Goal: Task Accomplishment & Management: Manage account settings

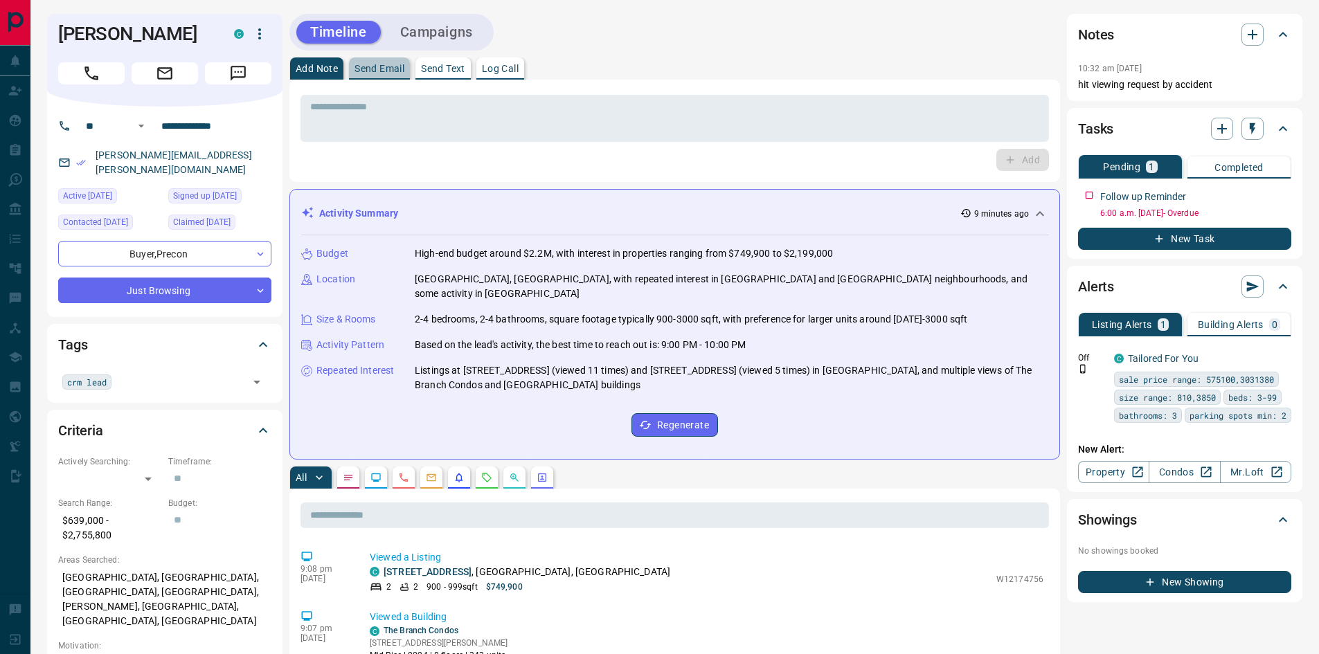
click at [377, 66] on p "Send Email" at bounding box center [379, 69] width 50 height 10
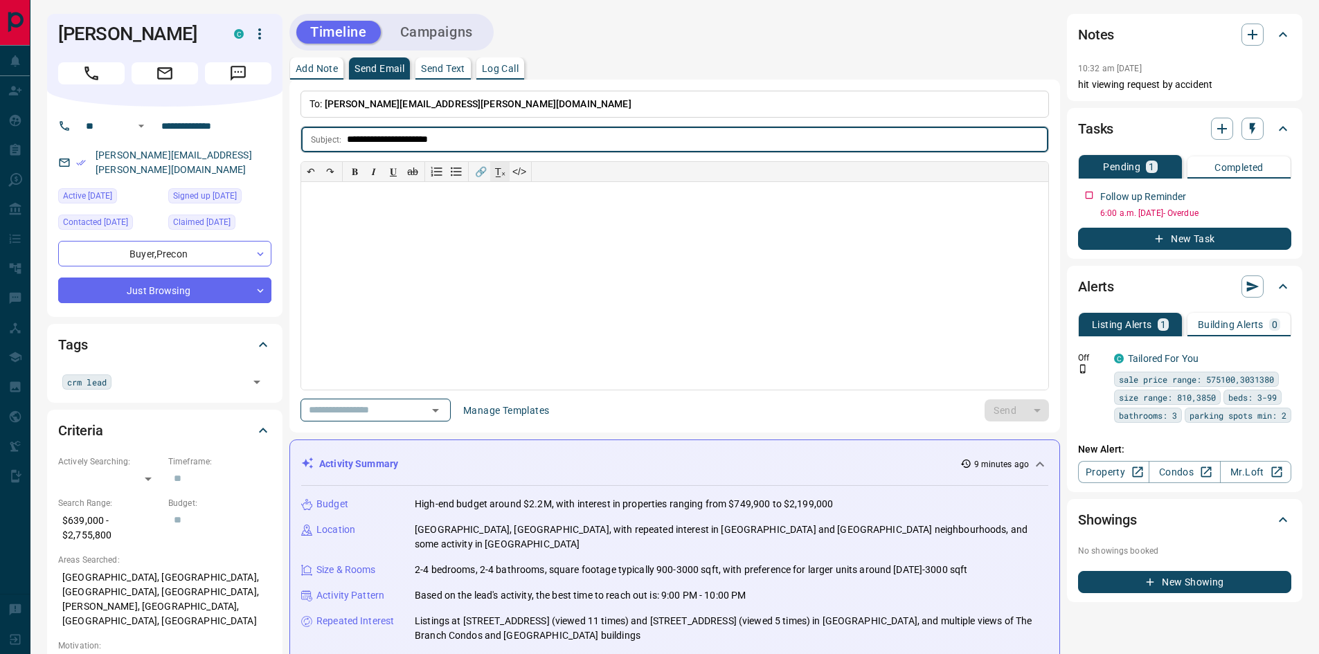
type input "**********"
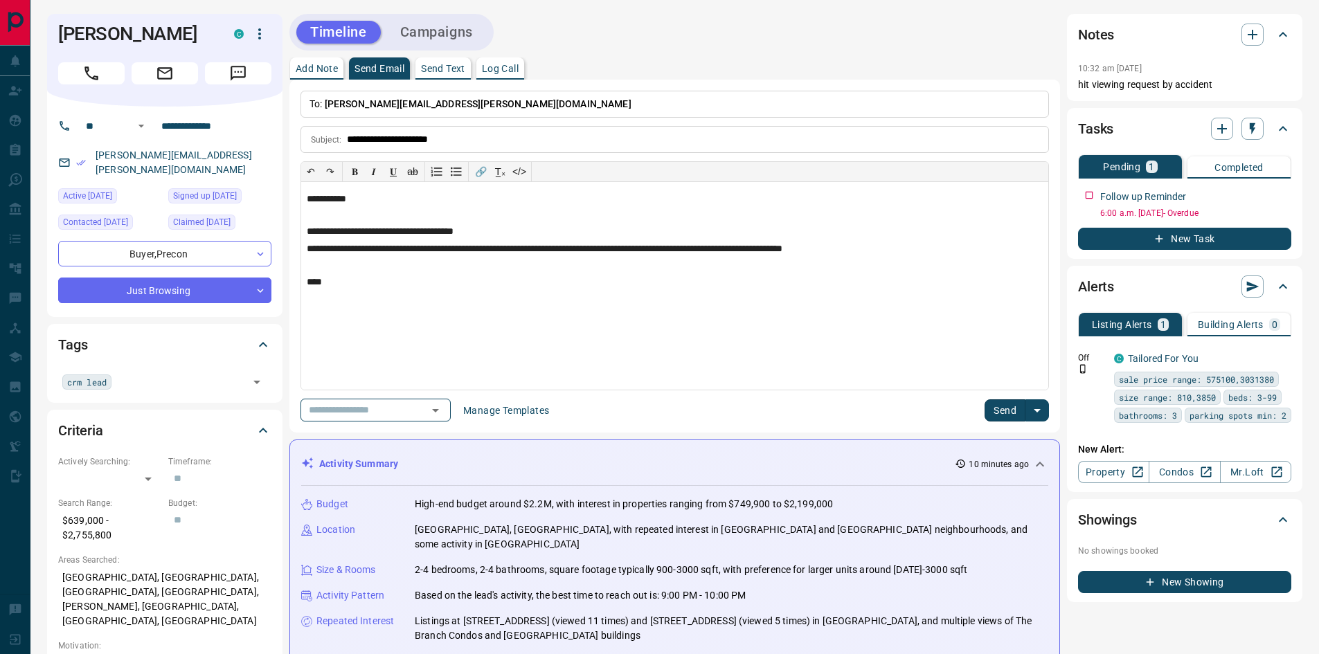
click at [1006, 419] on button "Send" at bounding box center [1004, 410] width 41 height 22
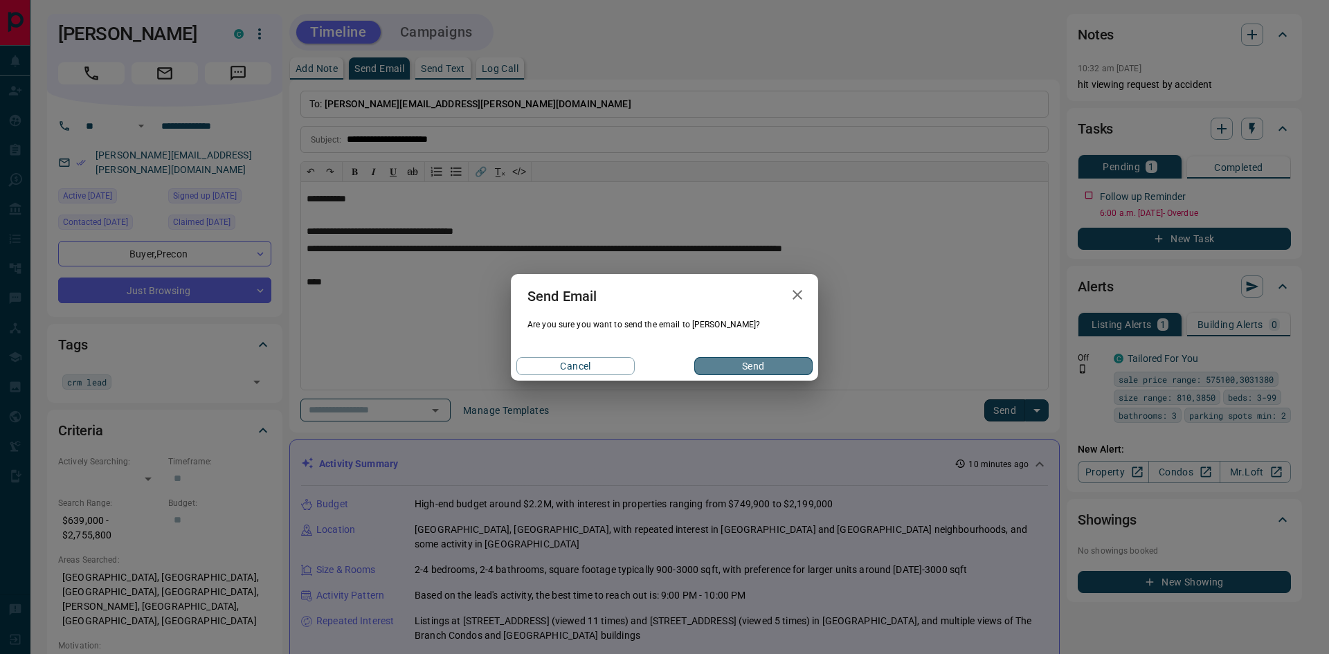
drag, startPoint x: 759, startPoint y: 368, endPoint x: 936, endPoint y: 304, distance: 188.5
click at [759, 369] on button "Send" at bounding box center [753, 366] width 118 height 18
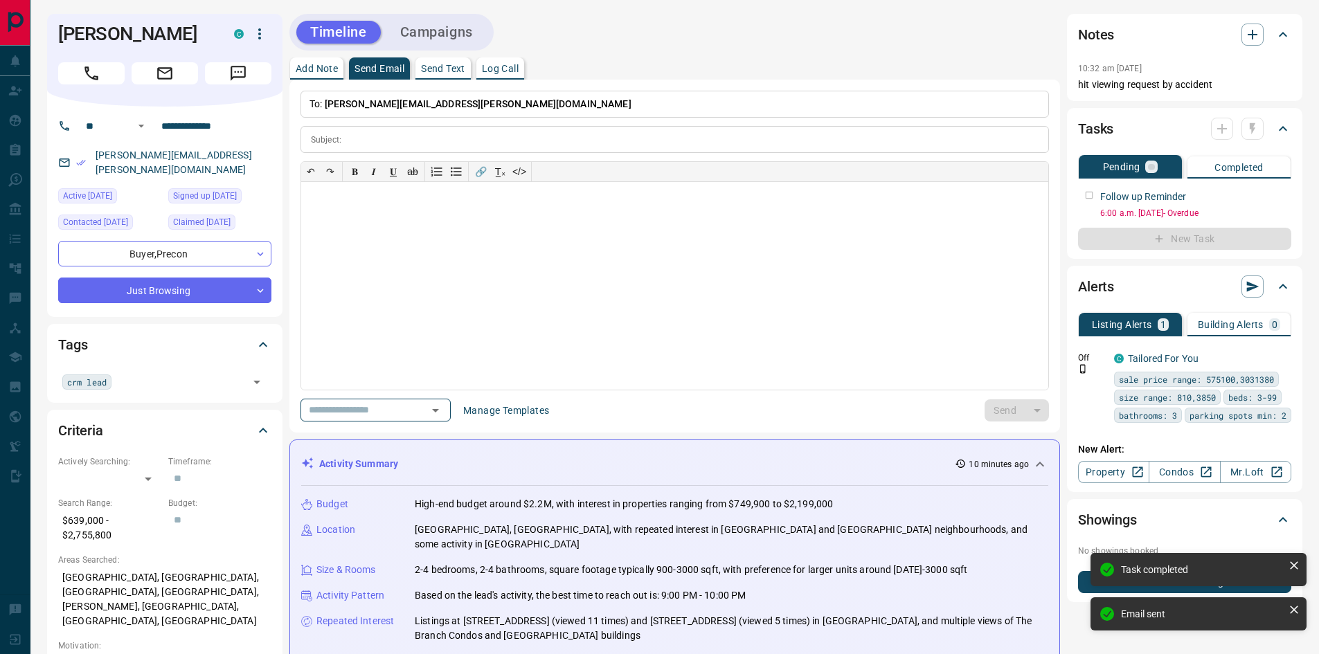
click at [1229, 131] on div at bounding box center [1237, 129] width 53 height 22
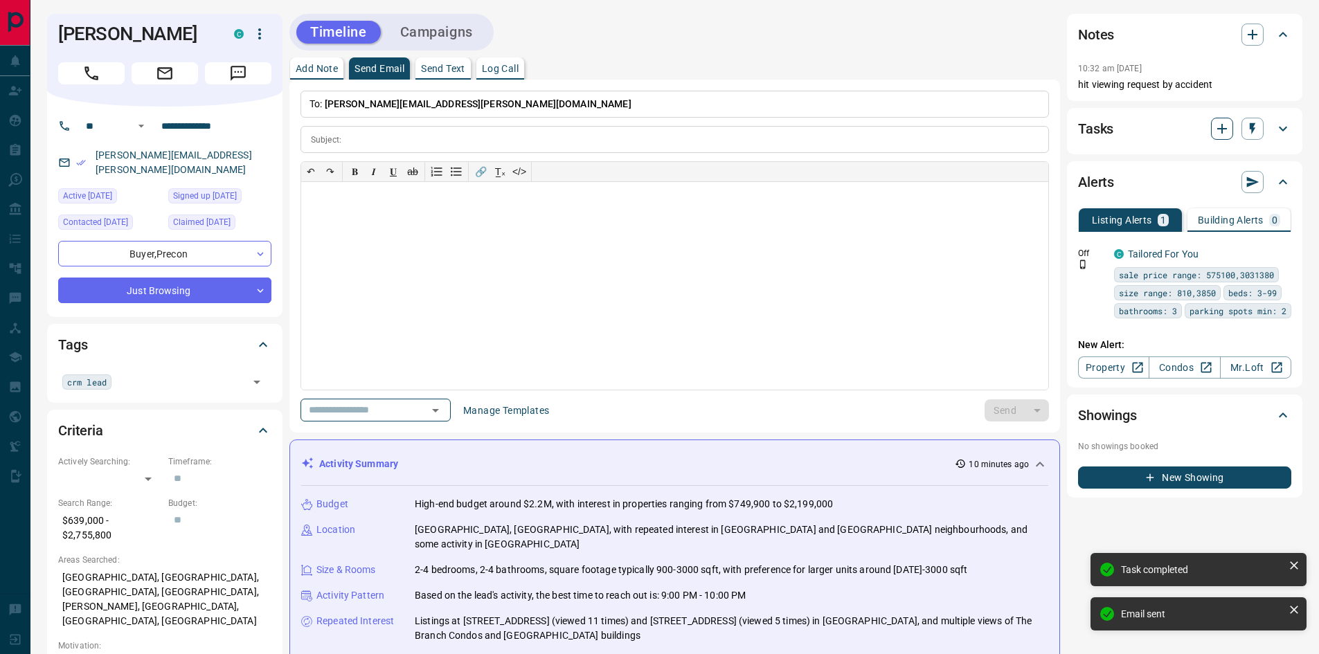
click at [1226, 126] on icon "button" at bounding box center [1221, 128] width 17 height 17
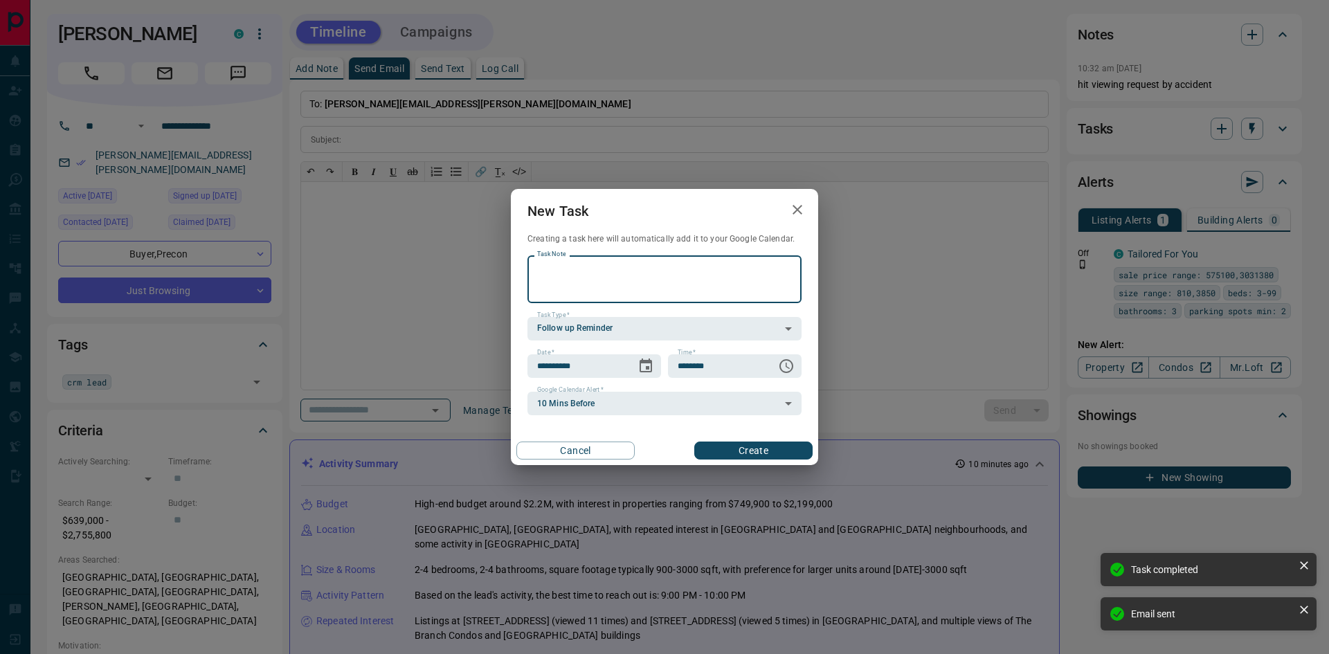
scroll to position [533, 0]
click at [644, 365] on icon "Choose date, selected date is Oct 16, 2025" at bounding box center [645, 366] width 17 height 17
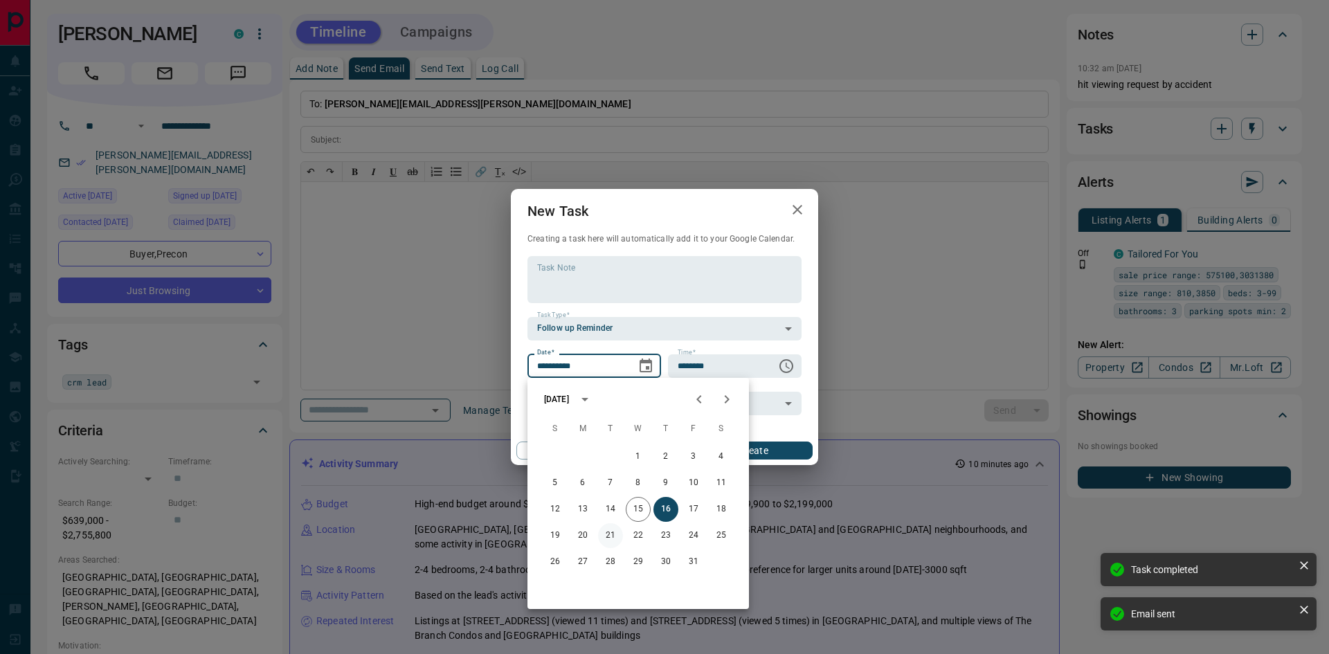
click at [607, 532] on button "21" at bounding box center [610, 535] width 25 height 25
type input "**********"
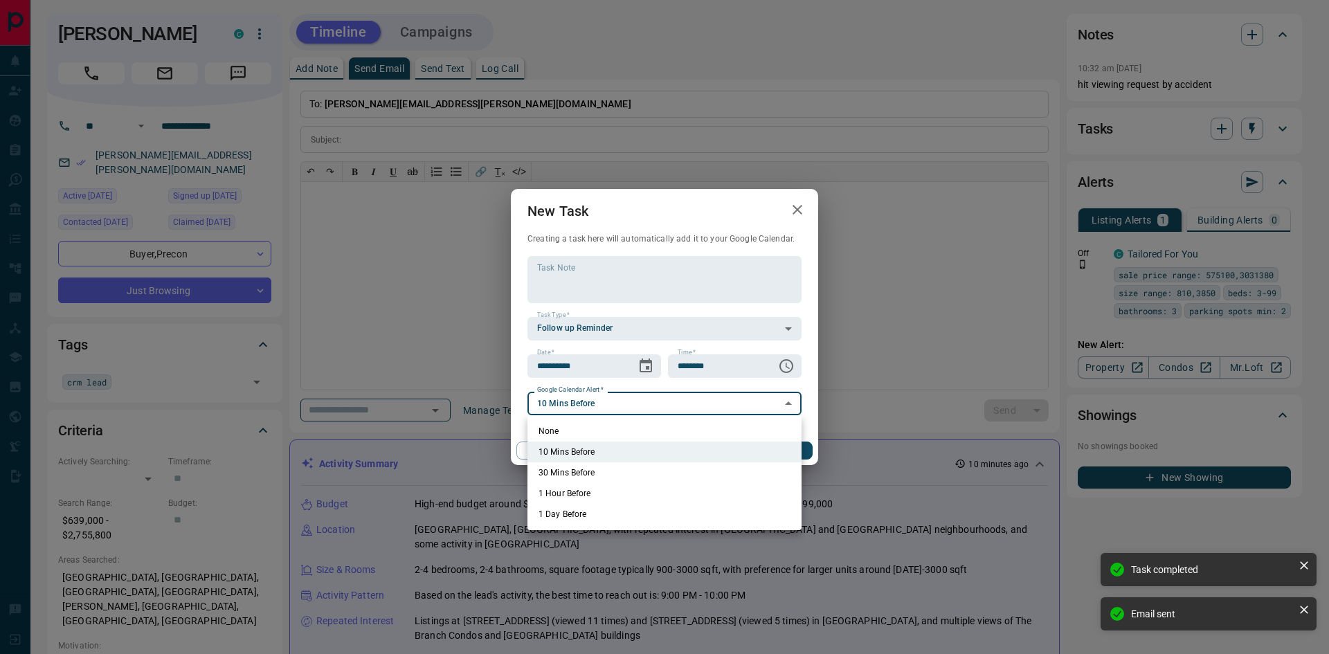
click at [724, 433] on li "None" at bounding box center [664, 431] width 274 height 21
type input "*"
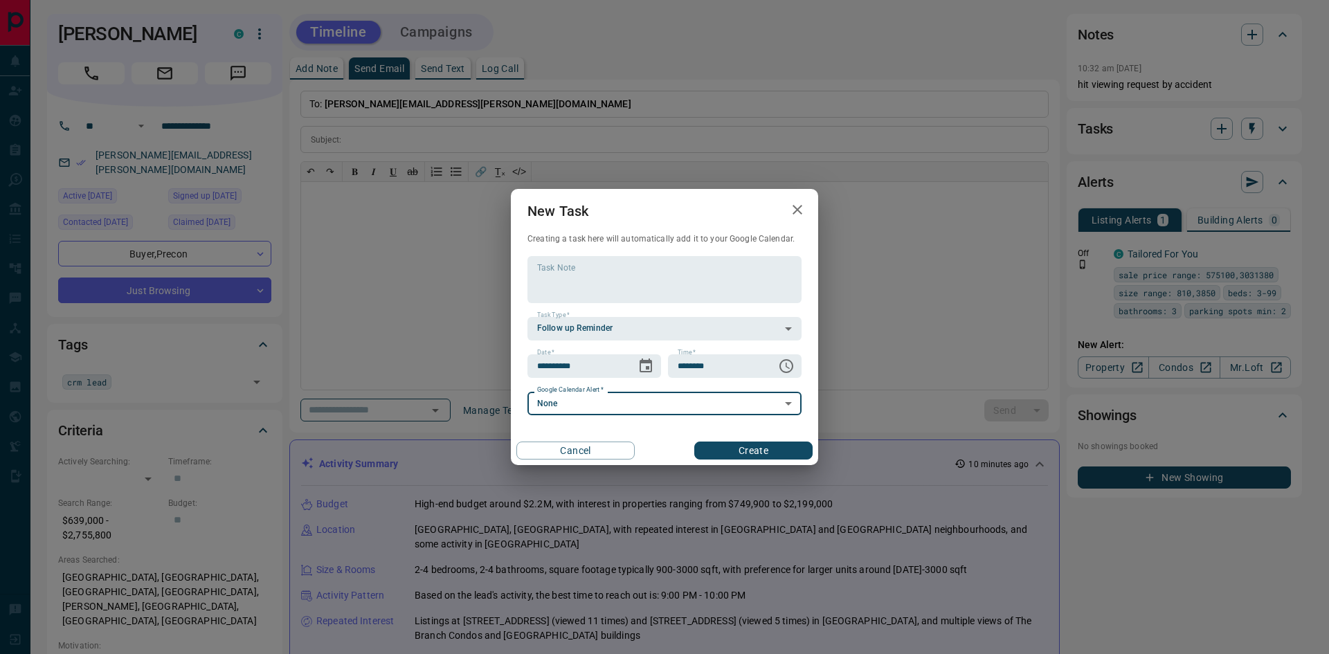
click at [716, 416] on div "**********" at bounding box center [664, 327] width 307 height 277
click at [731, 451] on button "Create" at bounding box center [753, 451] width 118 height 18
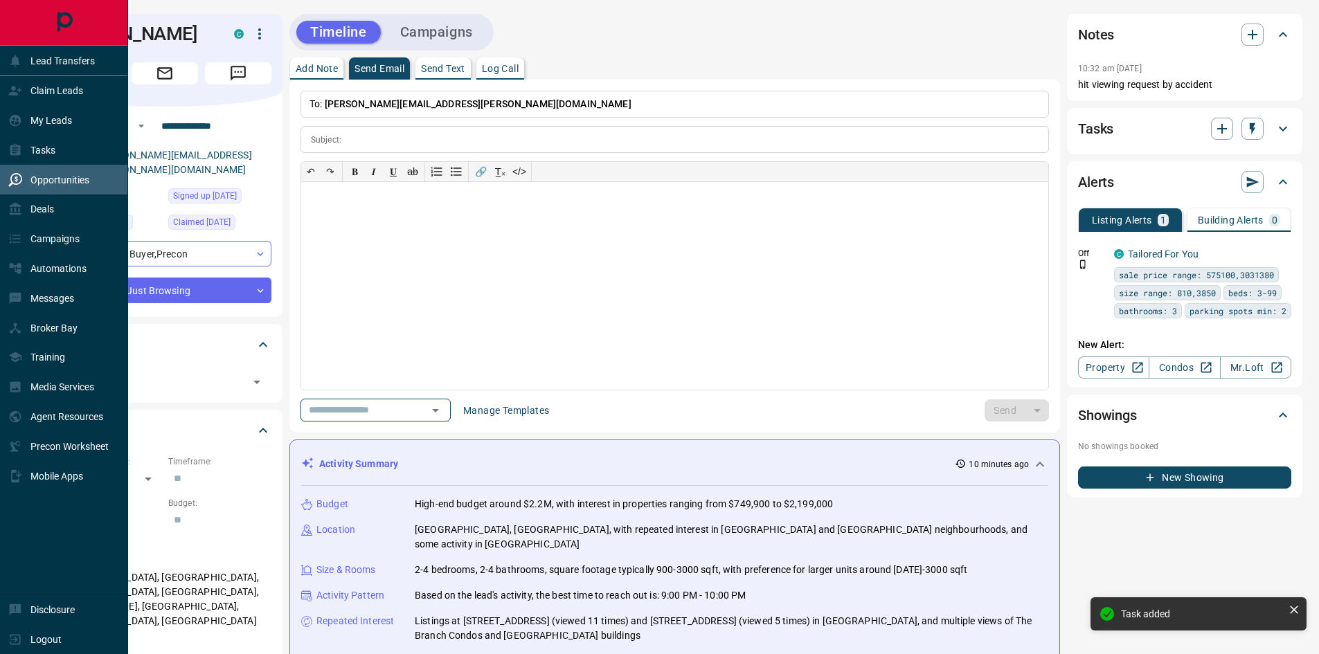
click at [5, 174] on div "Opportunities" at bounding box center [64, 180] width 128 height 30
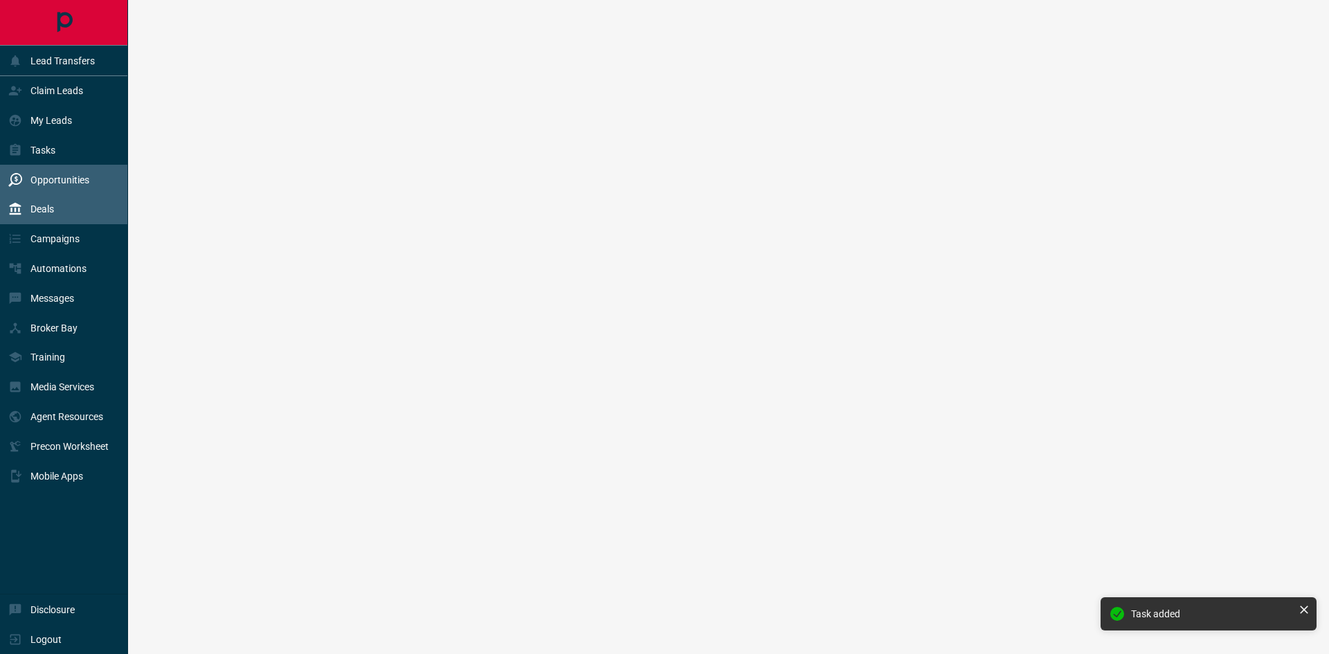
click at [37, 211] on p "Deals" at bounding box center [42, 208] width 24 height 11
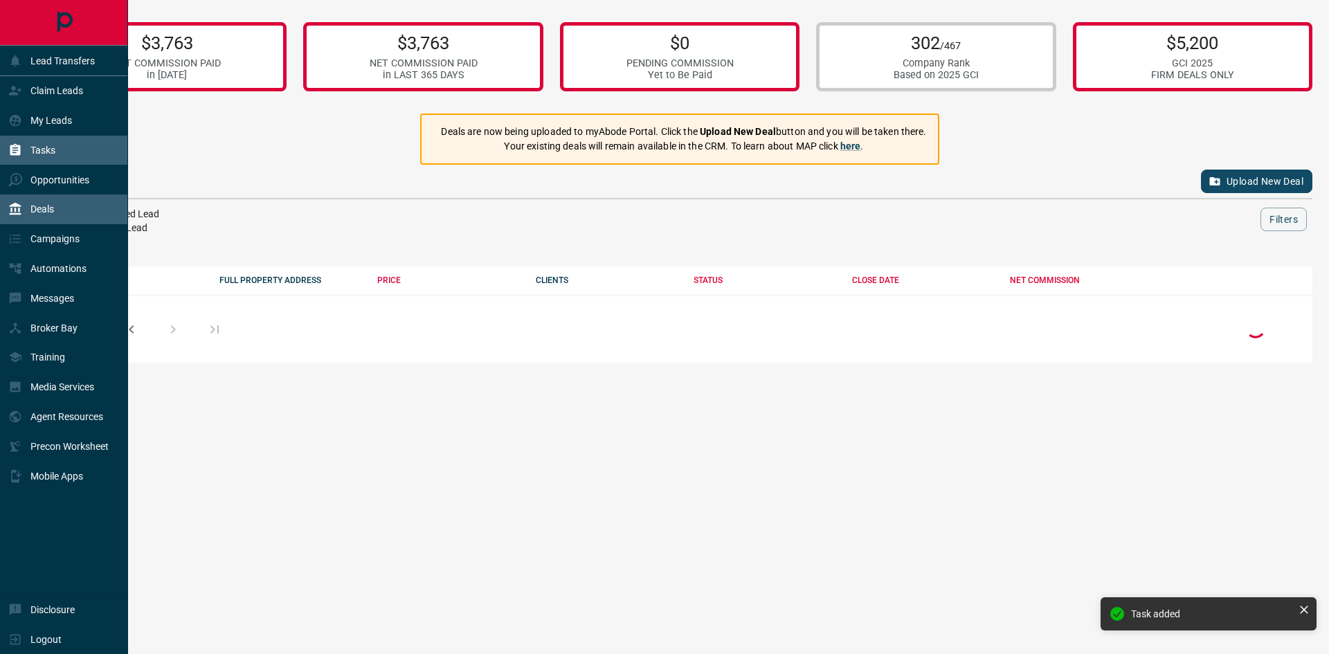
click at [26, 145] on div "Tasks" at bounding box center [31, 150] width 47 height 23
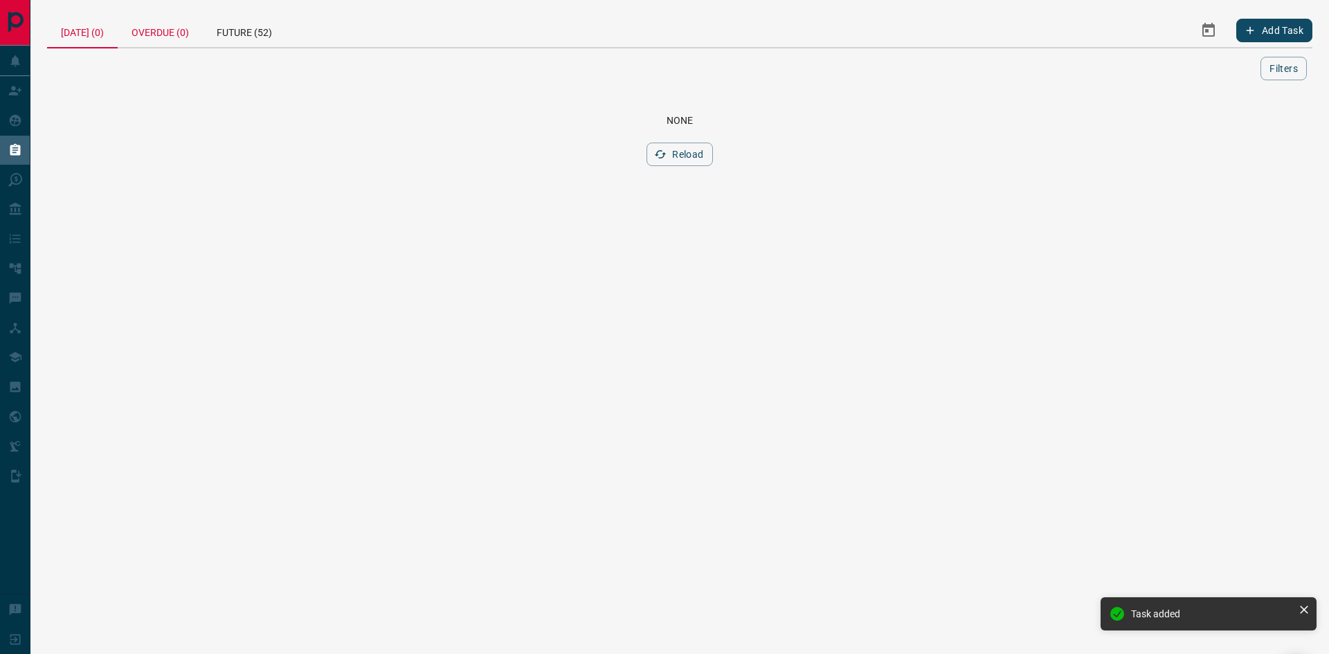
click at [183, 46] on div "Overdue (0)" at bounding box center [160, 30] width 85 height 33
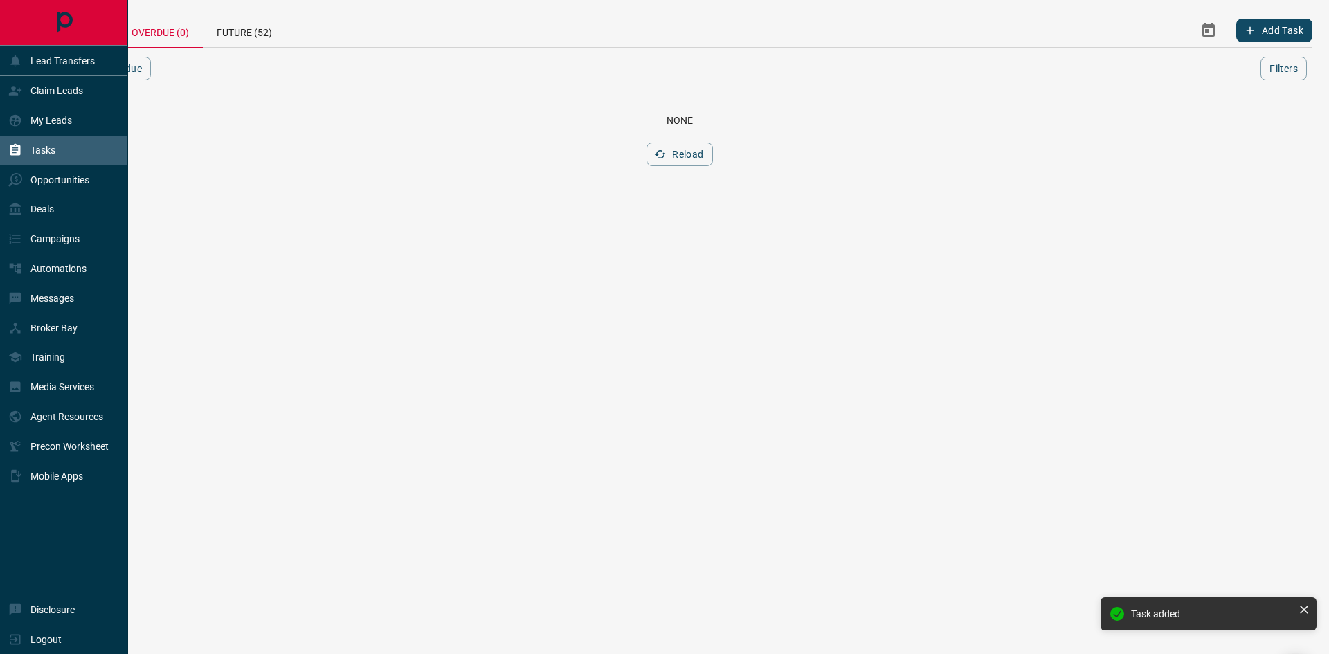
click at [10, 75] on hr at bounding box center [63, 75] width 127 height 1
click at [22, 88] on div "Claim Leads" at bounding box center [45, 91] width 75 height 23
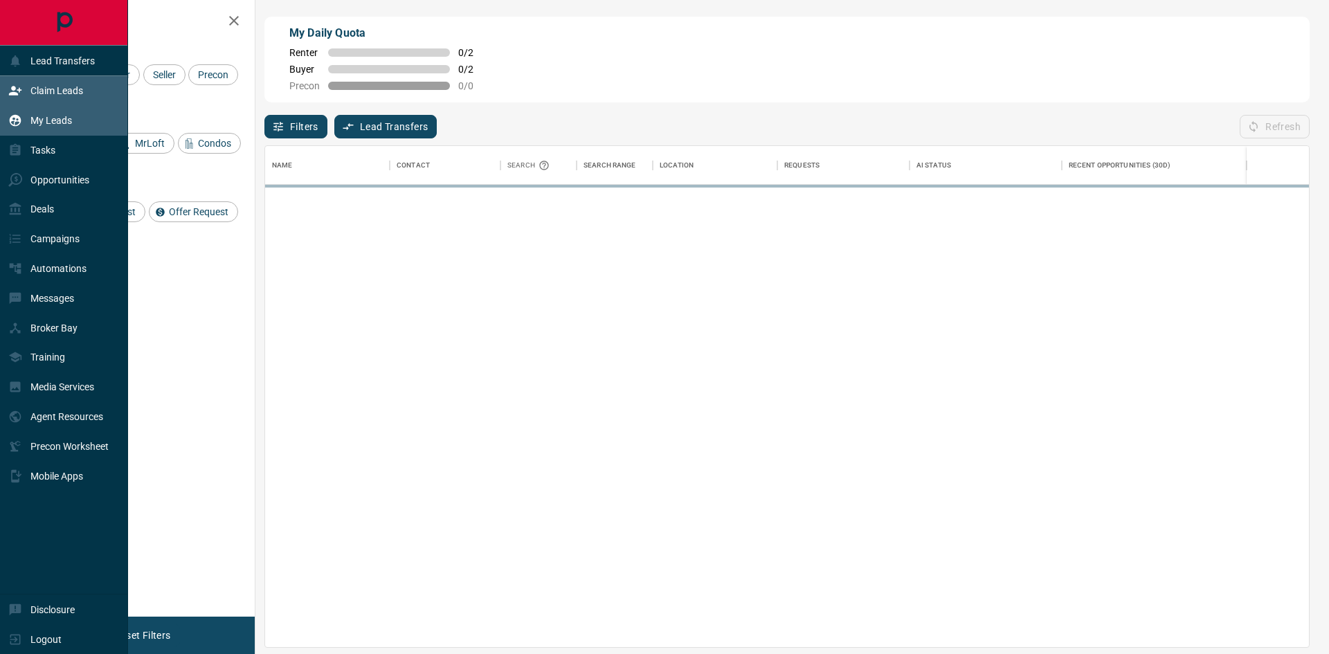
scroll to position [491, 1033]
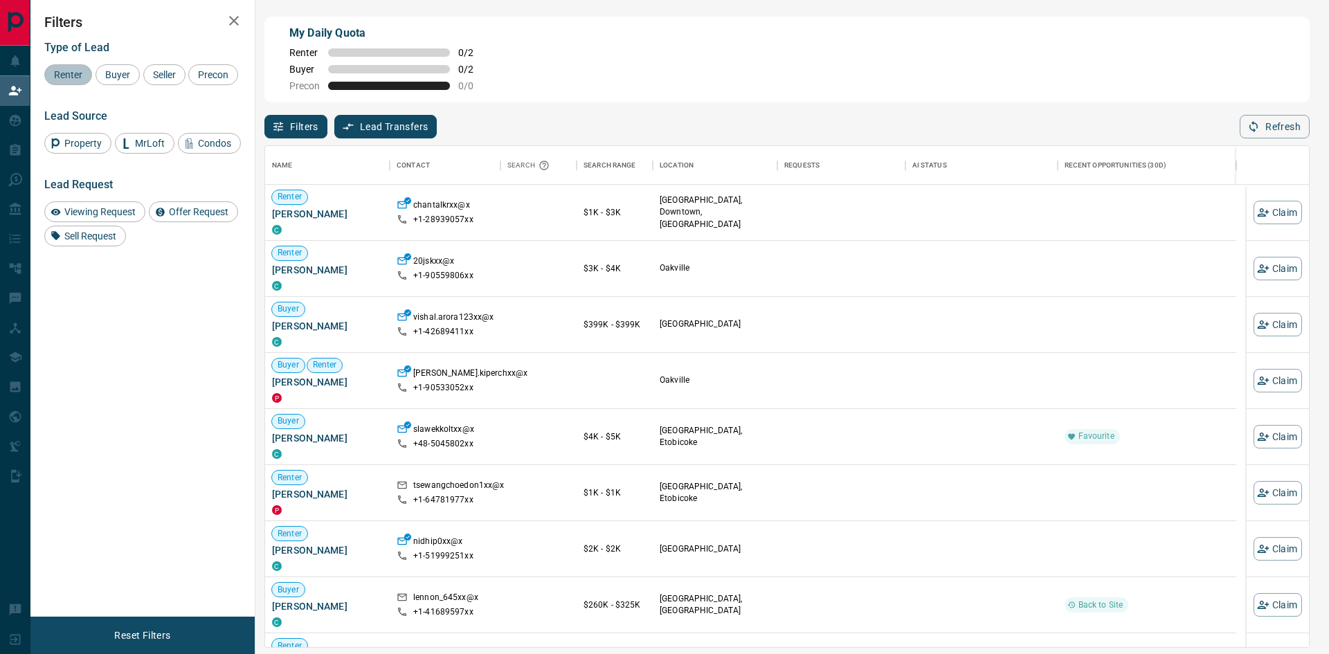
click at [79, 74] on span "Renter" at bounding box center [68, 74] width 38 height 11
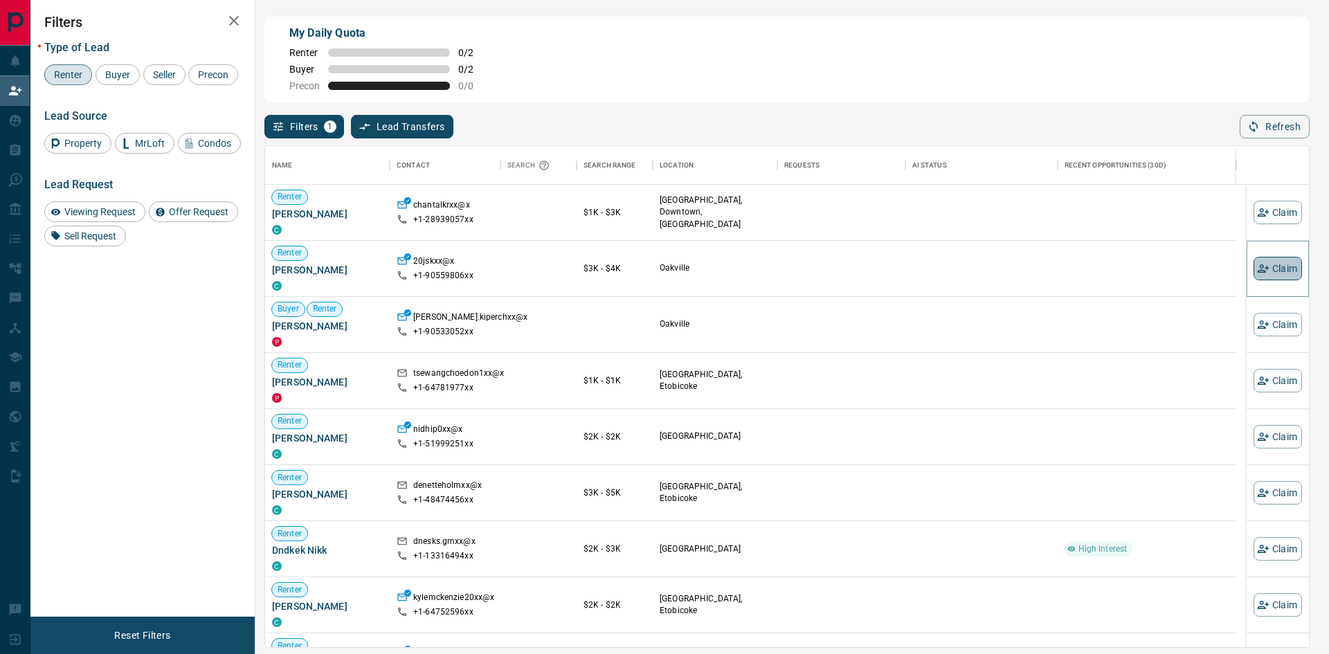
click at [1271, 271] on button "Claim" at bounding box center [1278, 269] width 48 height 24
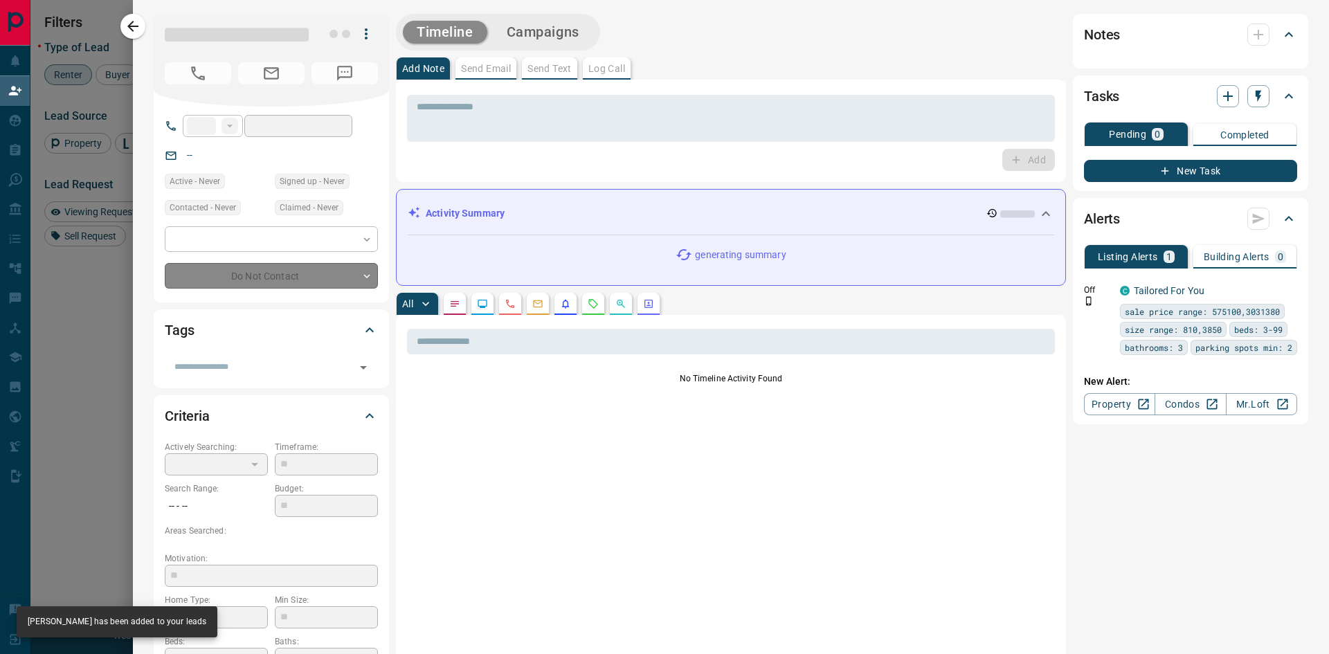
type input "**"
type input "**********"
type input "**"
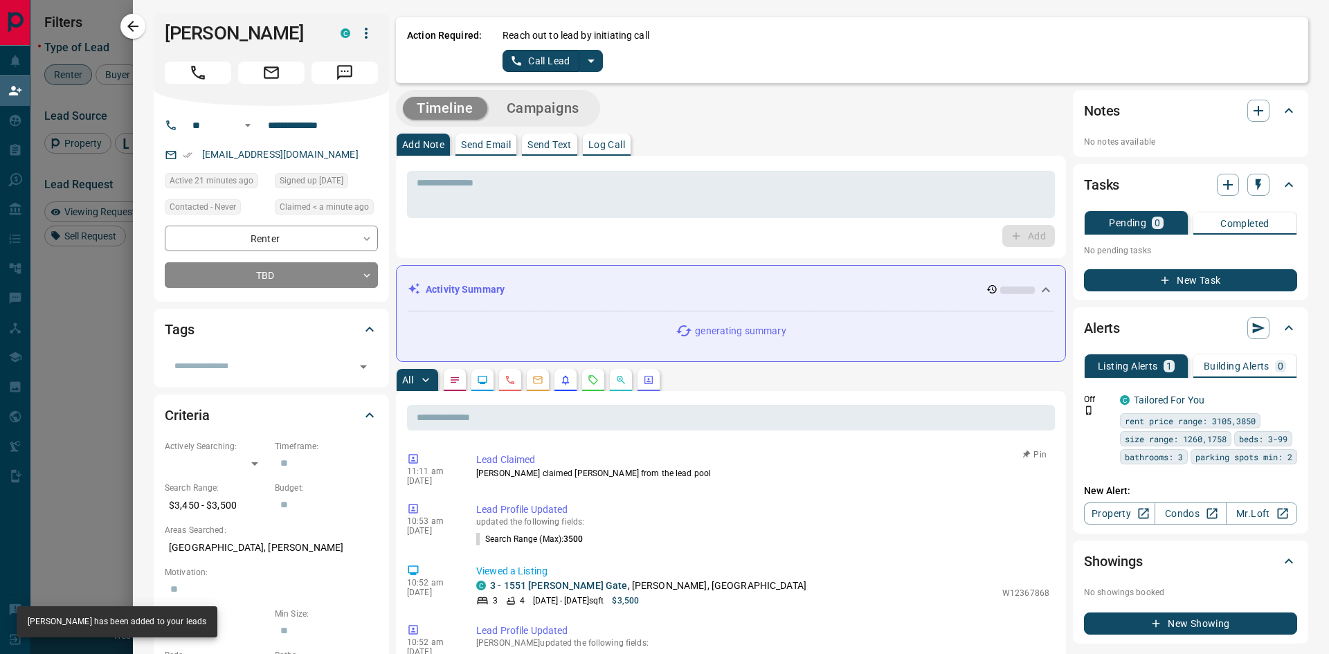
scroll to position [0, 0]
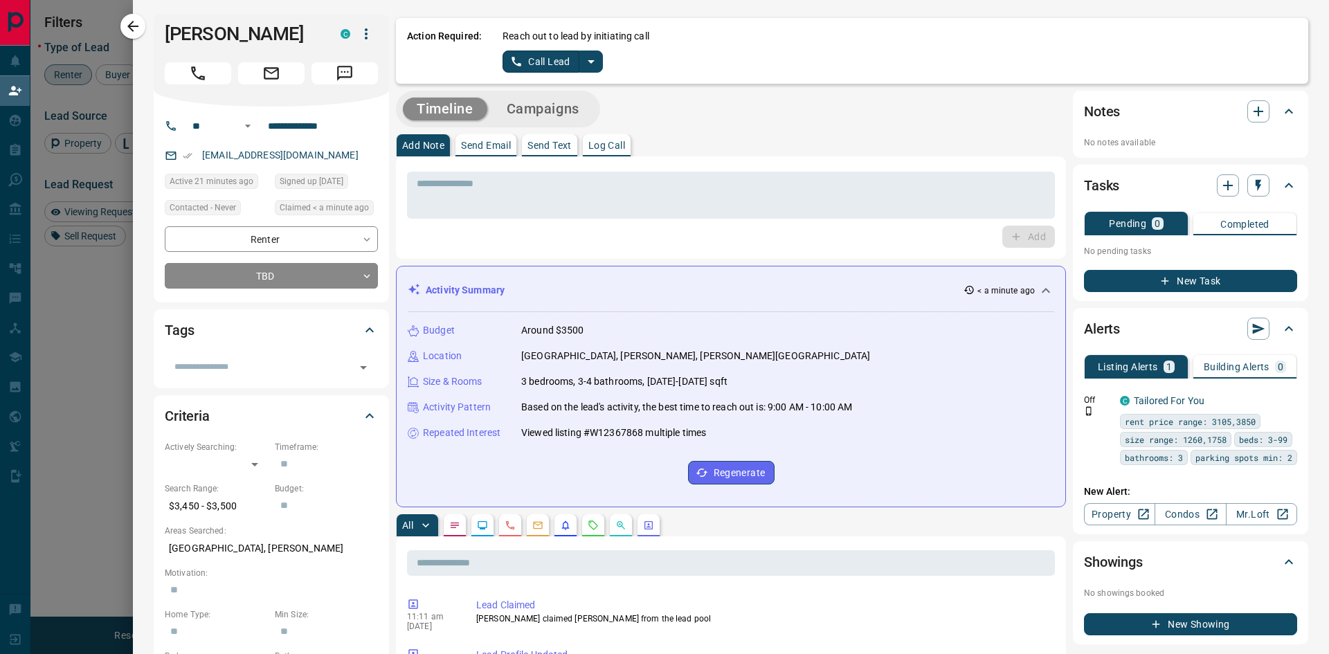
click at [602, 64] on button "split button" at bounding box center [591, 62] width 24 height 22
click at [554, 107] on li "Log Manual Call" at bounding box center [552, 109] width 84 height 21
click at [549, 61] on button "Log Manual Call" at bounding box center [548, 62] width 91 height 22
click at [544, 64] on button "No" at bounding box center [542, 61] width 24 height 21
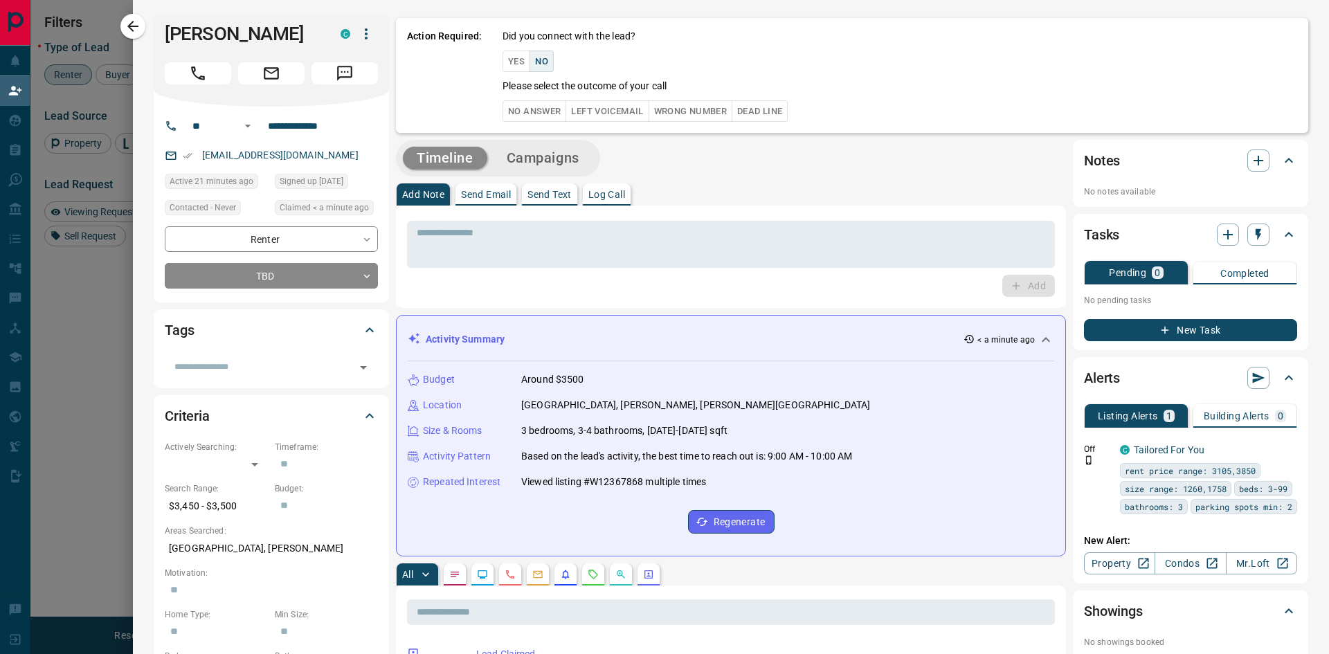
click at [727, 113] on button "Wrong Number" at bounding box center [691, 110] width 84 height 21
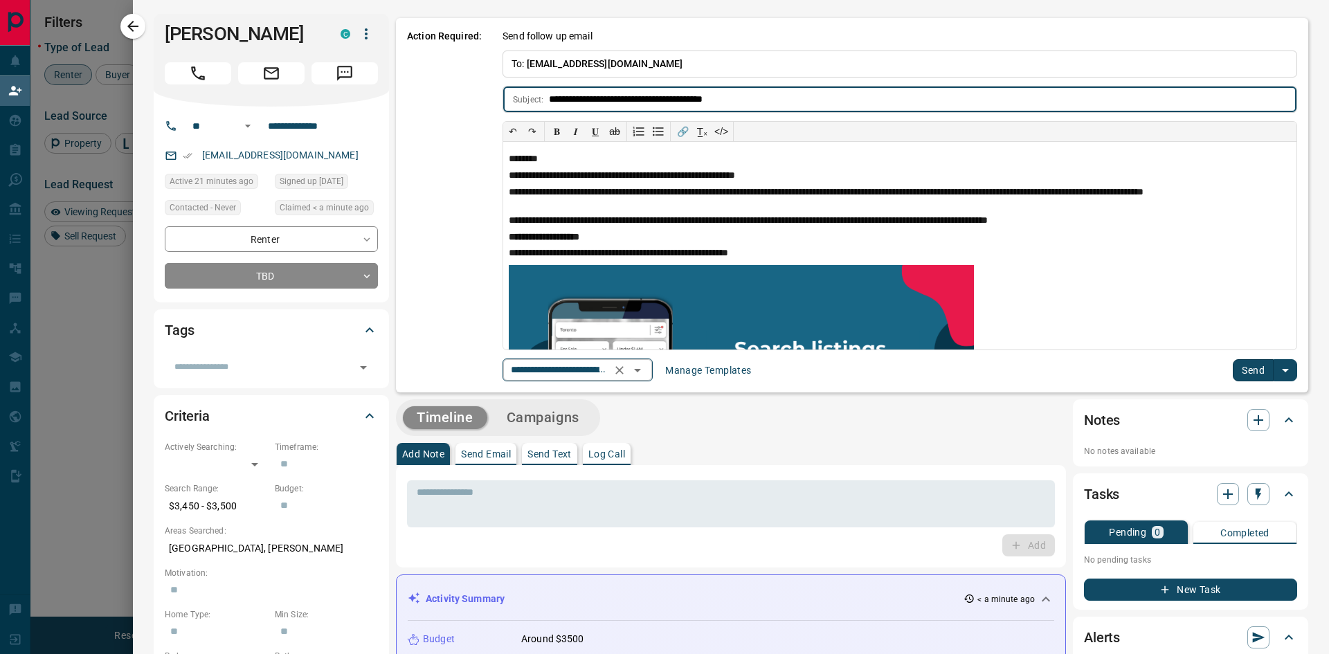
click at [646, 368] on icon "Open" at bounding box center [637, 370] width 17 height 17
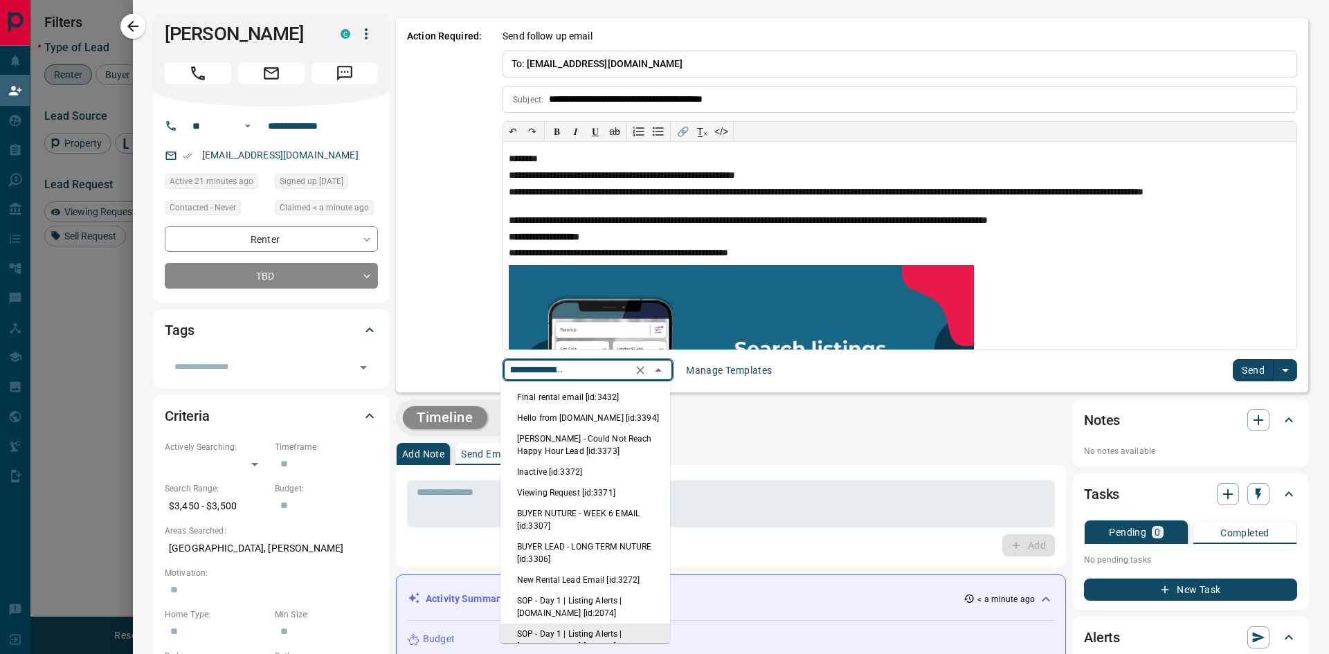
scroll to position [14, 0]
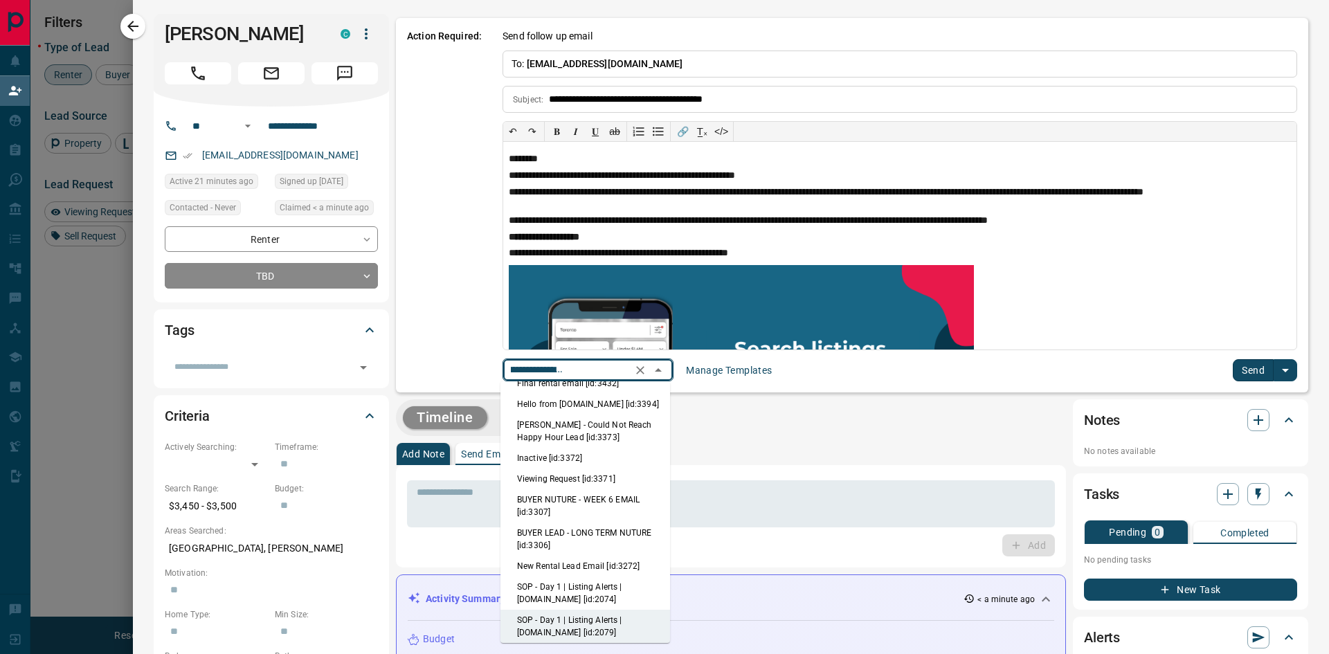
click at [579, 563] on li "New Rental Lead Email [id:3272]" at bounding box center [585, 566] width 170 height 21
type input "**********"
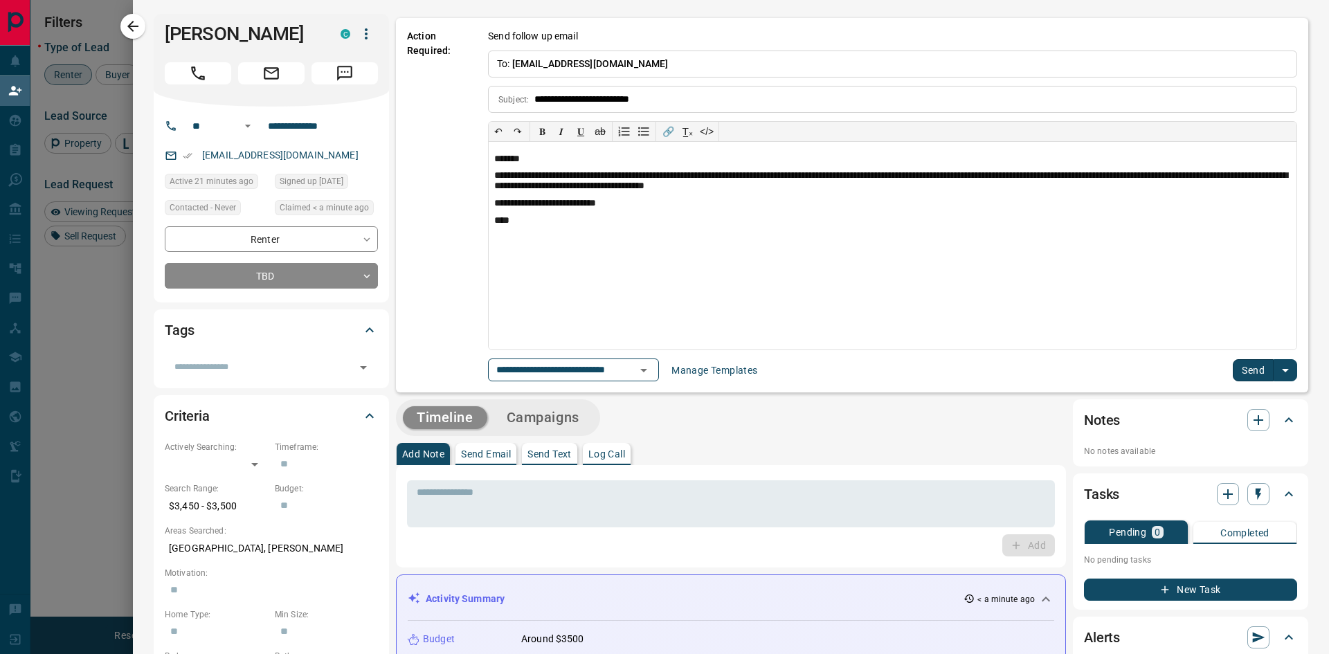
scroll to position [0, 0]
click at [1249, 365] on button "Send" at bounding box center [1253, 370] width 41 height 22
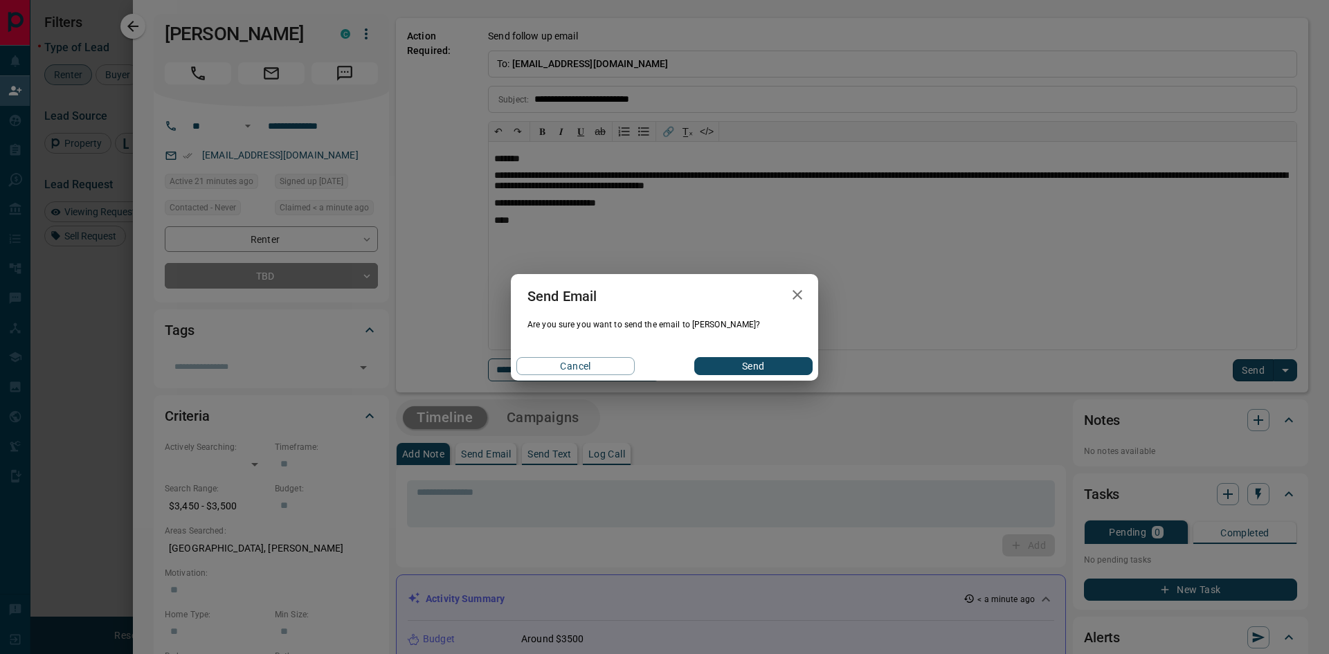
click at [741, 356] on div "Cancel Send" at bounding box center [664, 366] width 307 height 29
click at [745, 363] on button "Send" at bounding box center [753, 366] width 118 height 18
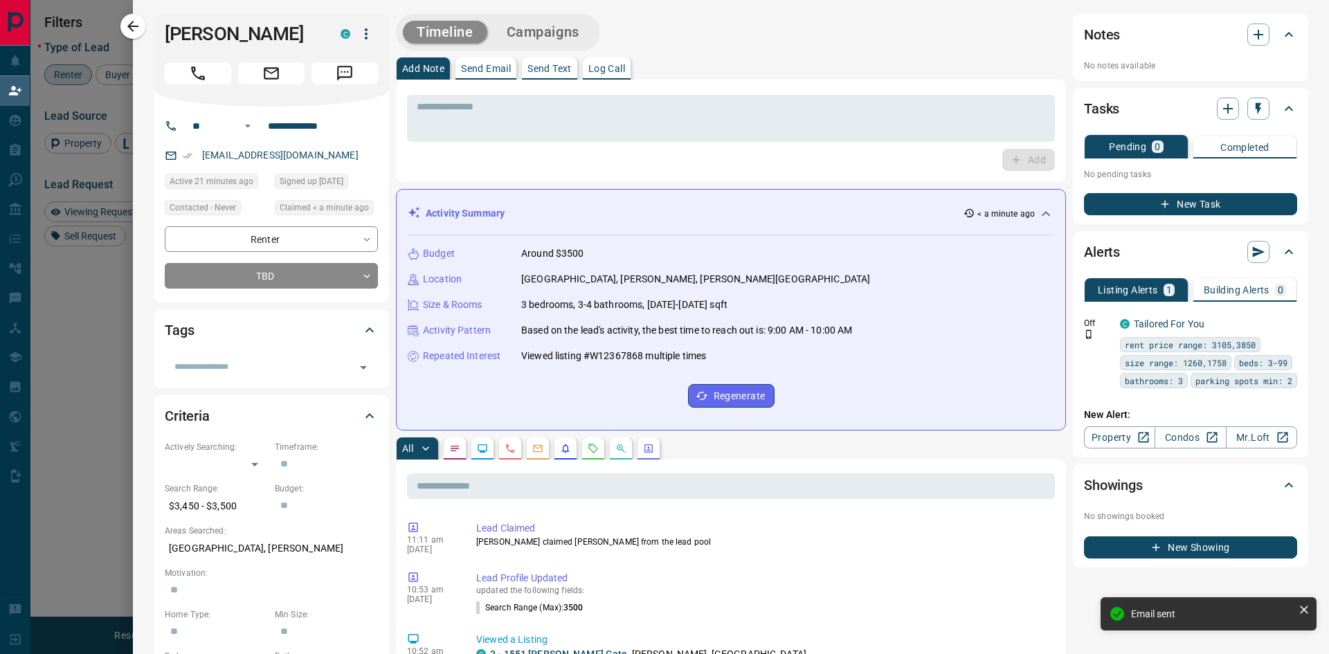
click at [571, 37] on button "Campaigns" at bounding box center [543, 32] width 100 height 23
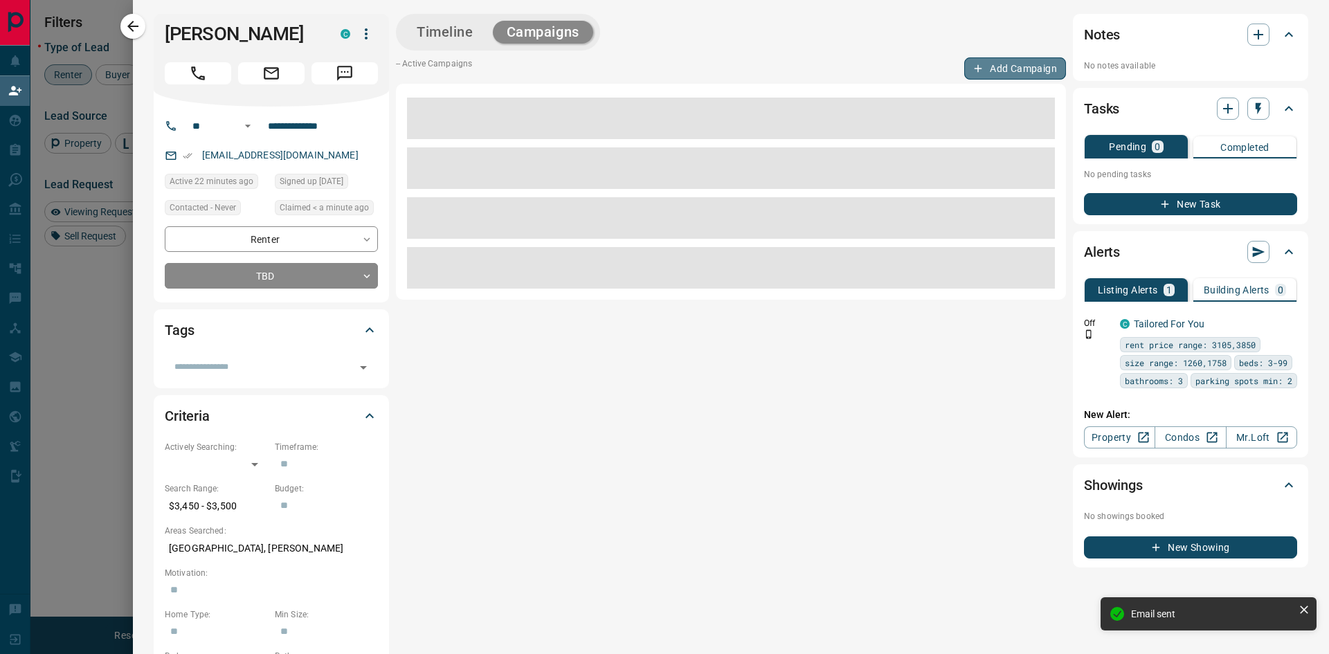
click at [991, 72] on button "Add Campaign" at bounding box center [1015, 68] width 102 height 22
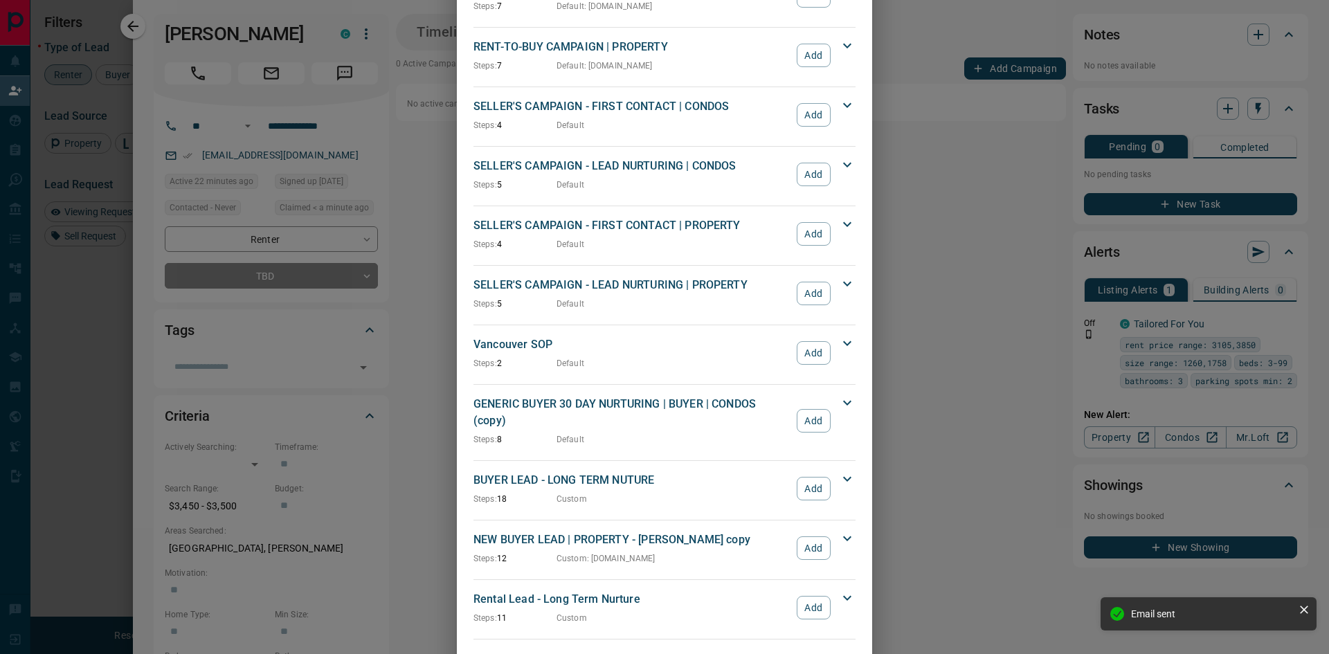
scroll to position [1195, 0]
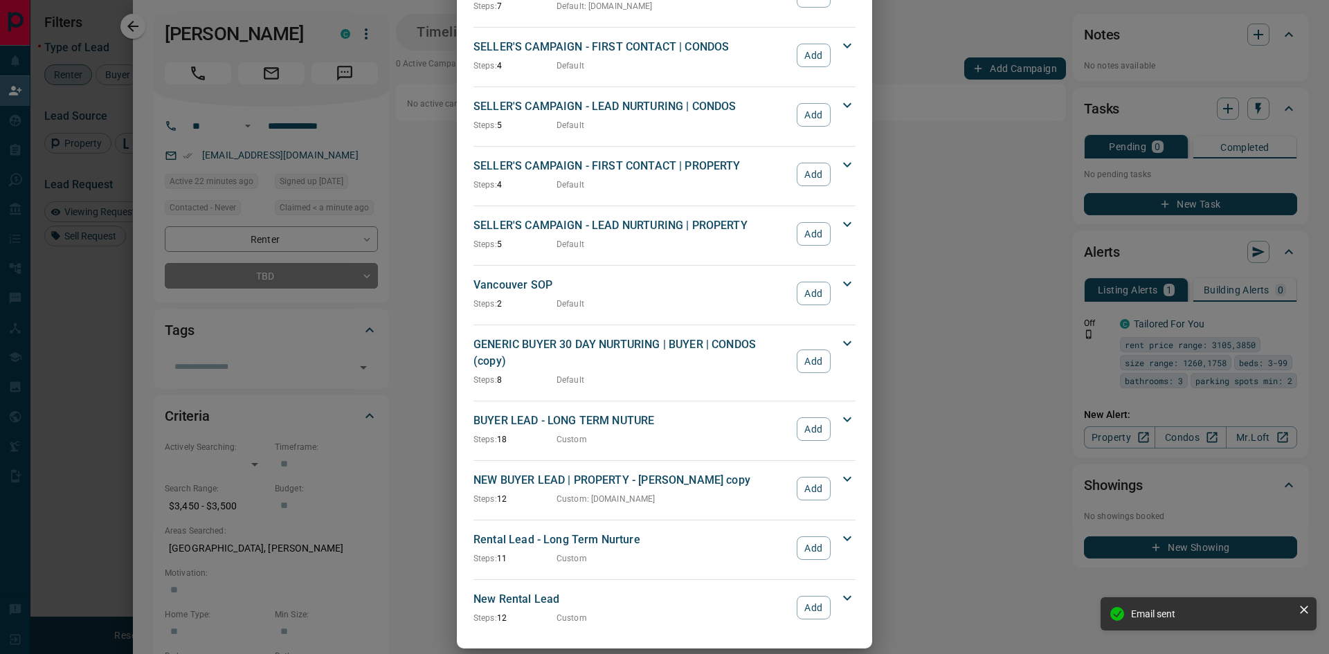
click at [802, 604] on div "New Rental Lead Steps: 12 Custom Add" at bounding box center [655, 607] width 365 height 33
click at [808, 596] on button "Add" at bounding box center [814, 608] width 34 height 24
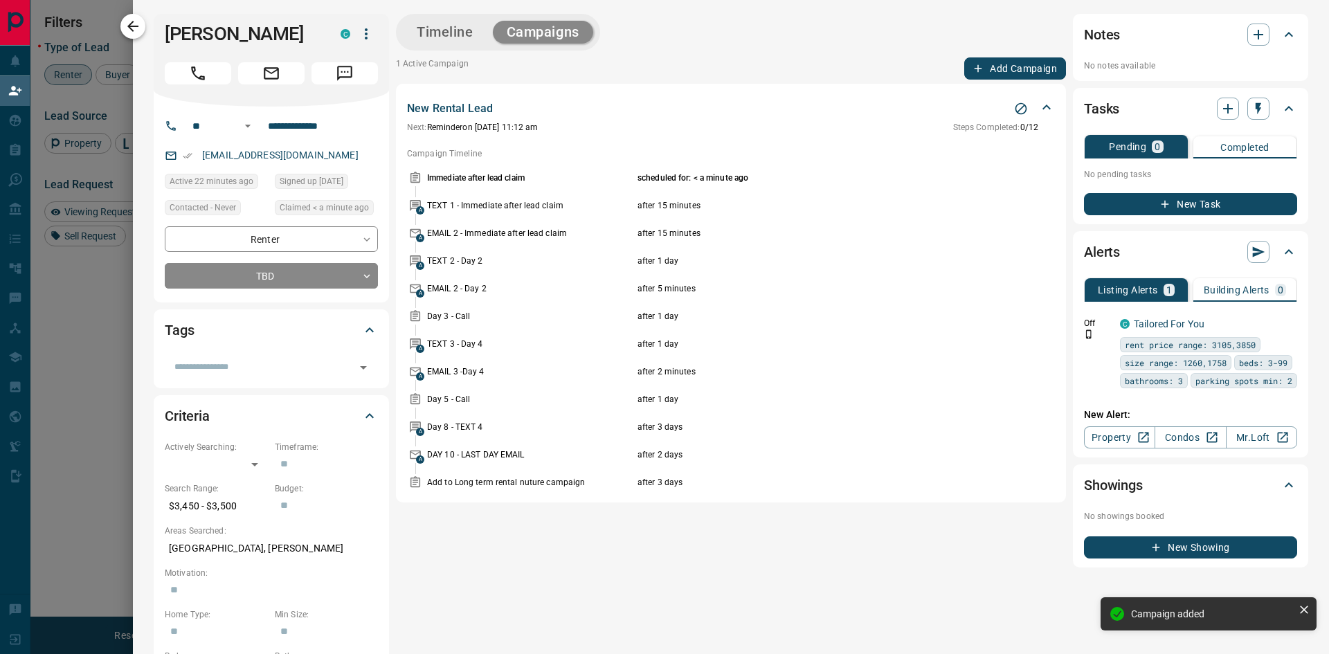
click at [132, 20] on icon "button" at bounding box center [133, 26] width 17 height 17
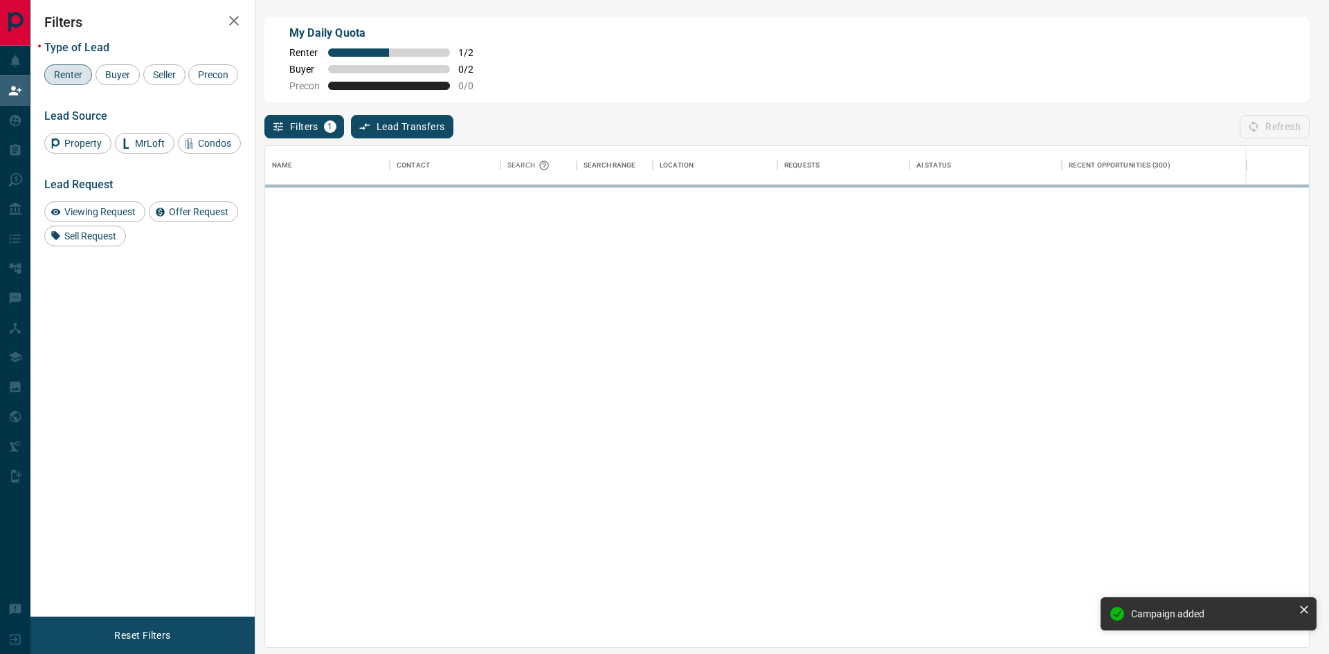
scroll to position [491, 1033]
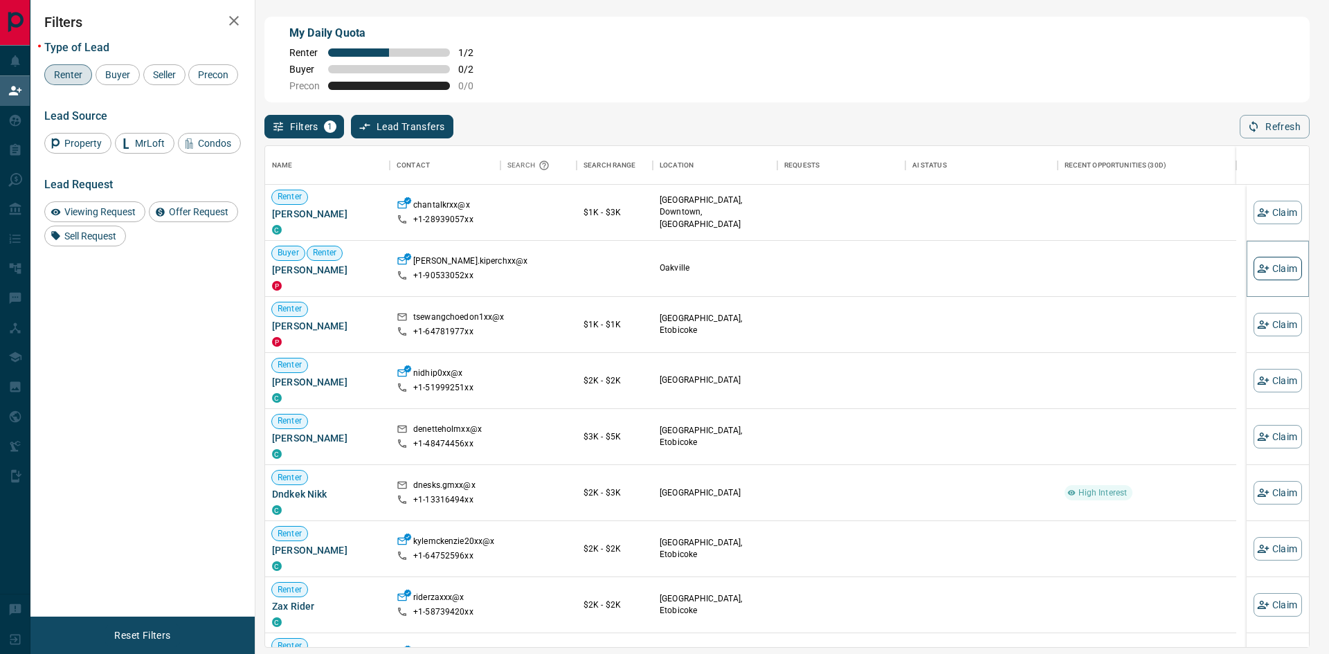
click at [1268, 275] on button "Claim" at bounding box center [1278, 269] width 48 height 24
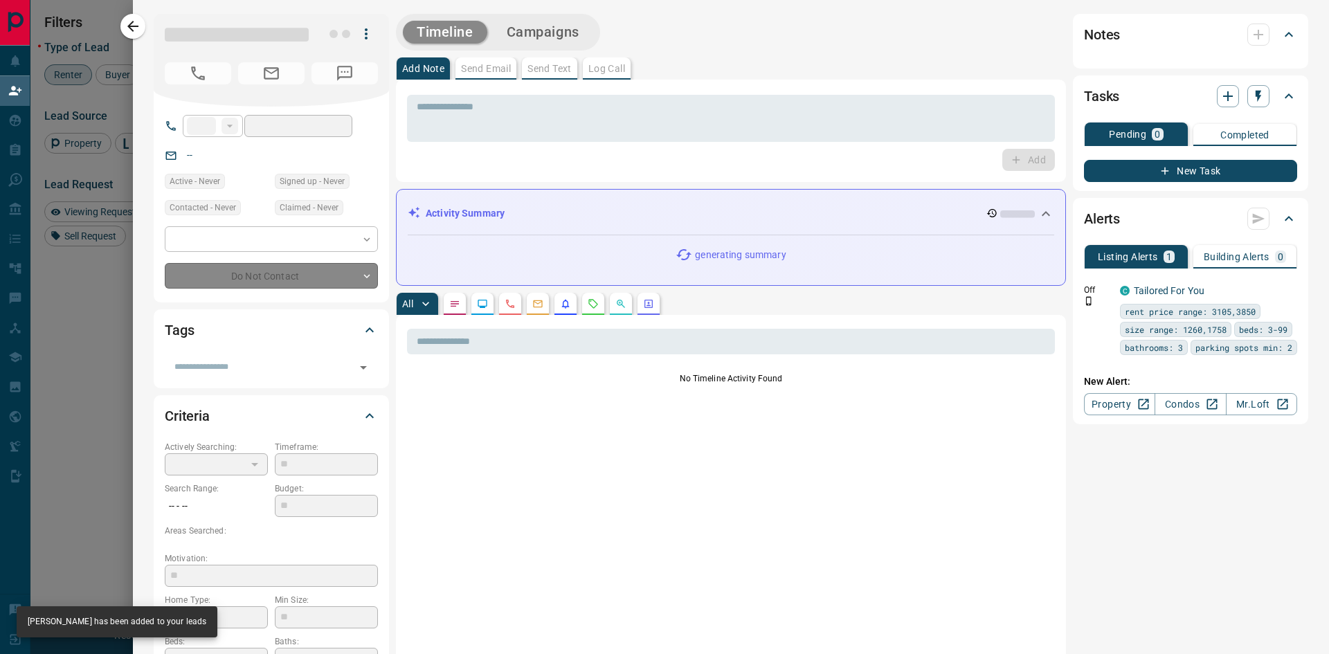
type input "**"
type input "**********"
type input "**"
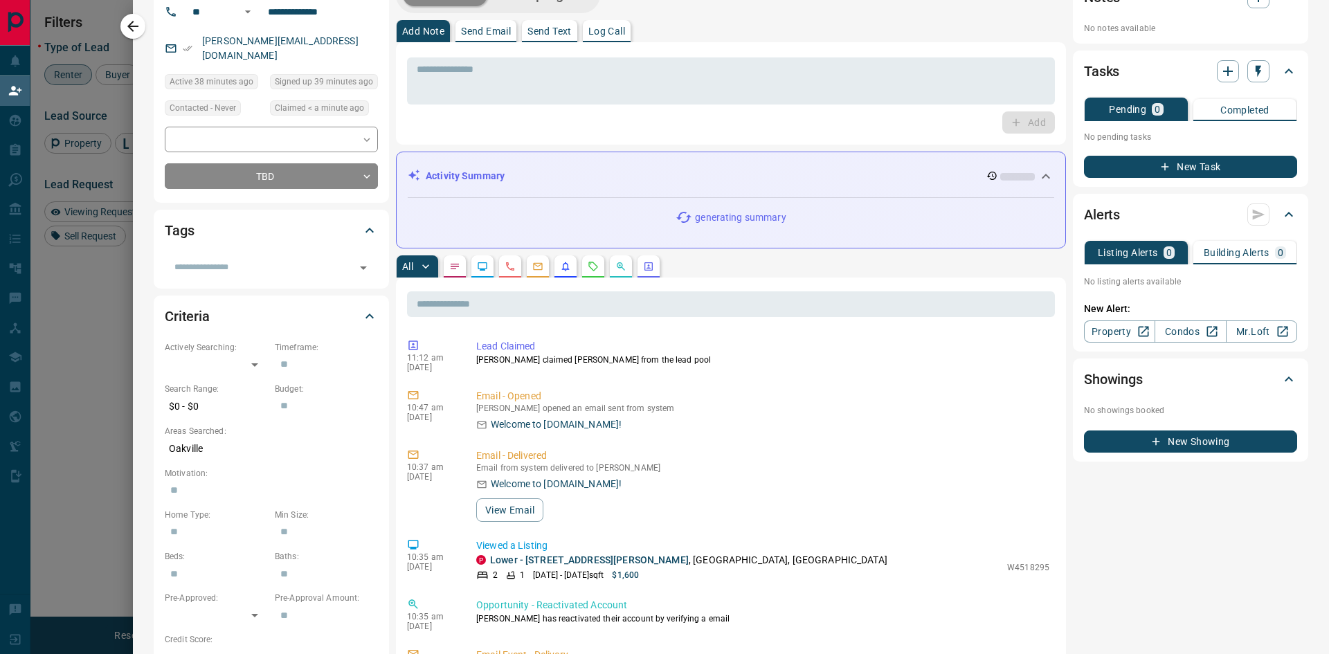
scroll to position [0, 0]
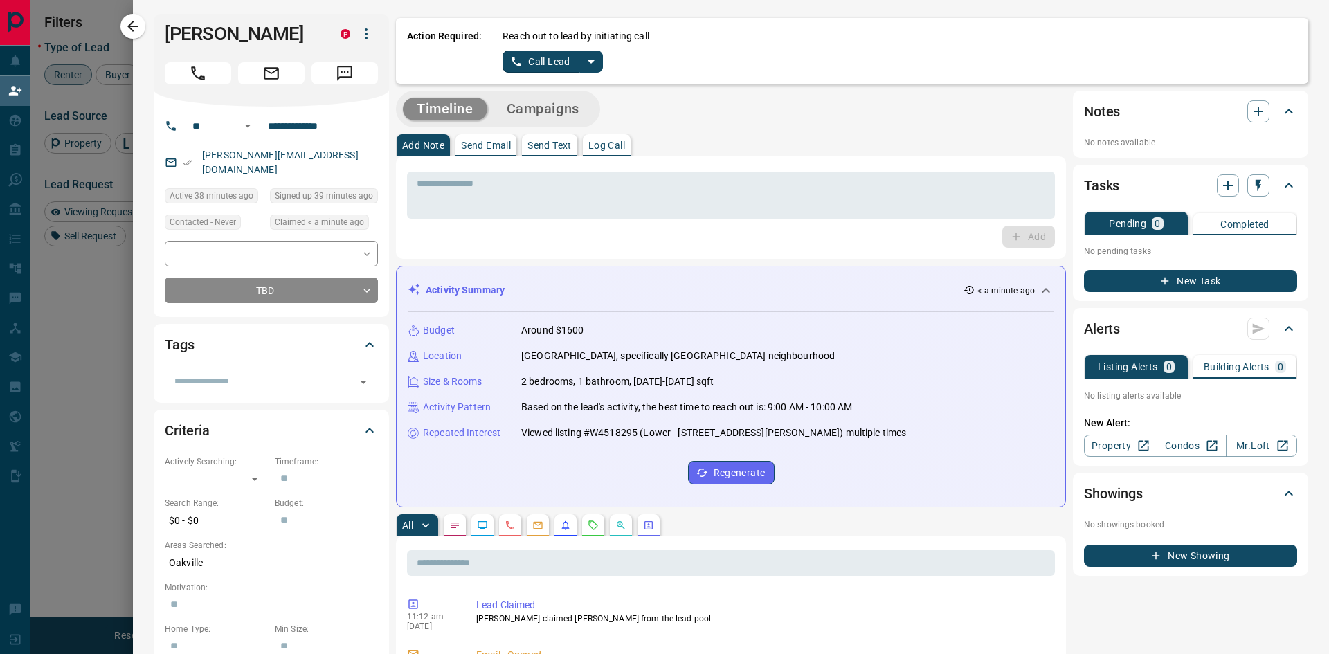
click at [584, 62] on icon "split button" at bounding box center [591, 61] width 17 height 17
click at [539, 105] on li "Log Manual Call" at bounding box center [552, 109] width 84 height 21
click at [530, 59] on button "Log Manual Call" at bounding box center [548, 62] width 91 height 22
click at [548, 56] on button "No" at bounding box center [542, 61] width 24 height 21
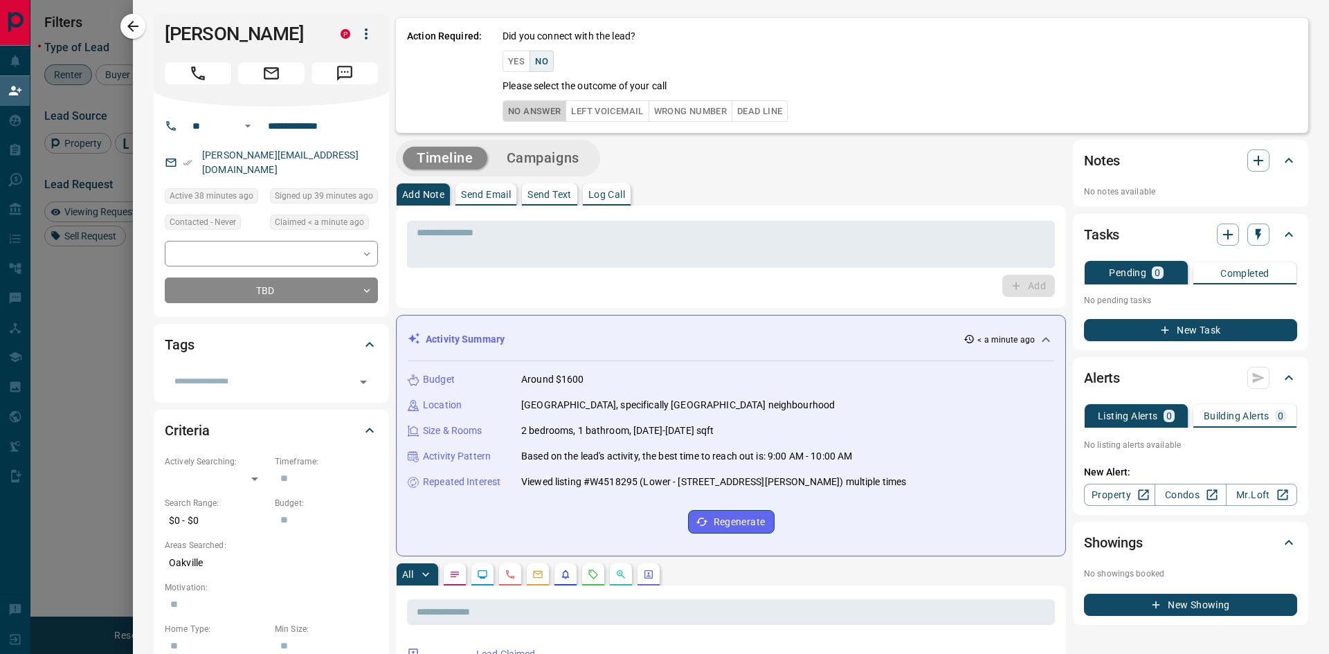
click at [538, 105] on button "No Answer" at bounding box center [535, 110] width 64 height 21
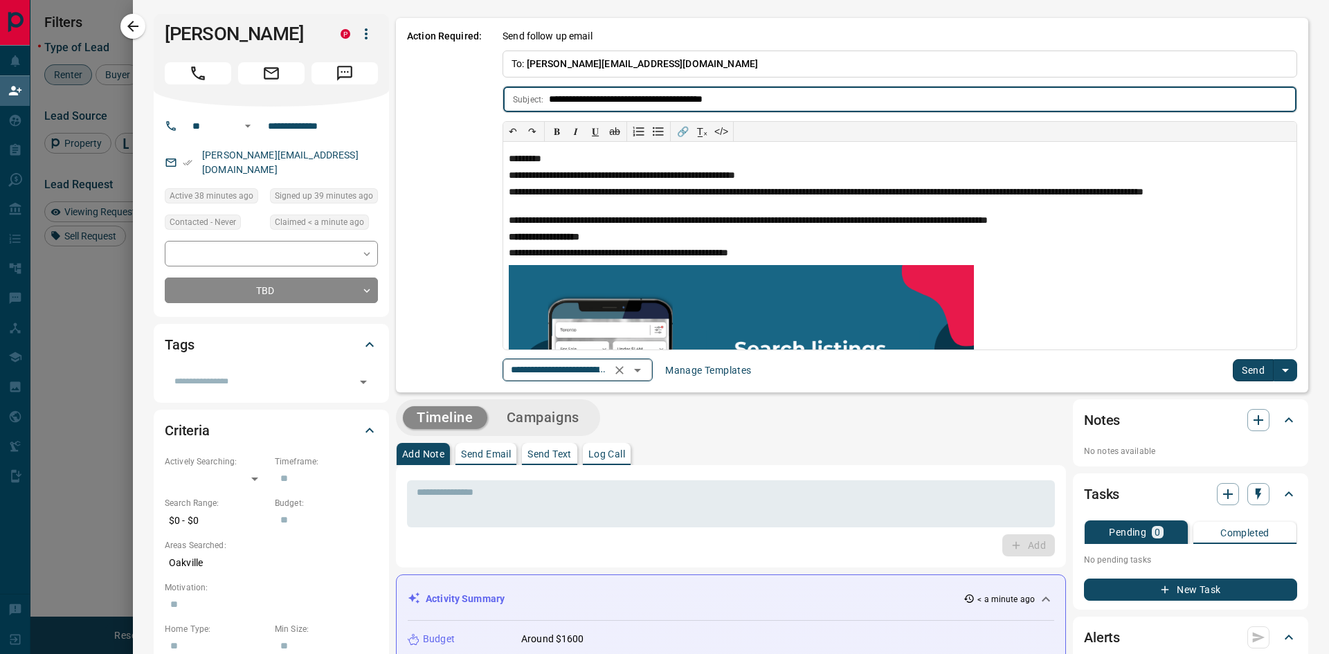
click at [646, 372] on icon "Open" at bounding box center [637, 370] width 17 height 17
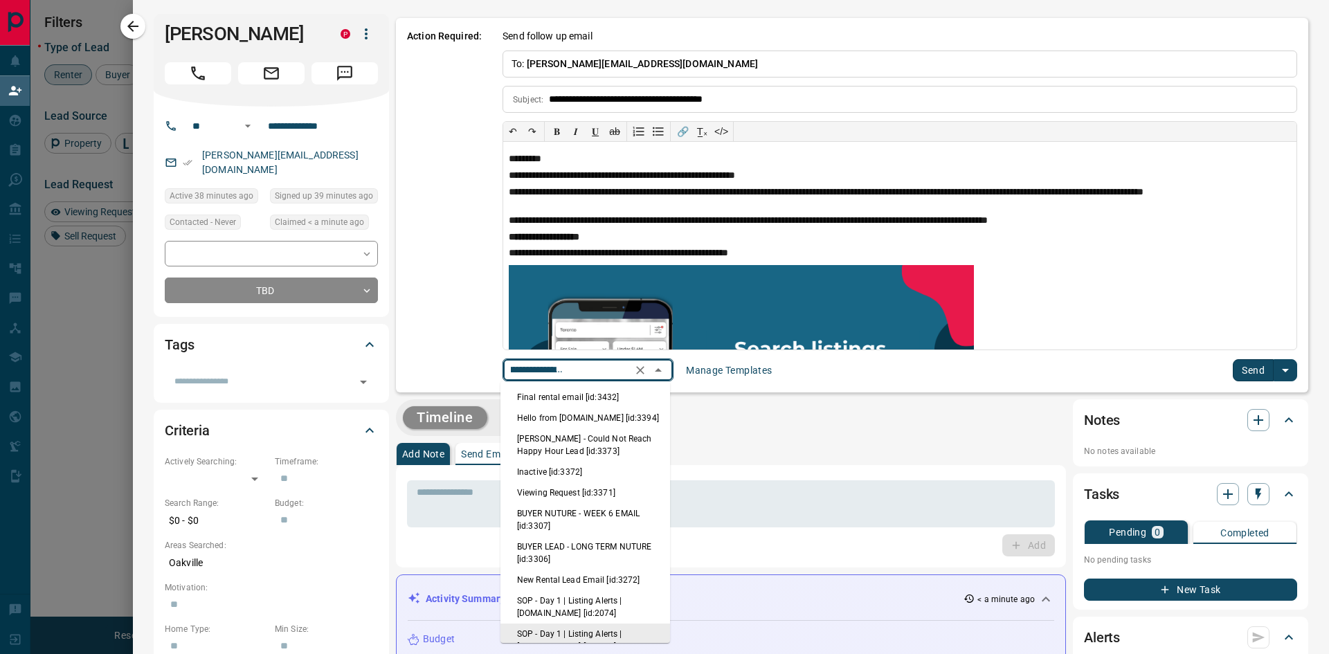
scroll to position [14, 0]
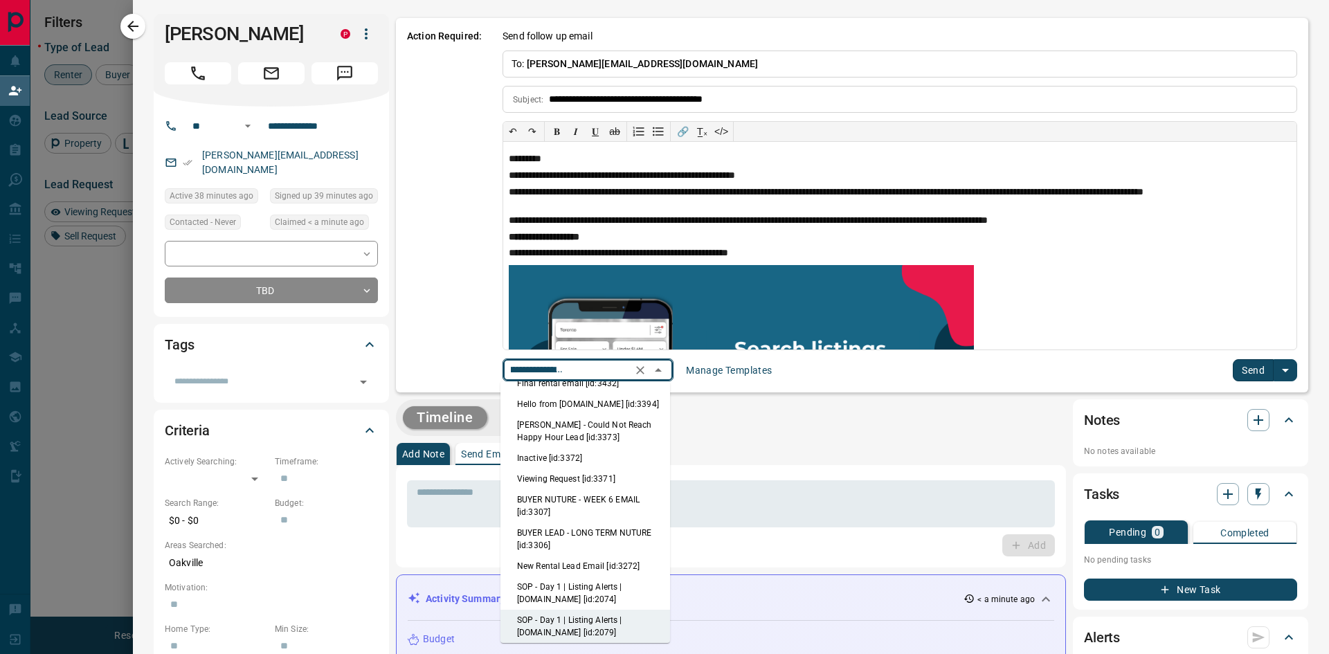
click at [581, 553] on li "BUYER LEAD - LONG TERM NUTURE [id:3306]" at bounding box center [585, 539] width 170 height 33
type input "**********"
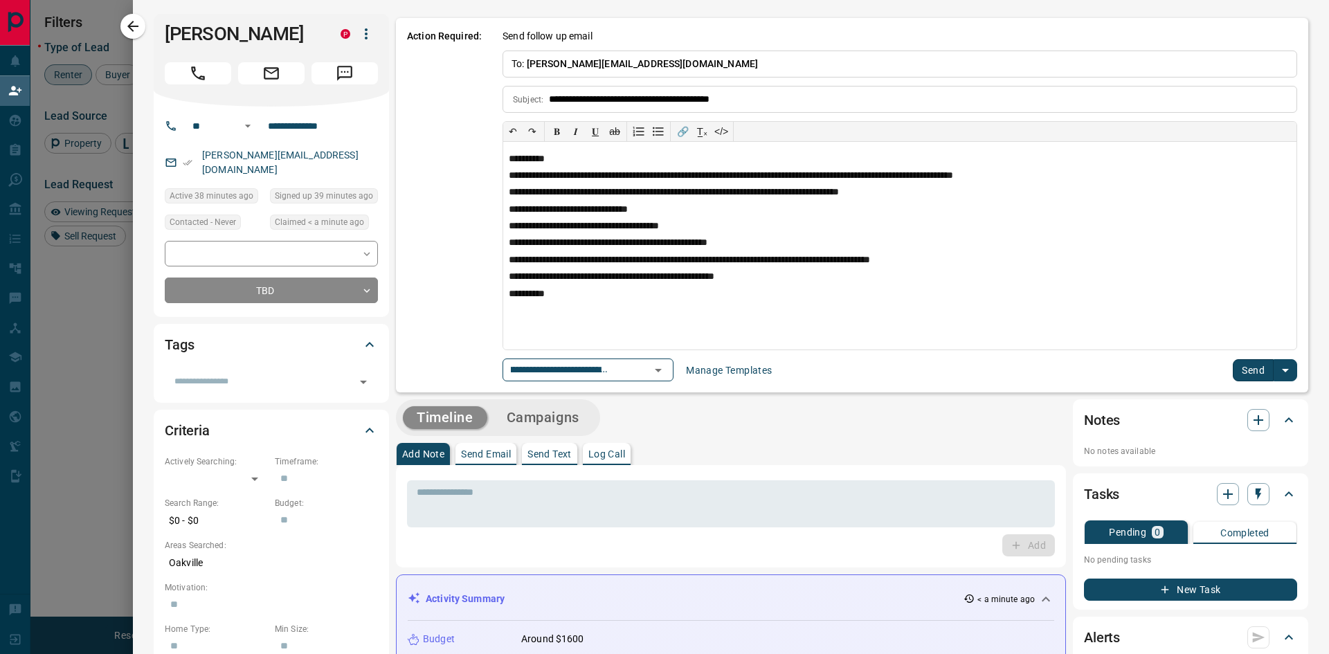
scroll to position [0, 0]
click at [653, 365] on icon "Open" at bounding box center [658, 370] width 17 height 17
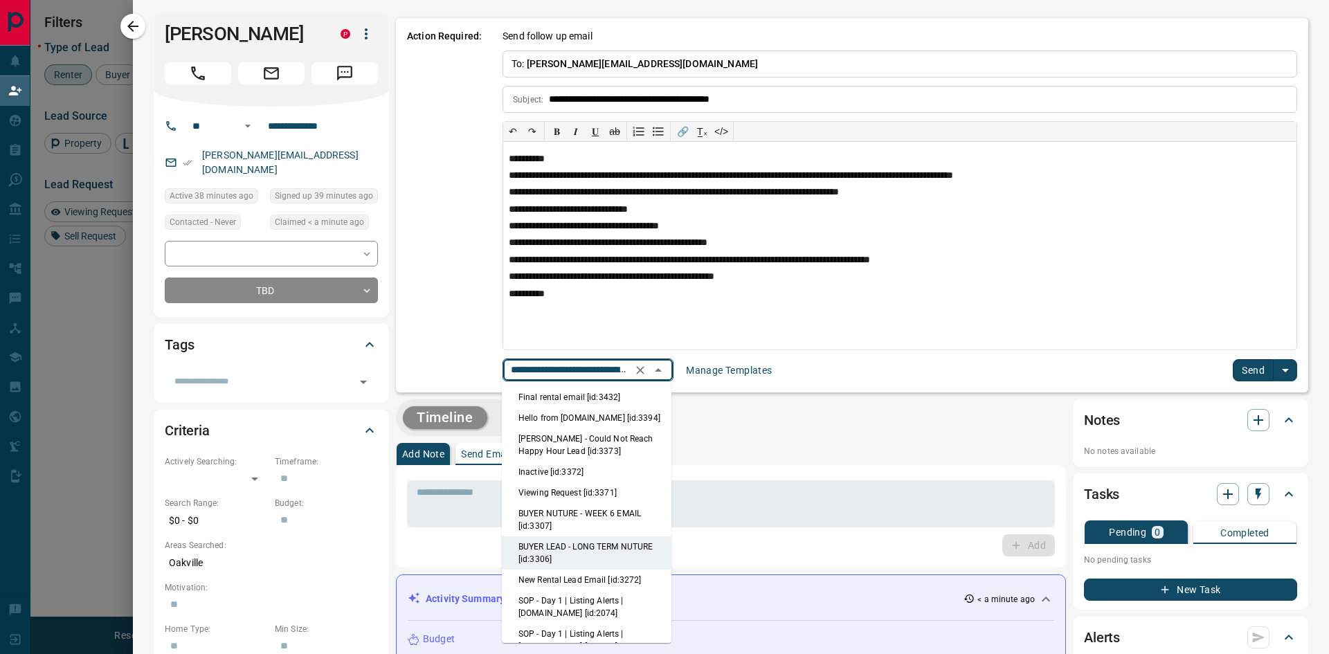
click at [560, 580] on li "New Rental Lead Email [id:3272]" at bounding box center [587, 580] width 170 height 21
type input "**********"
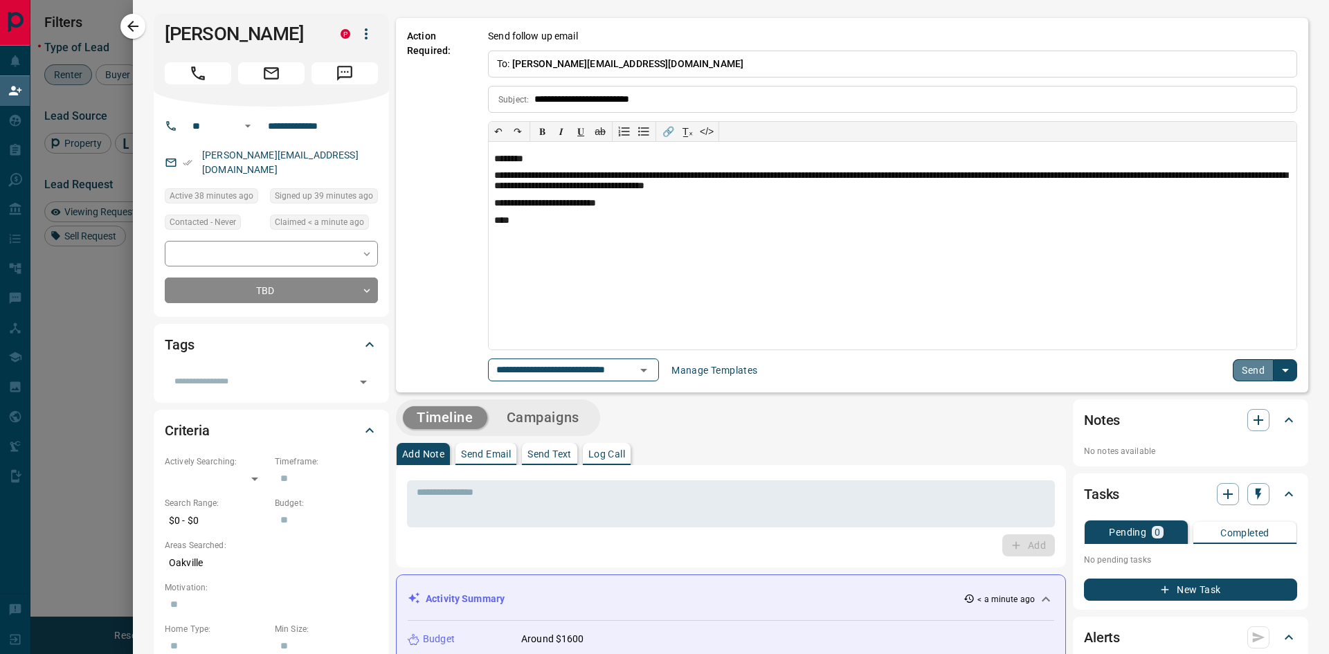
click at [1238, 370] on button "Send" at bounding box center [1253, 370] width 41 height 22
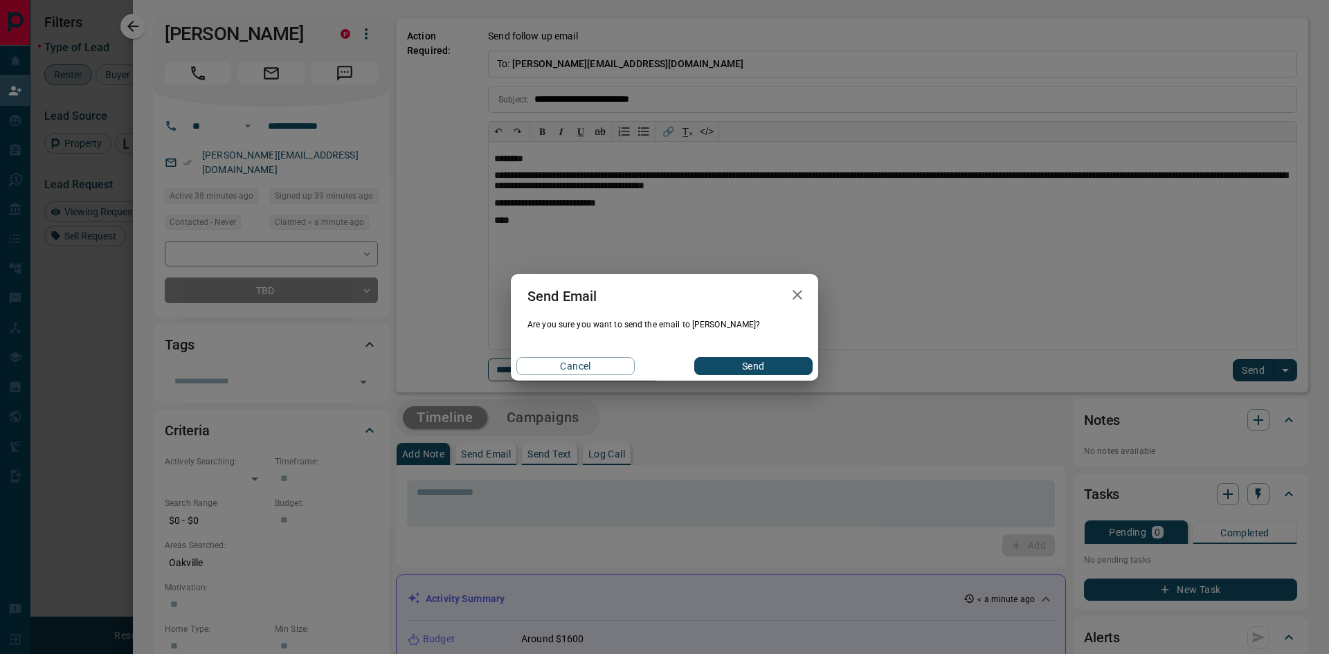
click at [732, 362] on button "Send" at bounding box center [753, 366] width 118 height 18
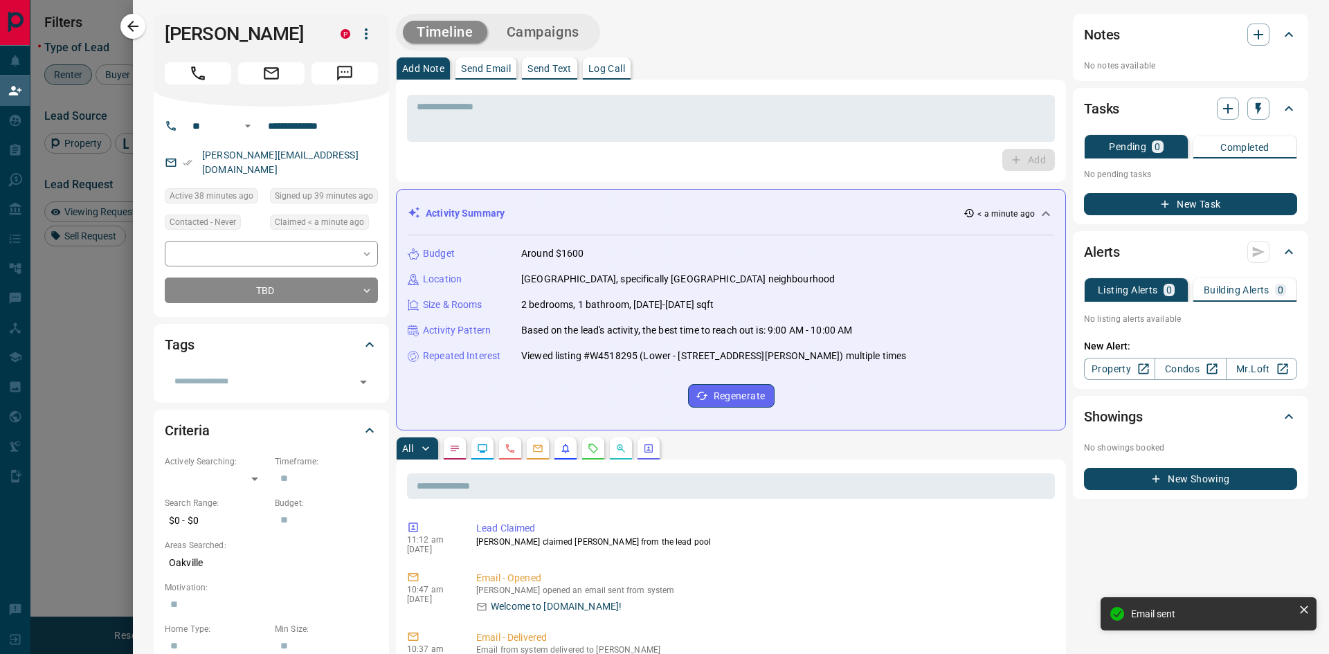
click at [837, 47] on div "Timeline Campaigns" at bounding box center [731, 32] width 670 height 37
click at [562, 33] on button "Campaigns" at bounding box center [543, 32] width 100 height 23
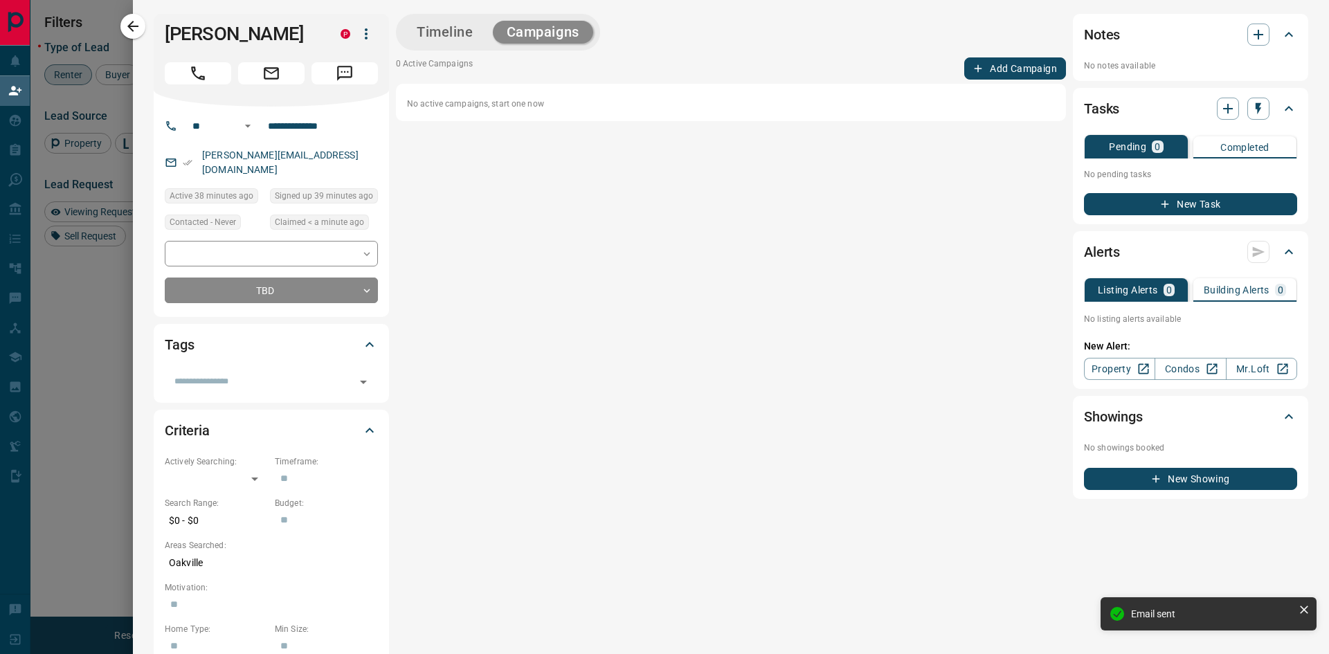
drag, startPoint x: 956, startPoint y: 66, endPoint x: 963, endPoint y: 66, distance: 7.6
click at [964, 66] on button "Add Campaign" at bounding box center [1015, 68] width 102 height 22
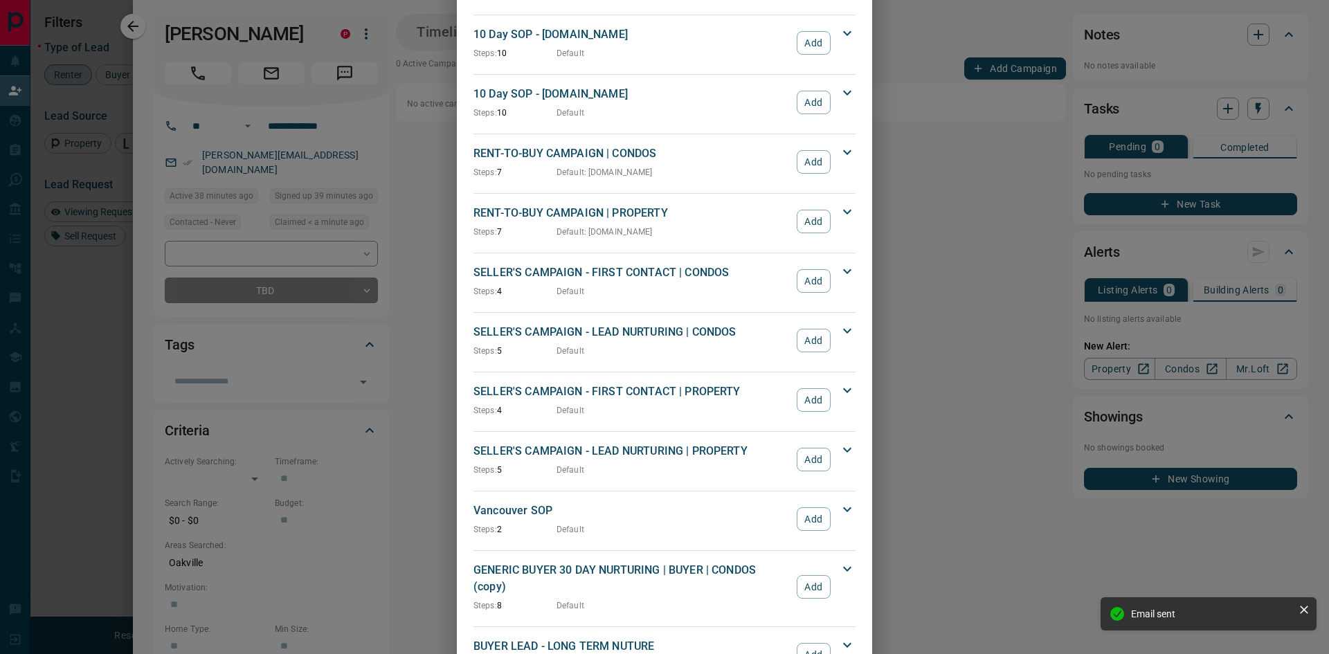
scroll to position [1195, 0]
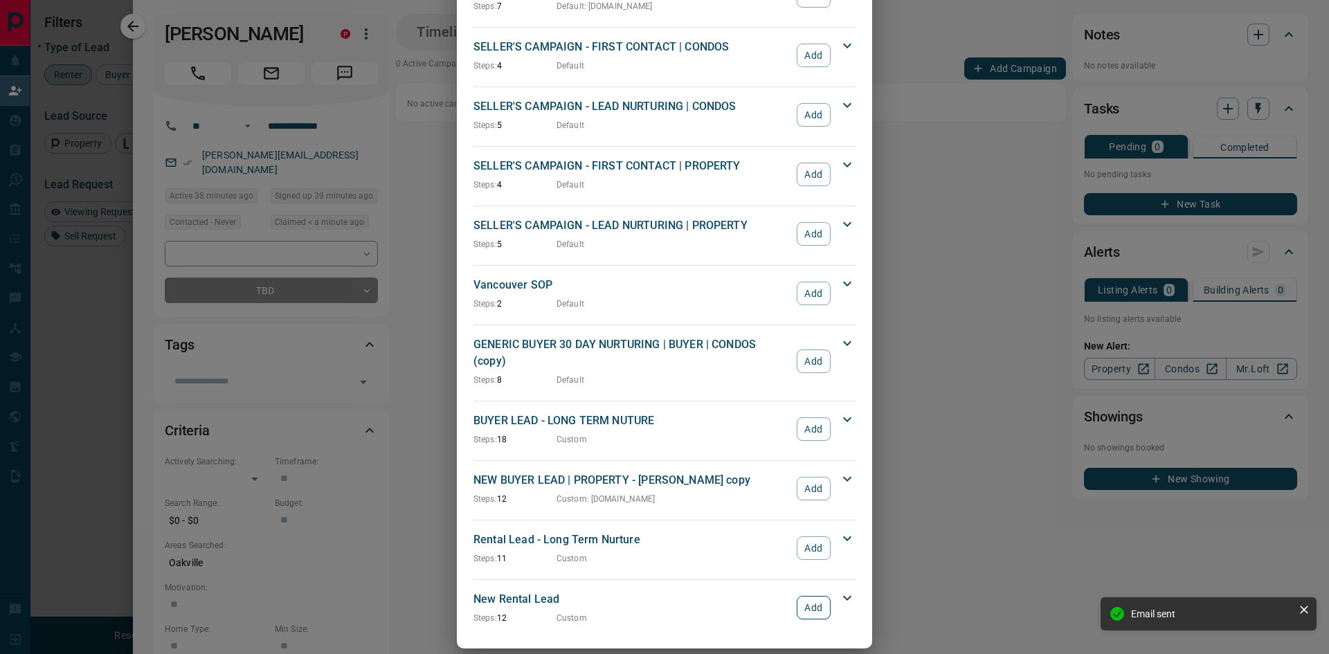
click at [825, 596] on button "Add" at bounding box center [814, 608] width 34 height 24
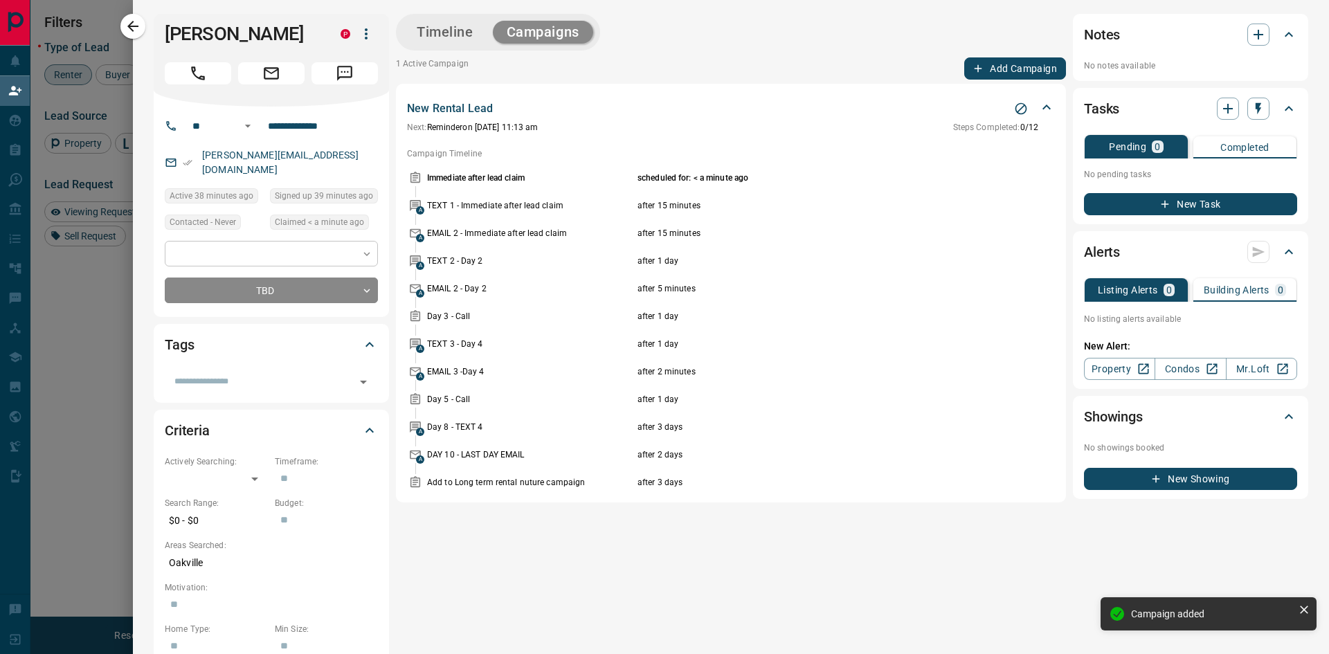
click at [269, 242] on body "Lead Transfers Claim Leads My Leads Tasks Opportunities Deals Campaigns Automat…" at bounding box center [664, 275] width 1329 height 551
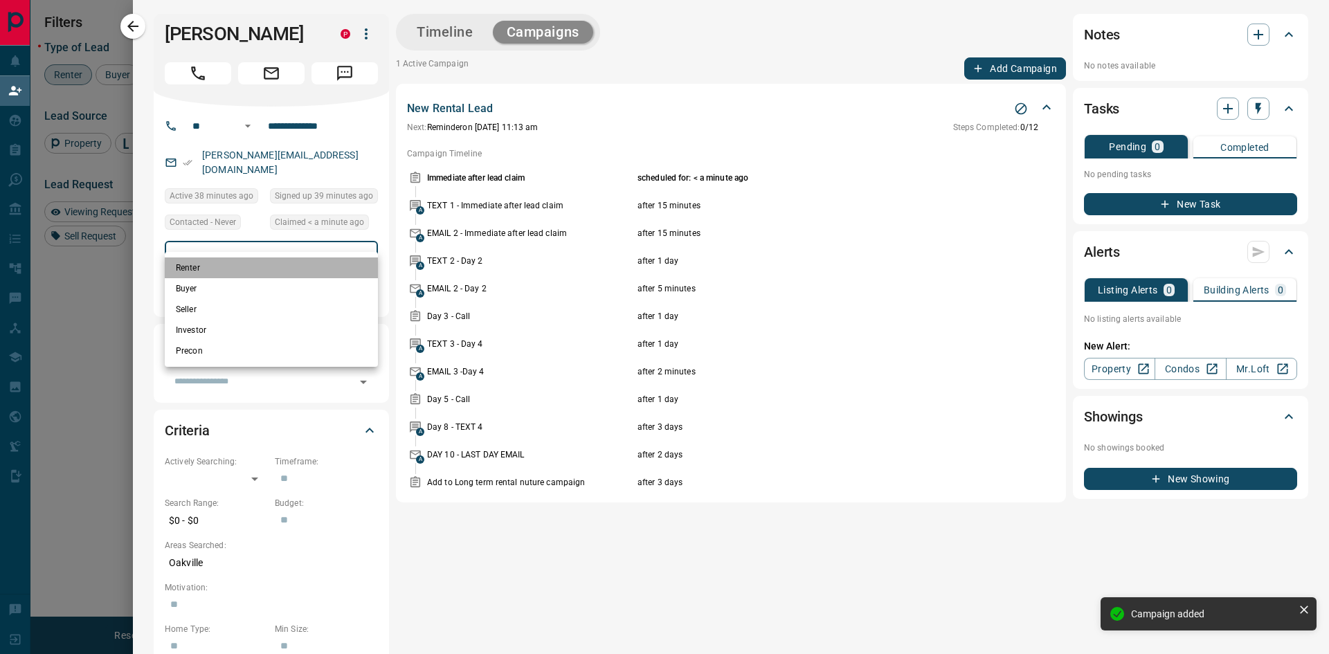
click at [223, 270] on li "Renter" at bounding box center [271, 267] width 213 height 21
type input "**********"
click at [432, 224] on div at bounding box center [664, 327] width 1329 height 654
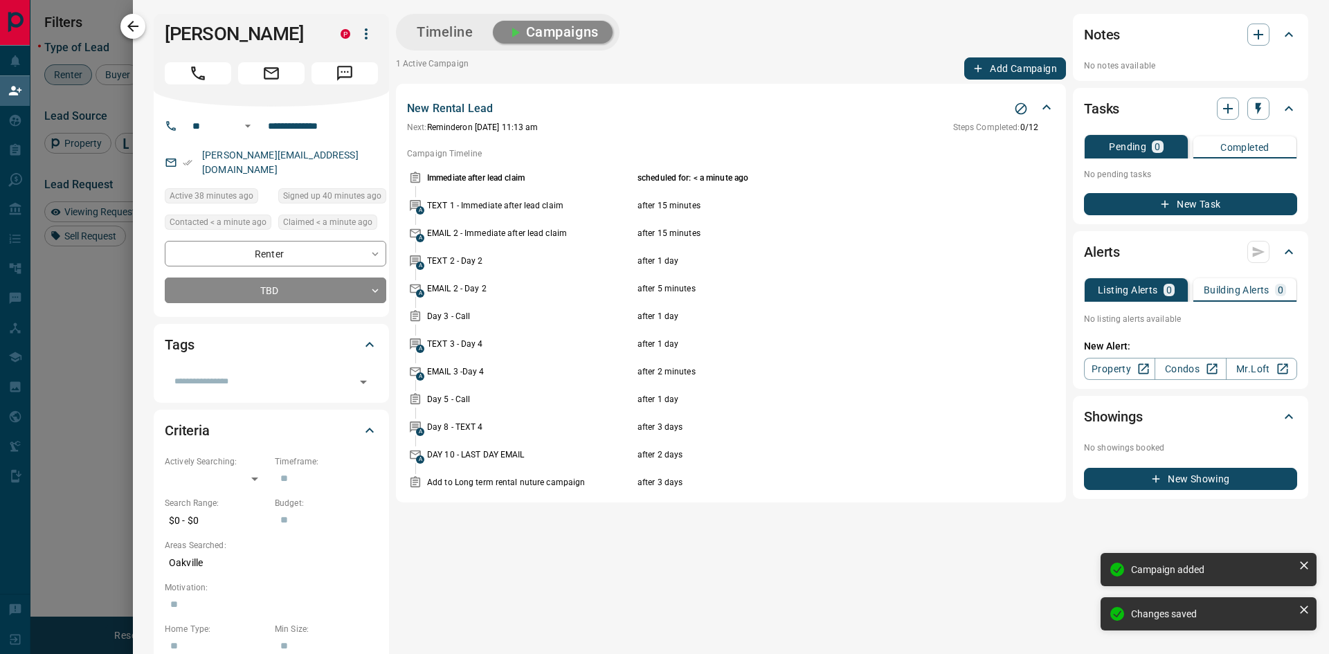
click at [138, 24] on icon "button" at bounding box center [133, 26] width 17 height 17
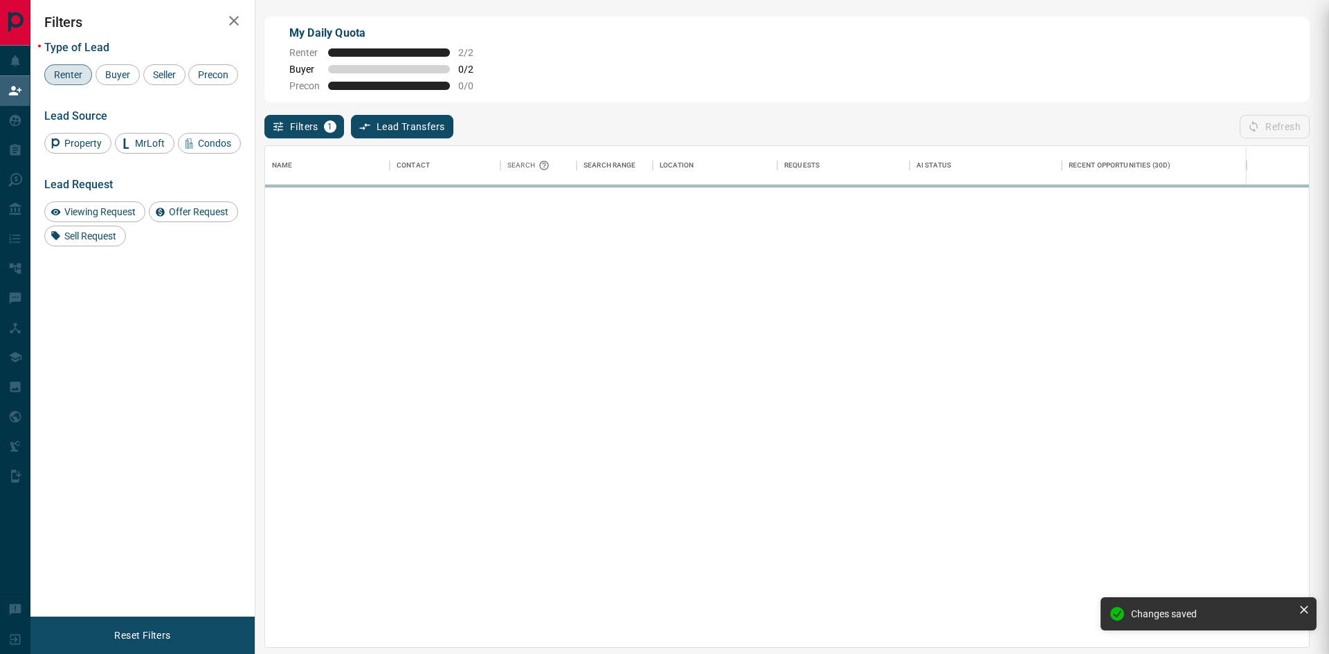
scroll to position [491, 1033]
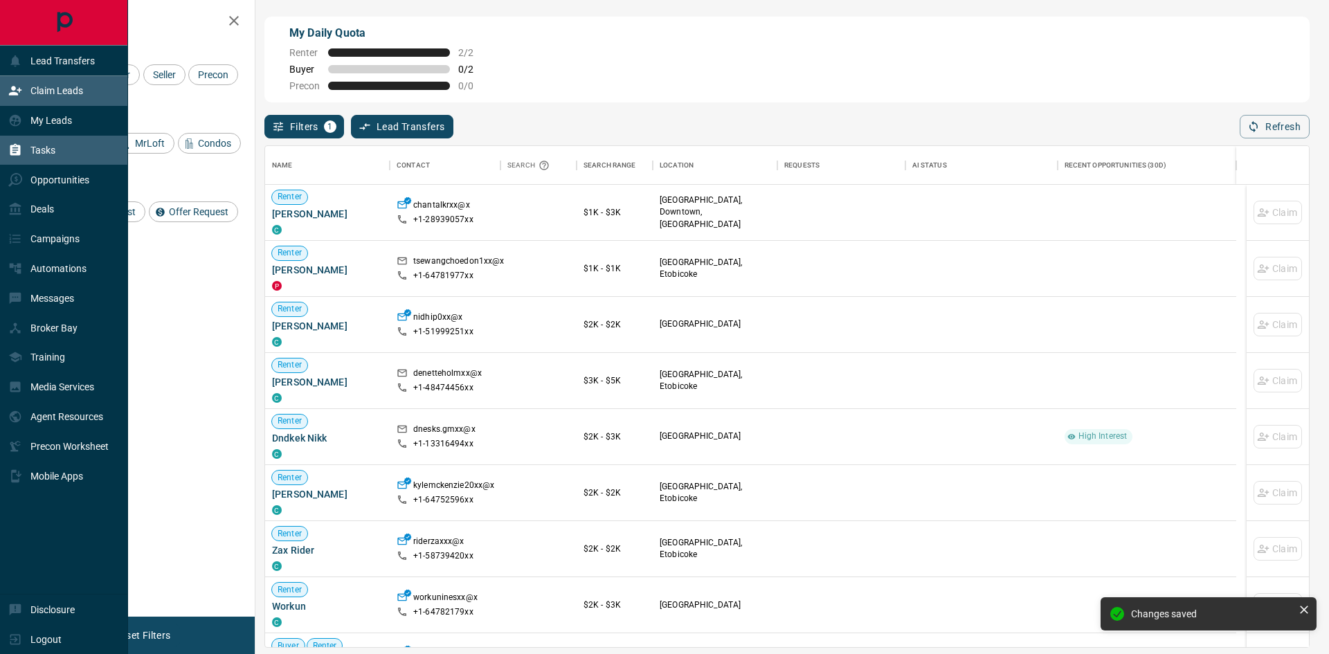
click at [22, 152] on div "Tasks" at bounding box center [31, 150] width 47 height 23
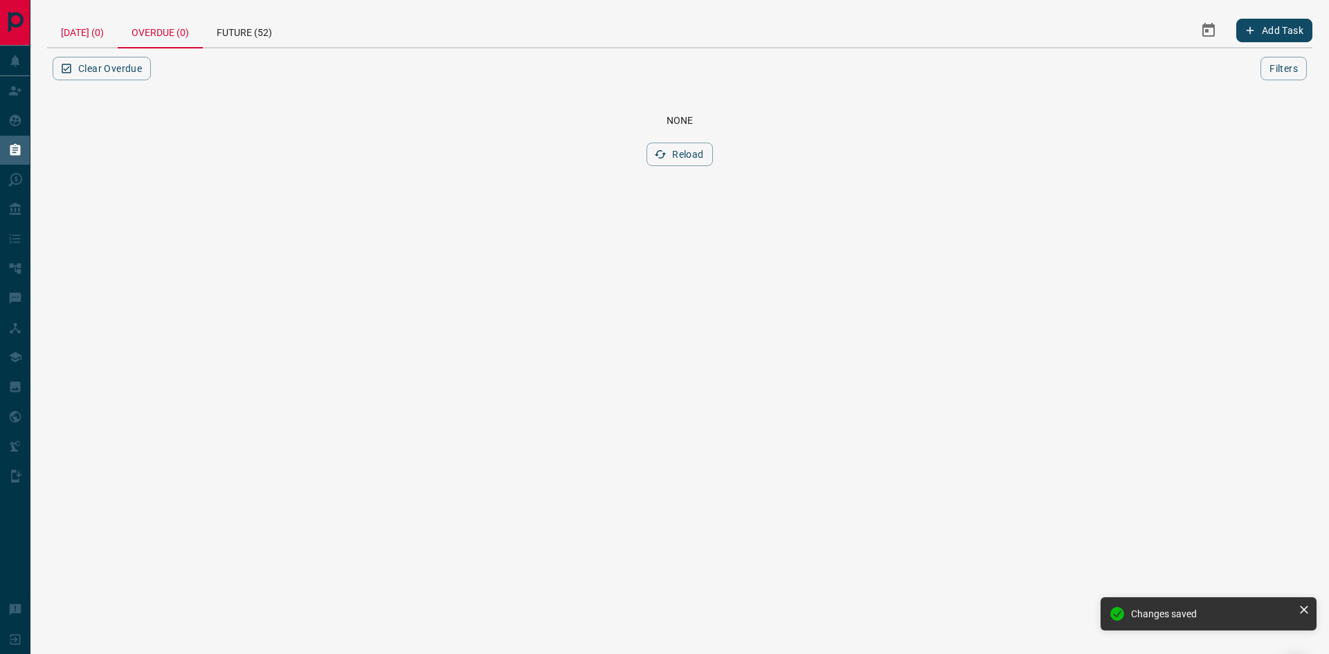
click at [84, 31] on div "[DATE] (0)" at bounding box center [82, 30] width 71 height 33
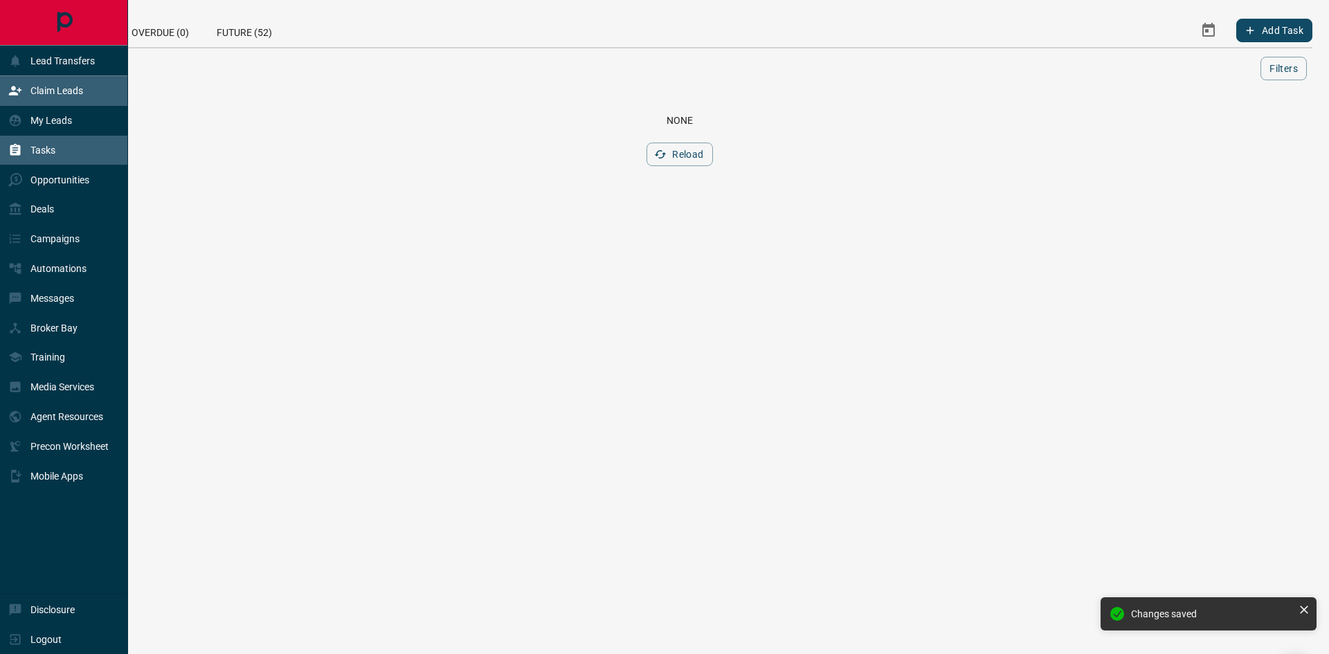
click at [17, 93] on icon at bounding box center [15, 91] width 14 height 14
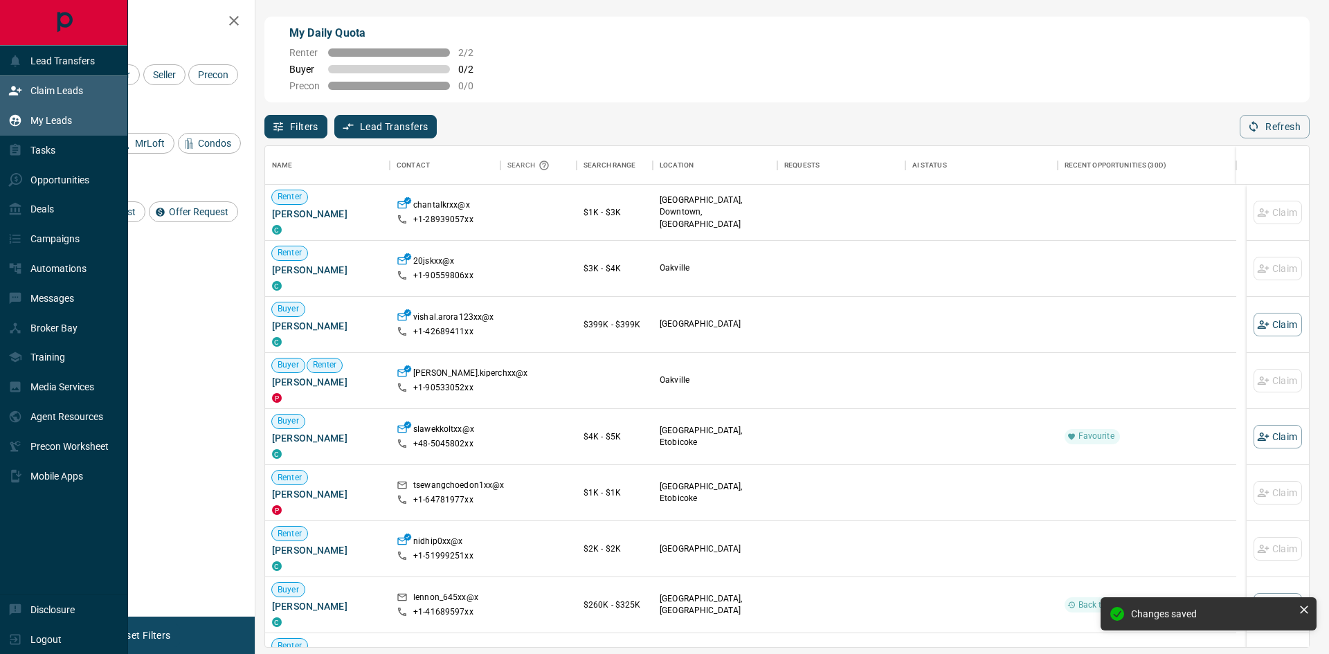
scroll to position [491, 1033]
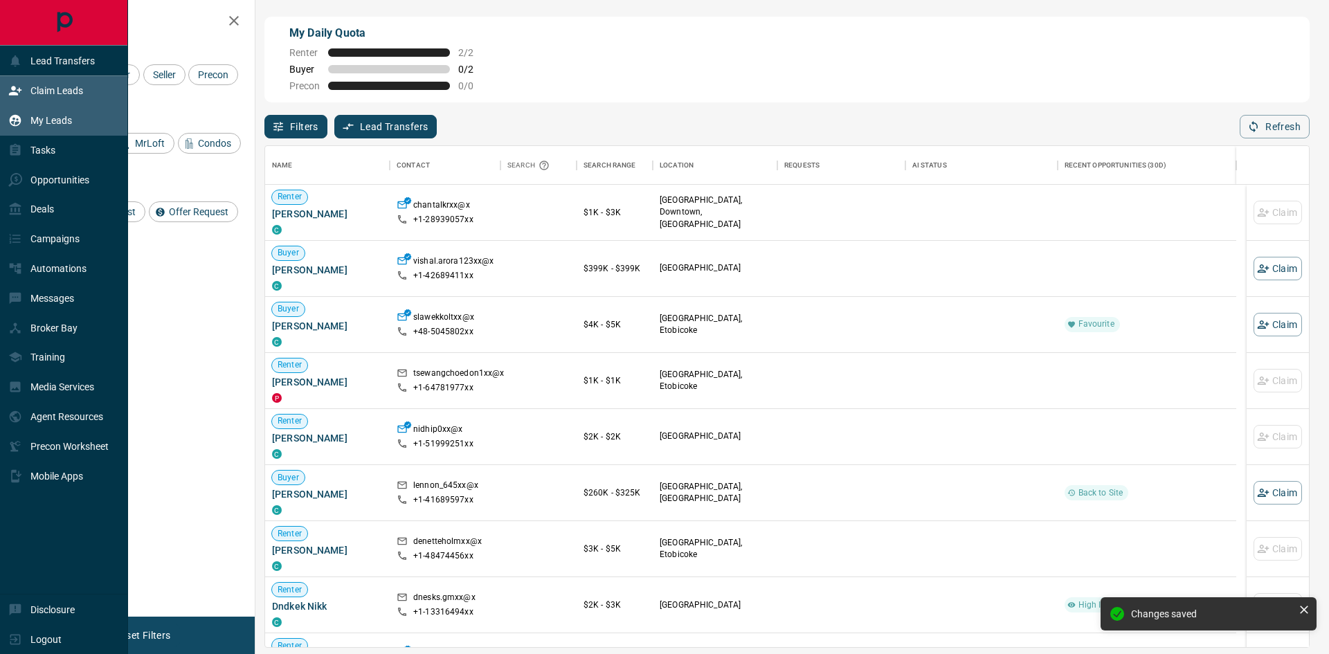
click at [24, 123] on div "My Leads" at bounding box center [40, 120] width 64 height 23
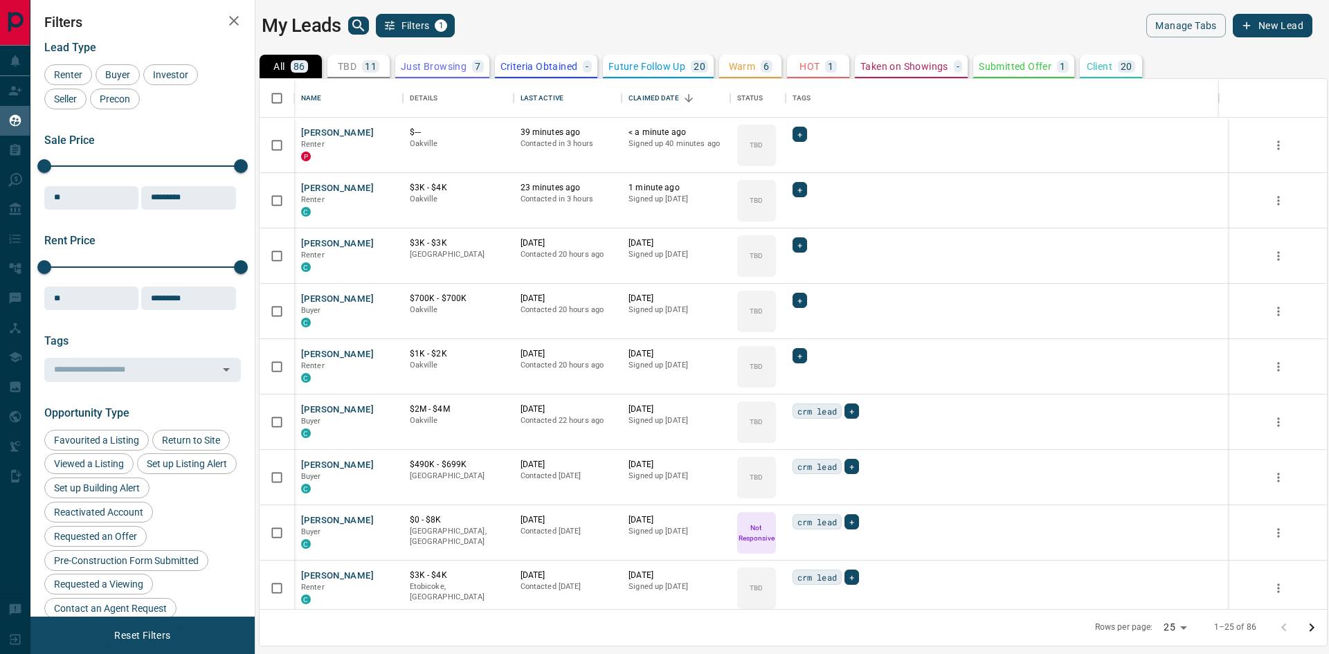
scroll to position [520, 1057]
click at [351, 147] on p "Renter" at bounding box center [348, 144] width 95 height 11
click at [346, 134] on button "[PERSON_NAME]" at bounding box center [337, 133] width 73 height 13
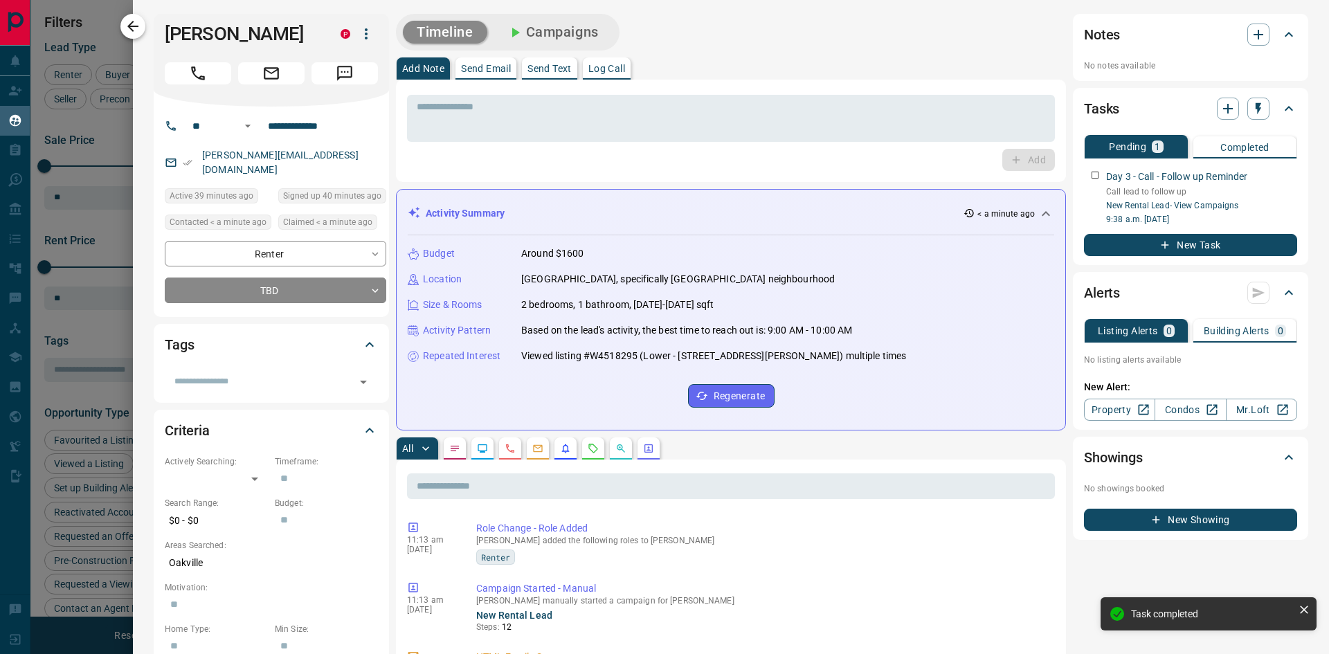
click at [124, 22] on button "button" at bounding box center [132, 26] width 25 height 25
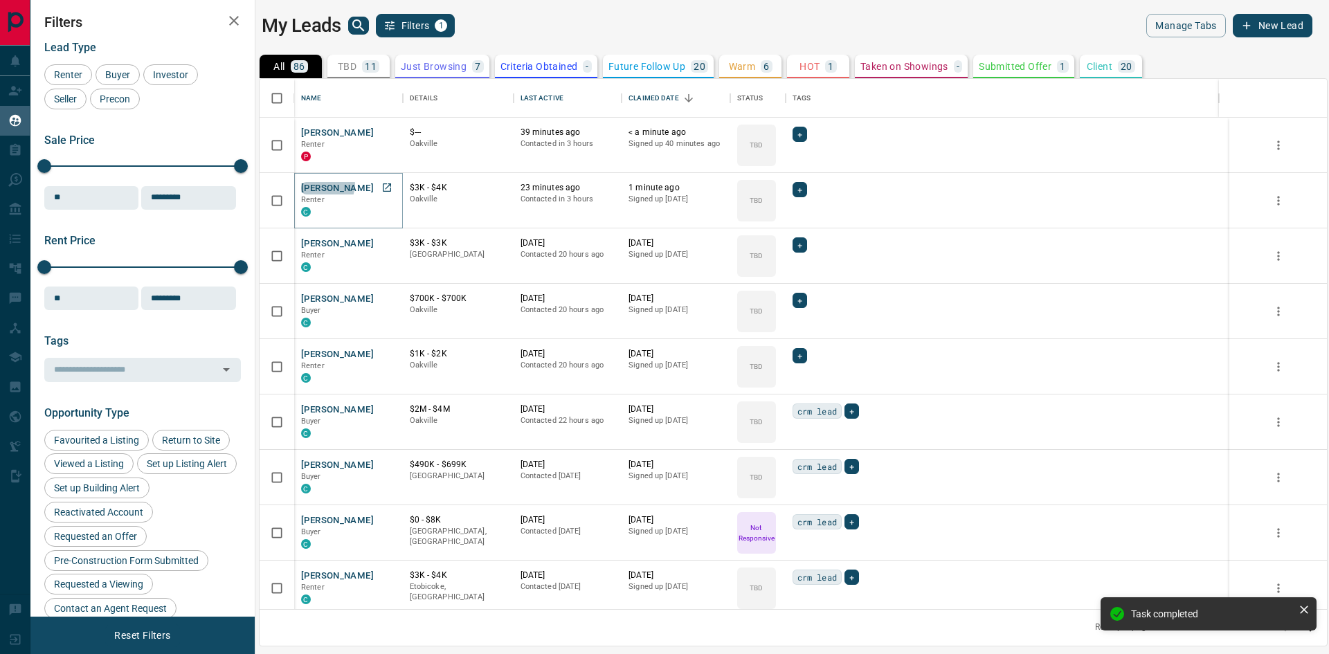
click at [327, 185] on button "[PERSON_NAME]" at bounding box center [337, 188] width 73 height 13
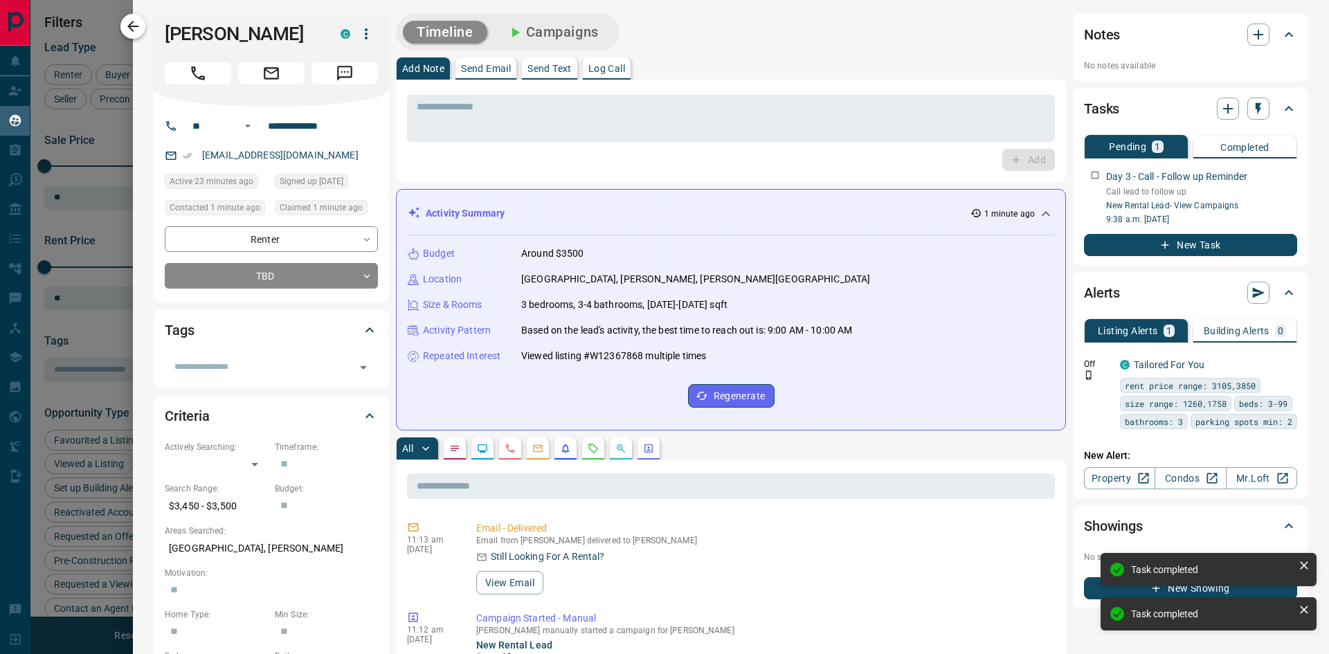
click at [142, 27] on button "button" at bounding box center [132, 26] width 25 height 25
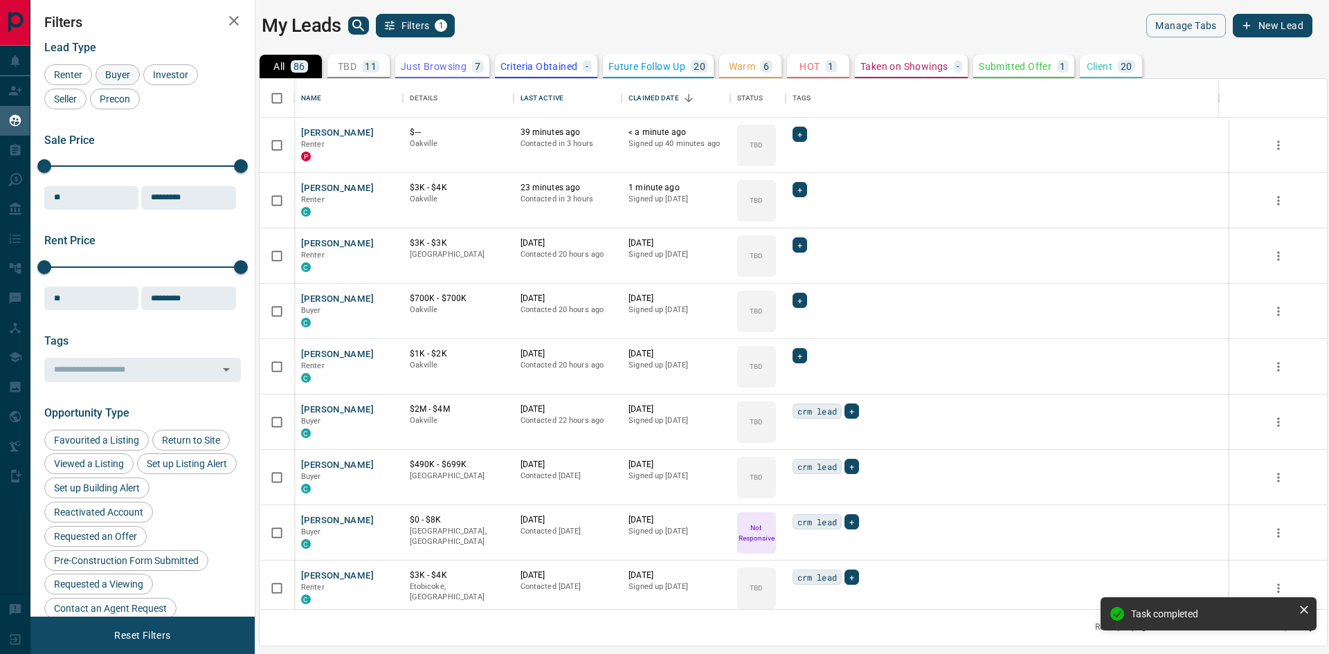
click at [127, 70] on span "Buyer" at bounding box center [117, 74] width 35 height 11
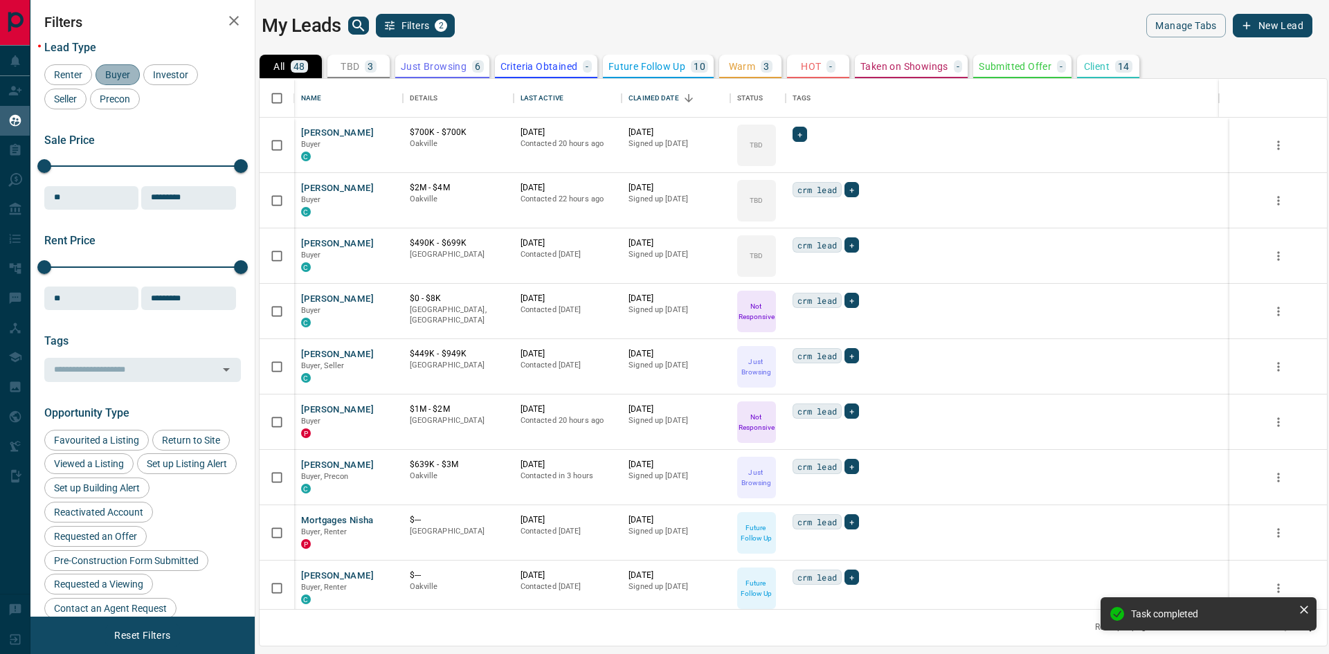
click at [132, 69] on span "Buyer" at bounding box center [117, 74] width 35 height 11
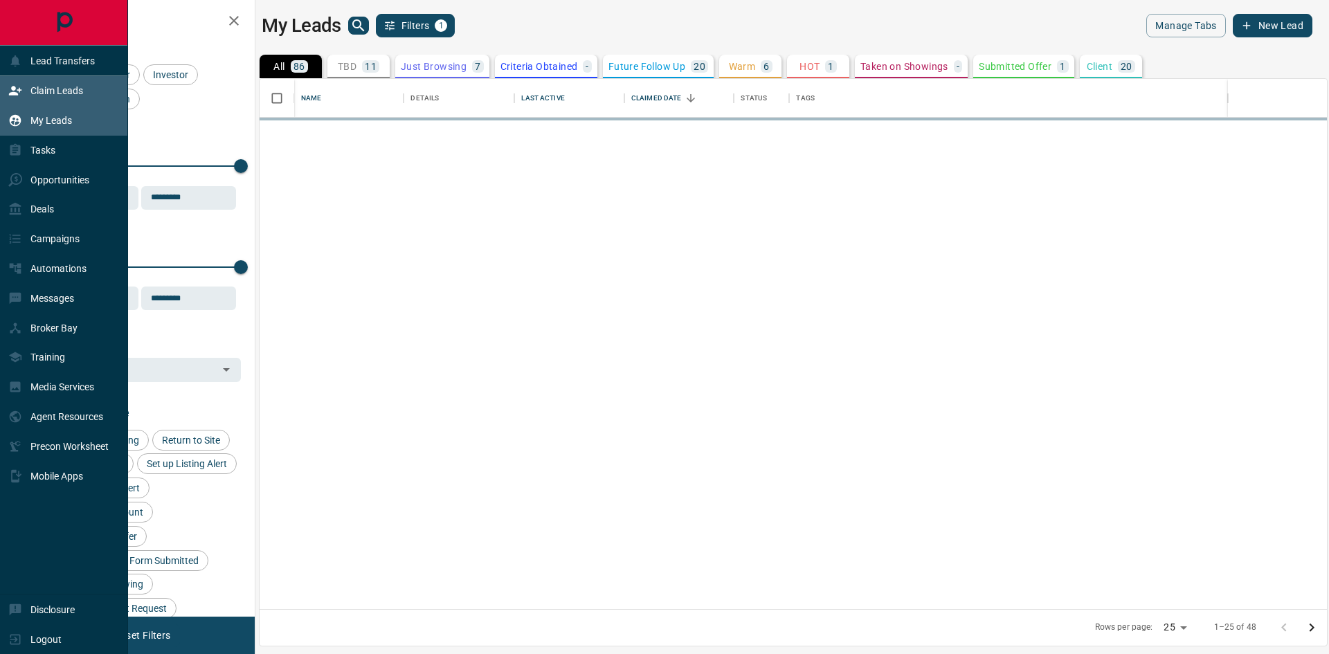
click at [26, 92] on div "Claim Leads" at bounding box center [45, 91] width 75 height 23
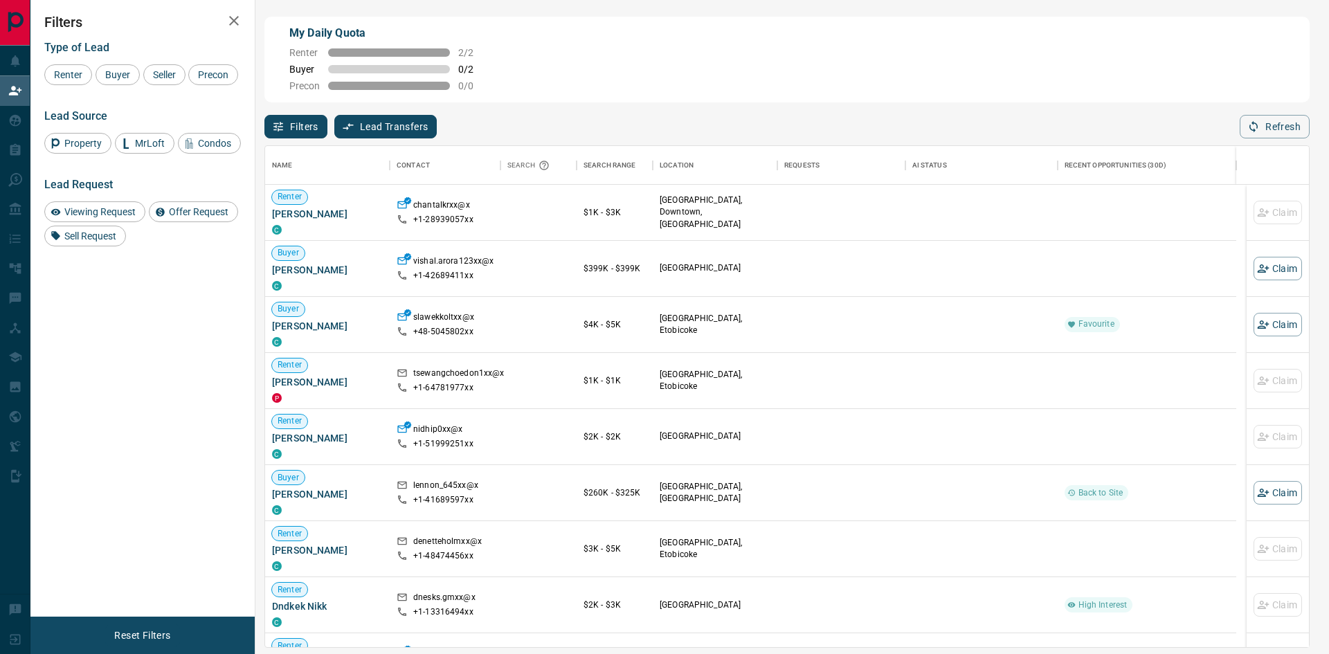
scroll to position [491, 1033]
click at [109, 71] on span "Buyer" at bounding box center [117, 74] width 35 height 11
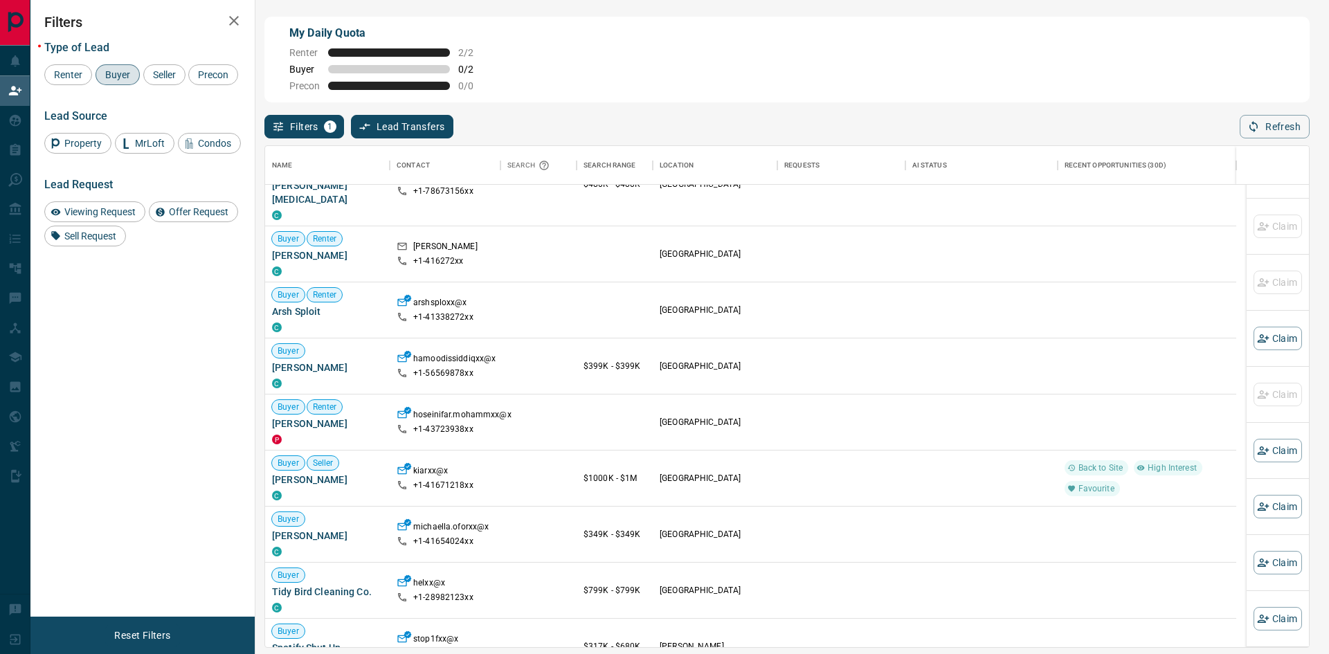
scroll to position [277, 0]
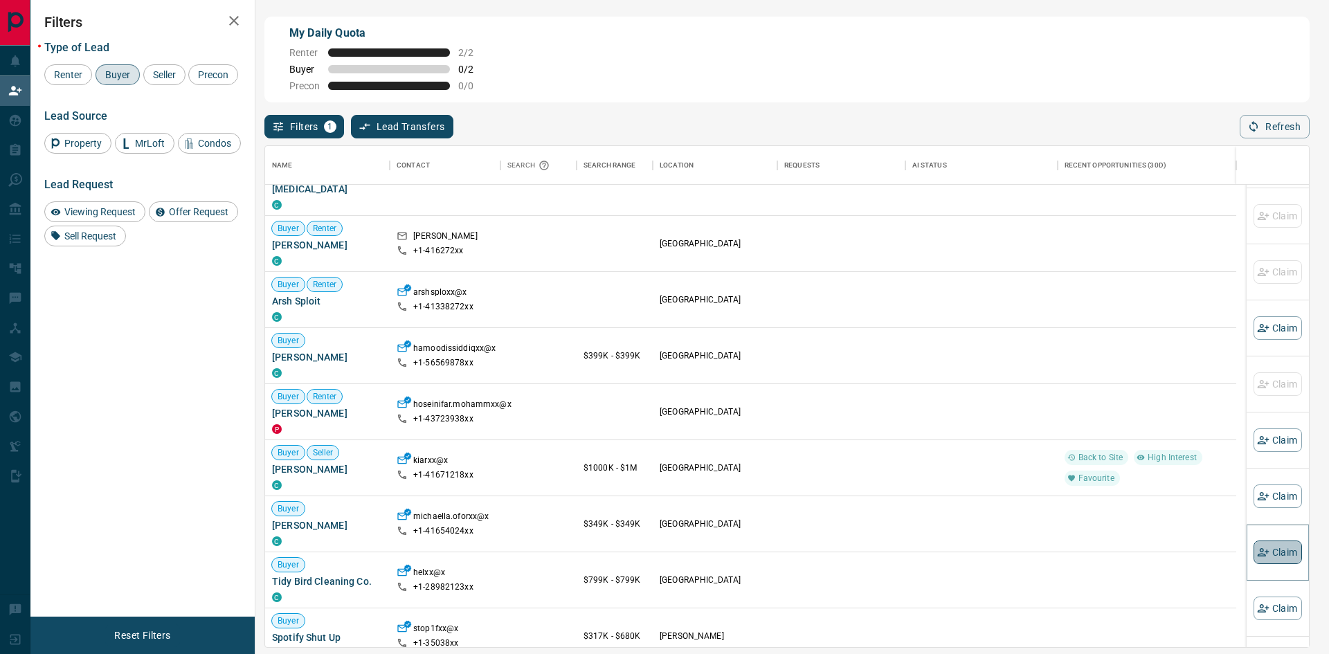
click at [1257, 552] on icon "button" at bounding box center [1263, 552] width 12 height 8
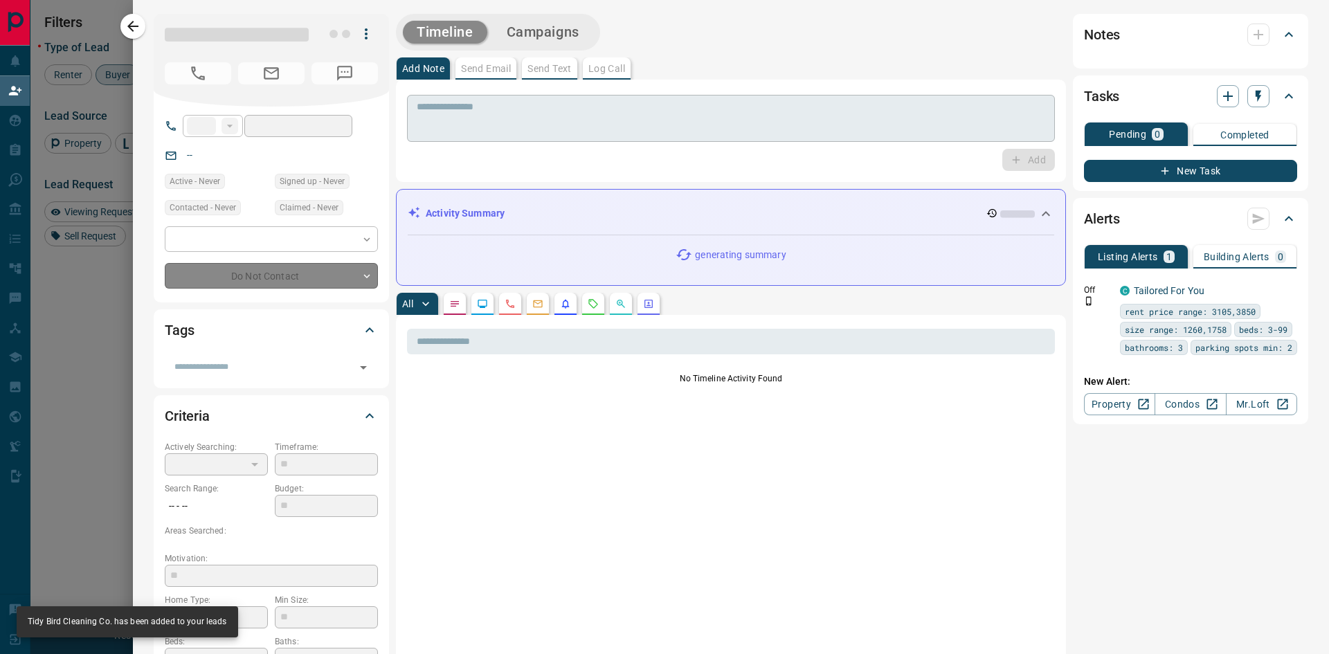
type input "**"
type input "**********"
type input "**"
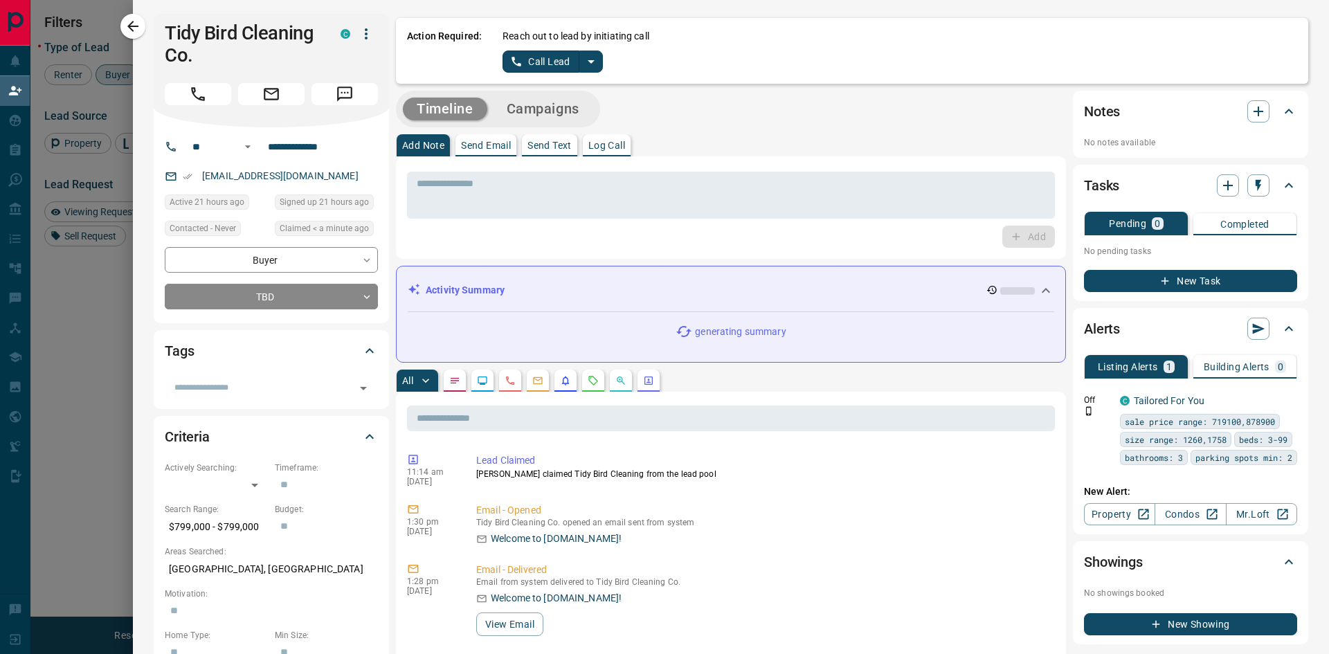
scroll to position [69, 0]
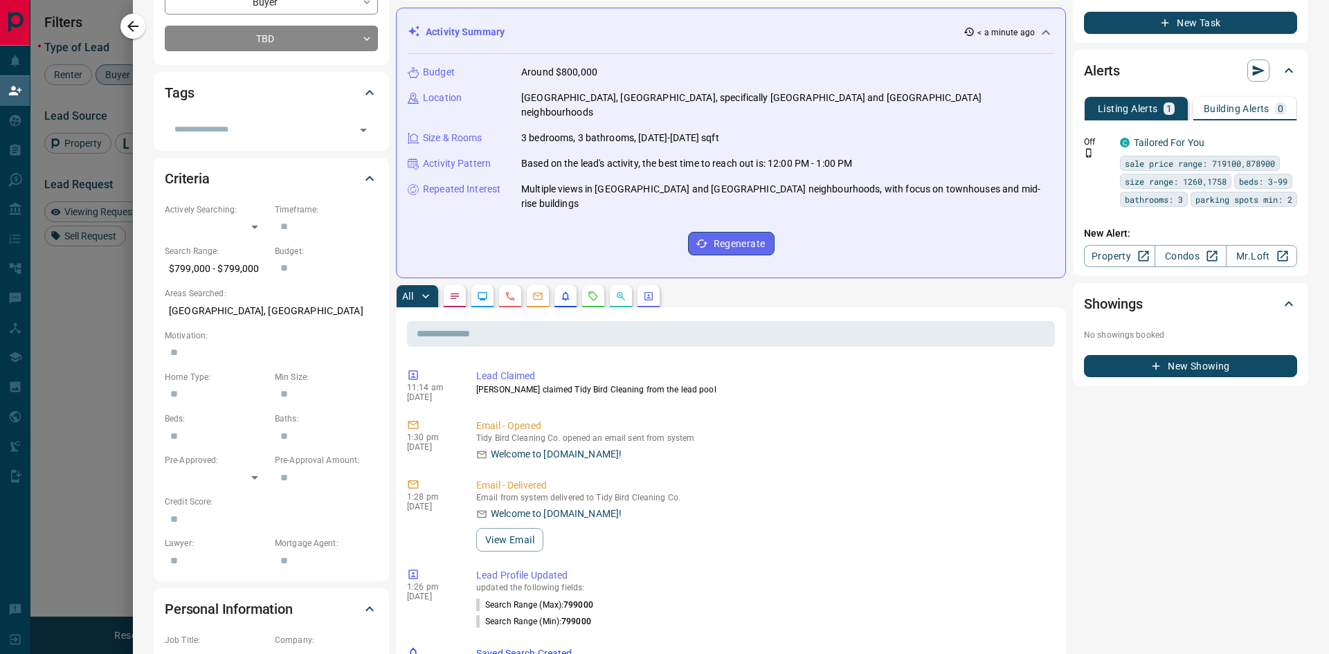
scroll to position [0, 0]
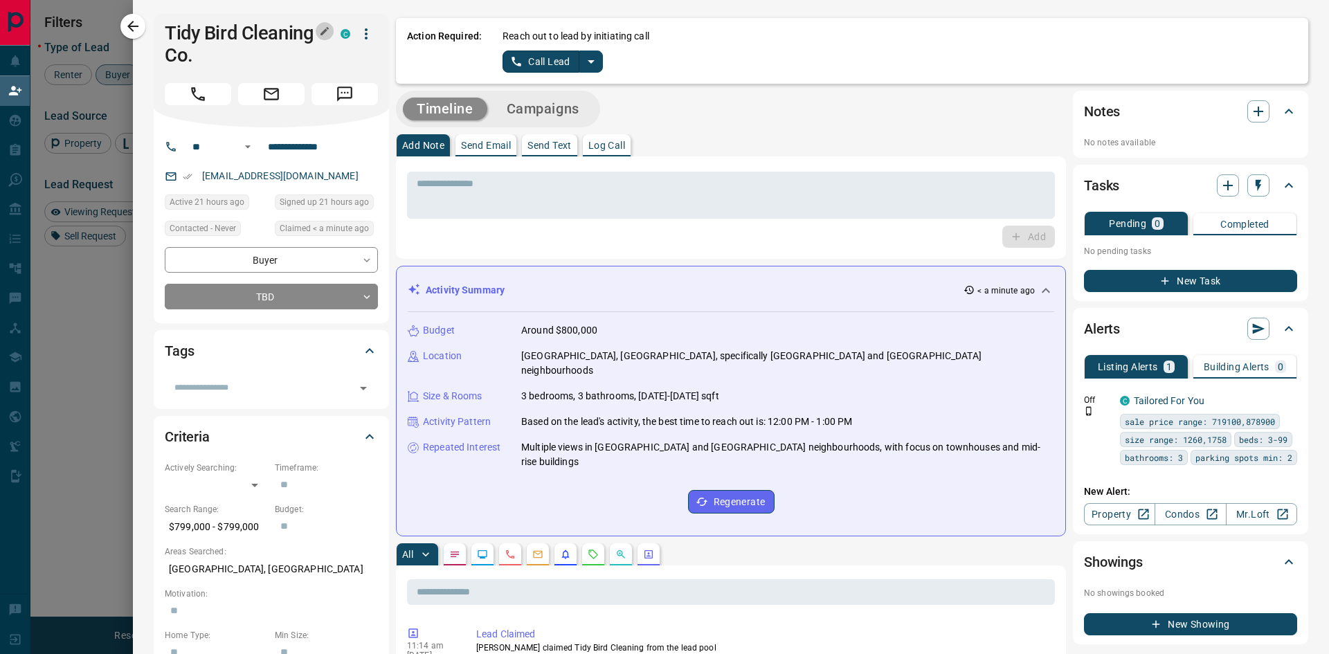
click at [323, 33] on icon "button" at bounding box center [324, 31] width 8 height 8
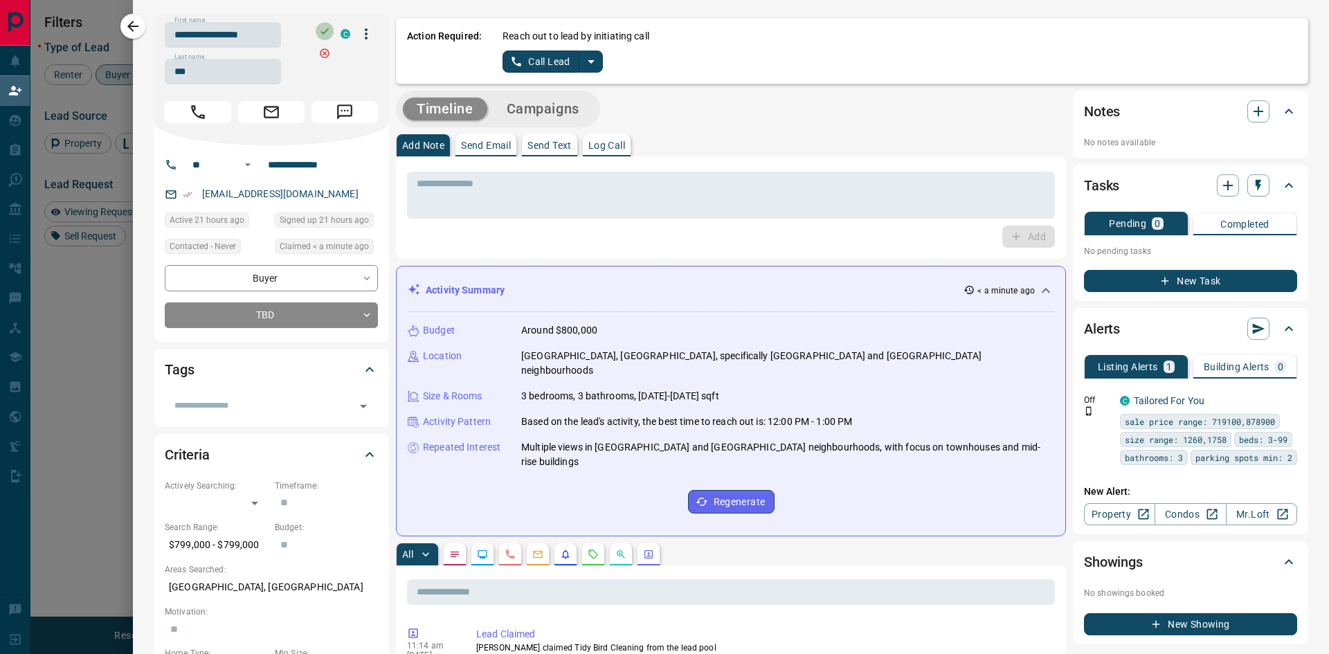
click at [326, 30] on icon "button" at bounding box center [324, 31] width 11 height 11
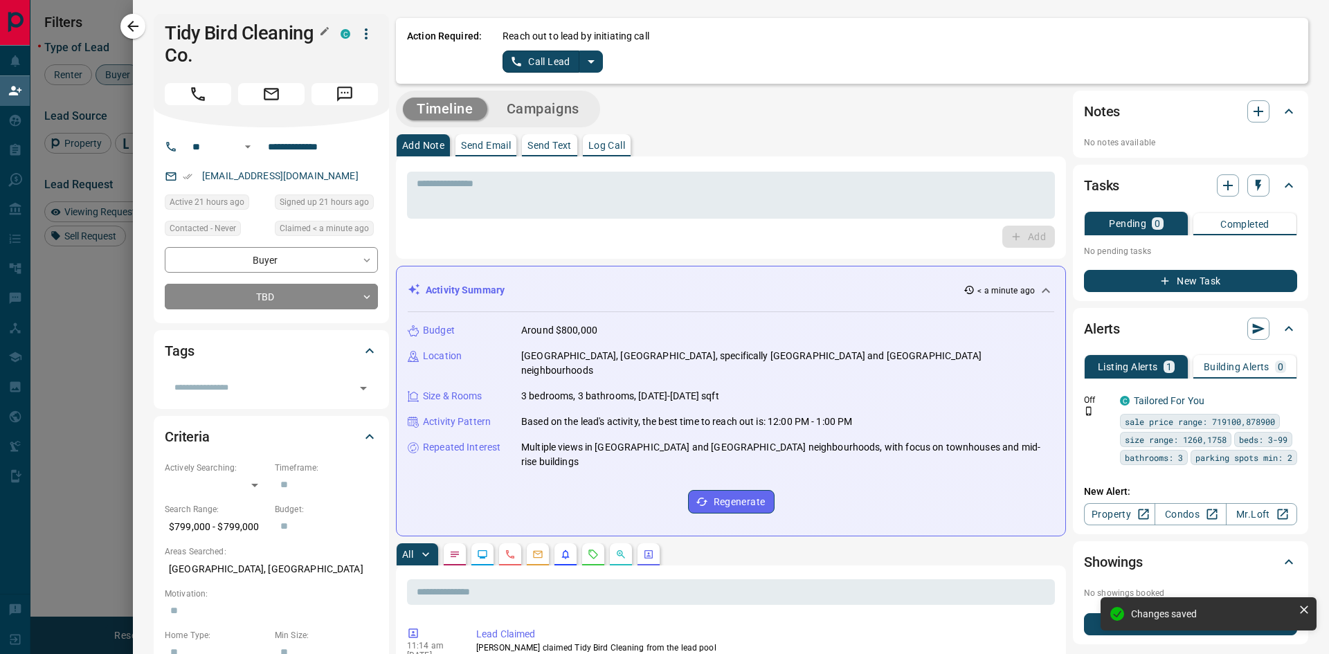
click at [584, 57] on icon "split button" at bounding box center [591, 61] width 17 height 17
click at [540, 109] on li "Log Manual Call" at bounding box center [552, 109] width 84 height 21
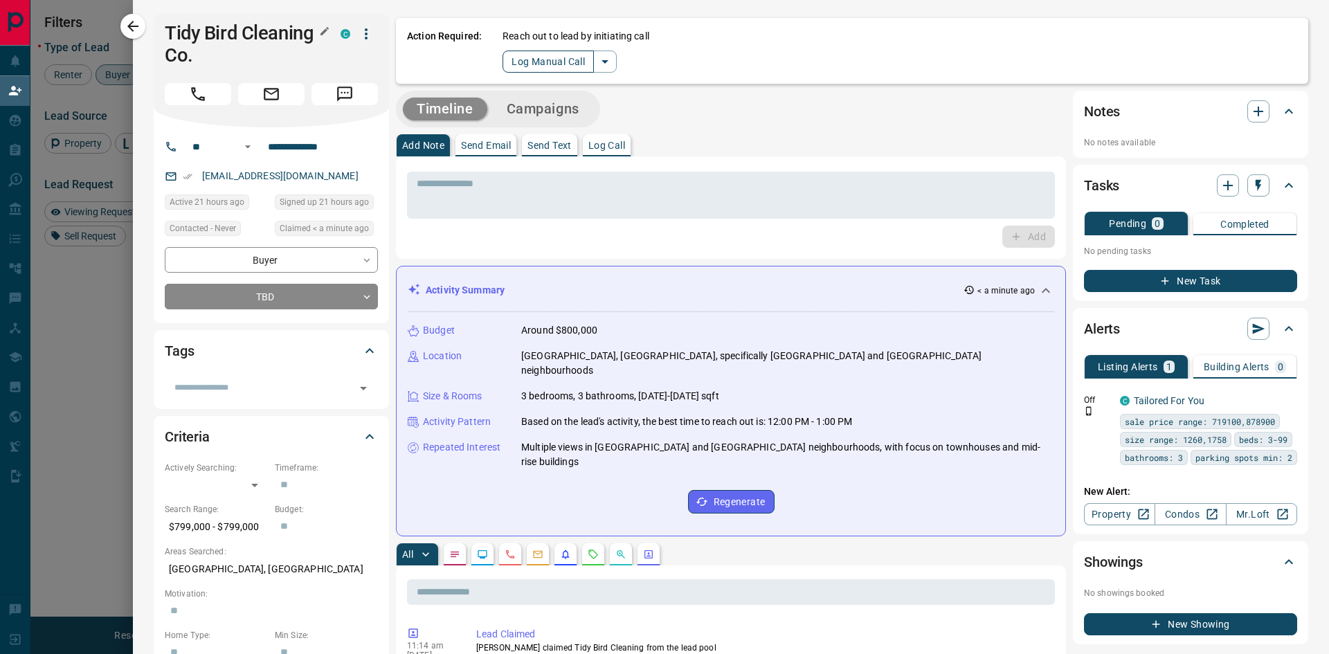
click at [543, 66] on button "Log Manual Call" at bounding box center [548, 62] width 91 height 22
click at [545, 63] on button "No" at bounding box center [542, 61] width 24 height 21
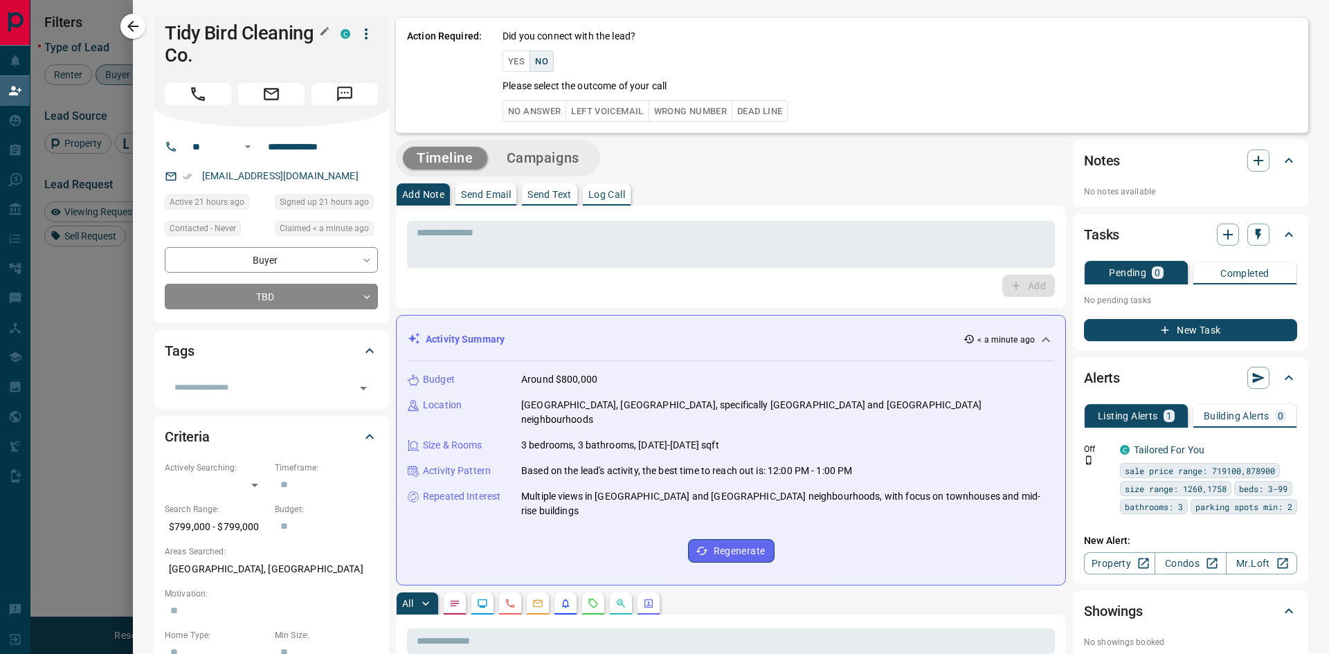
click at [718, 111] on button "Wrong Number" at bounding box center [691, 110] width 84 height 21
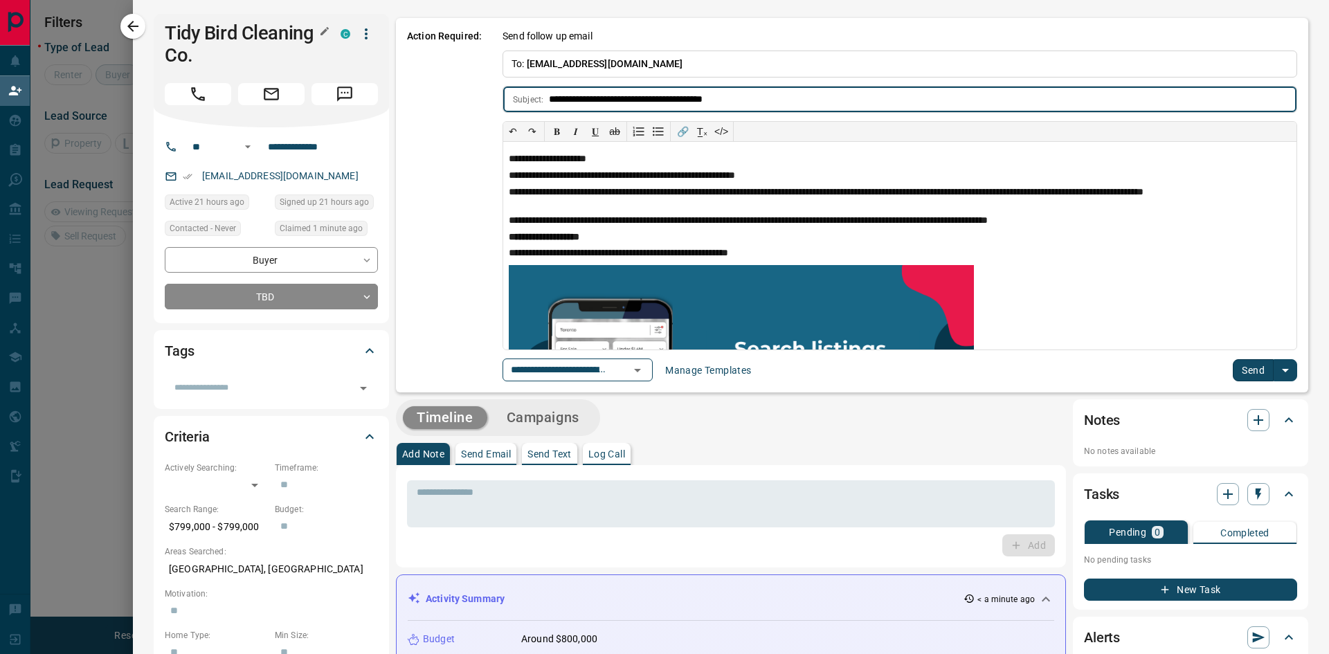
scroll to position [84, 1033]
click at [309, 150] on input "**********" at bounding box center [316, 147] width 108 height 22
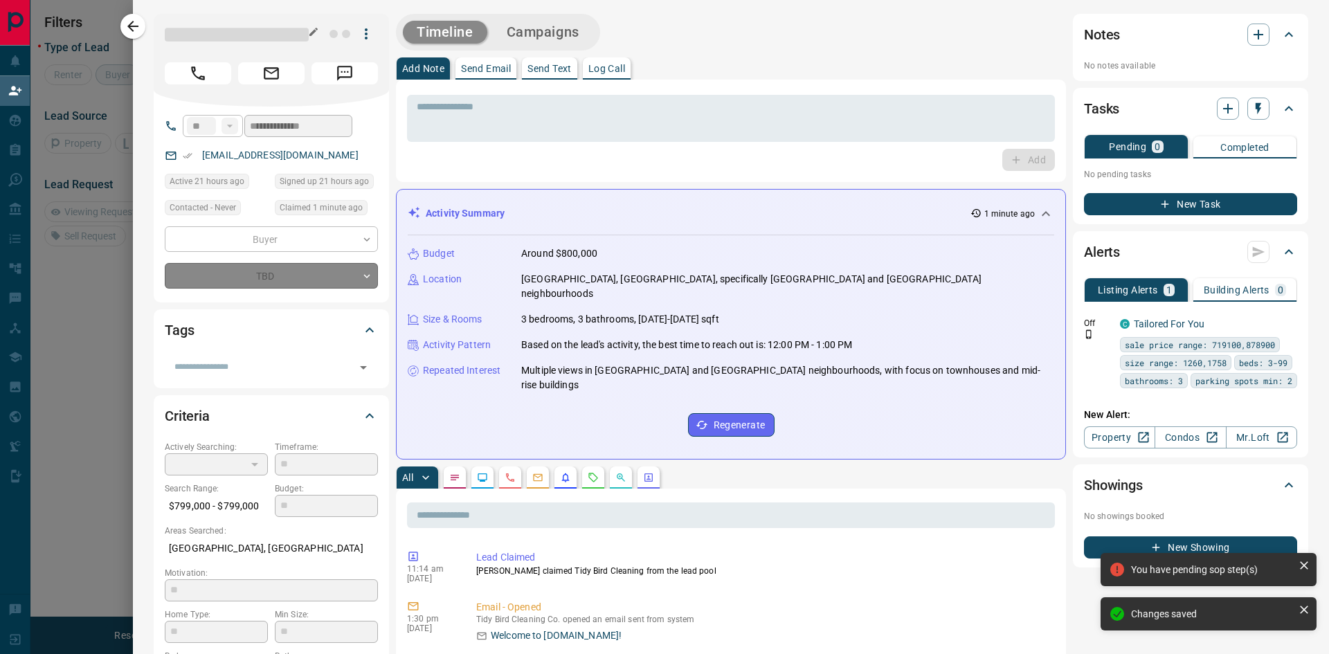
type input "**********"
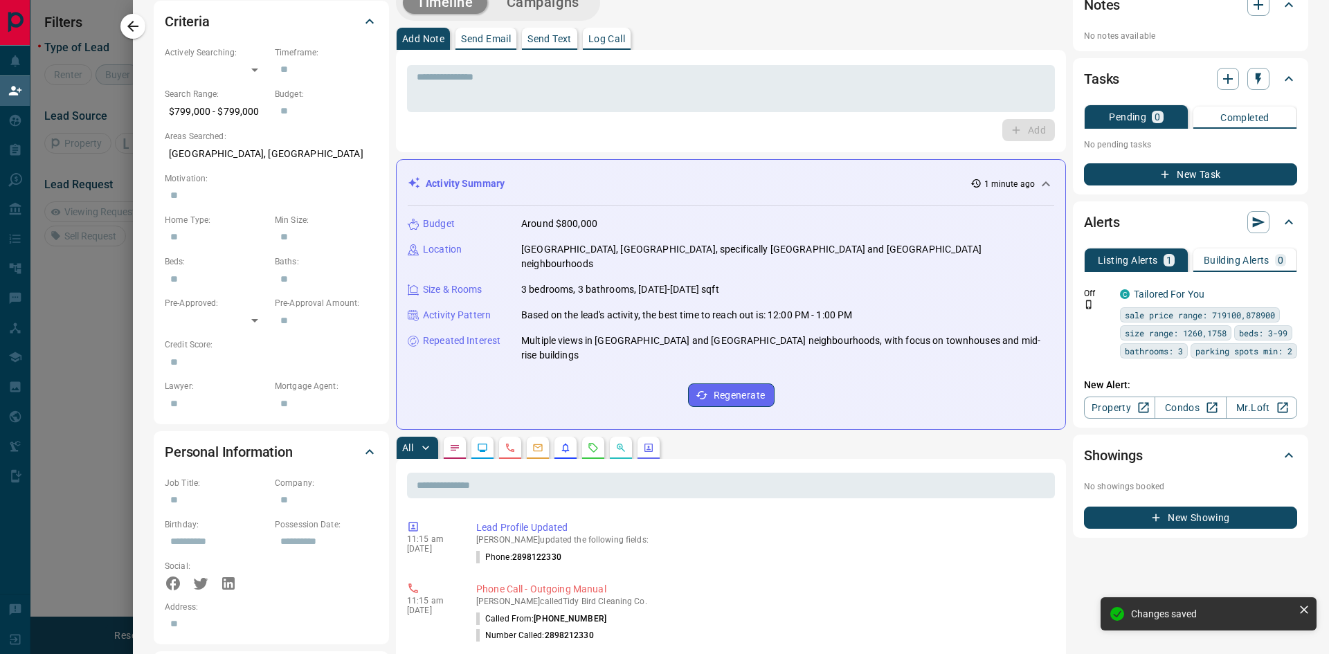
scroll to position [0, 0]
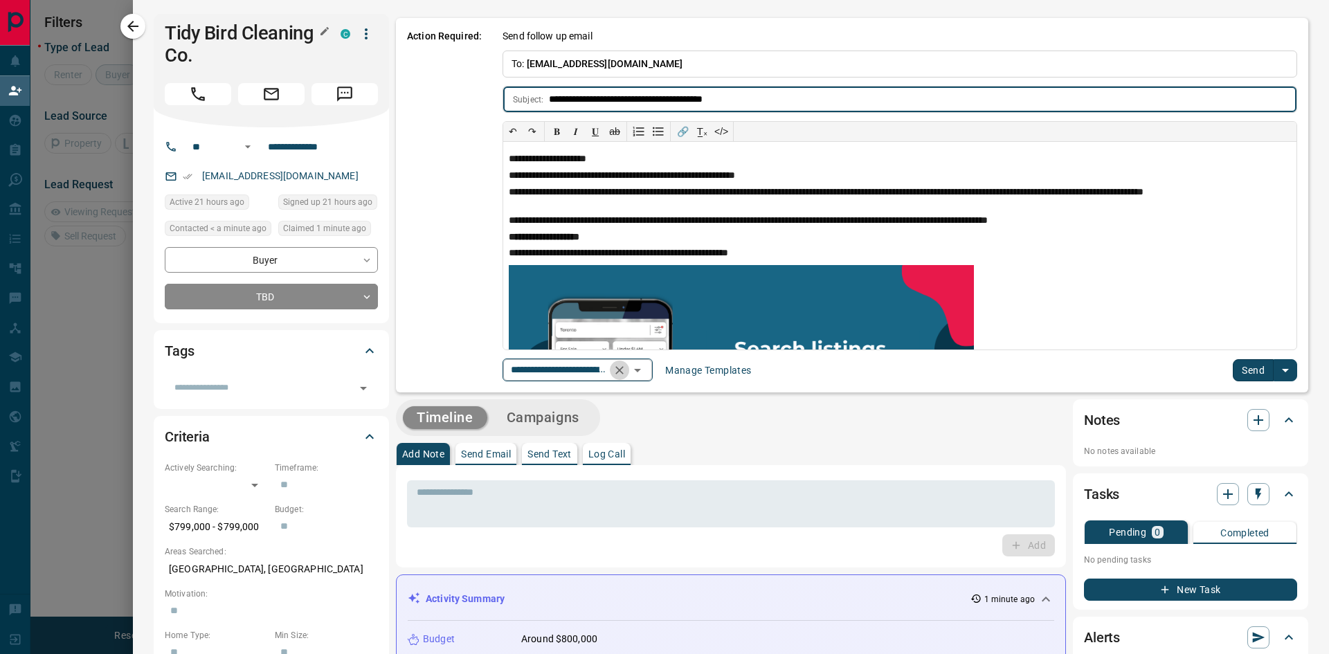
click at [626, 370] on icon "Clear" at bounding box center [620, 370] width 14 height 14
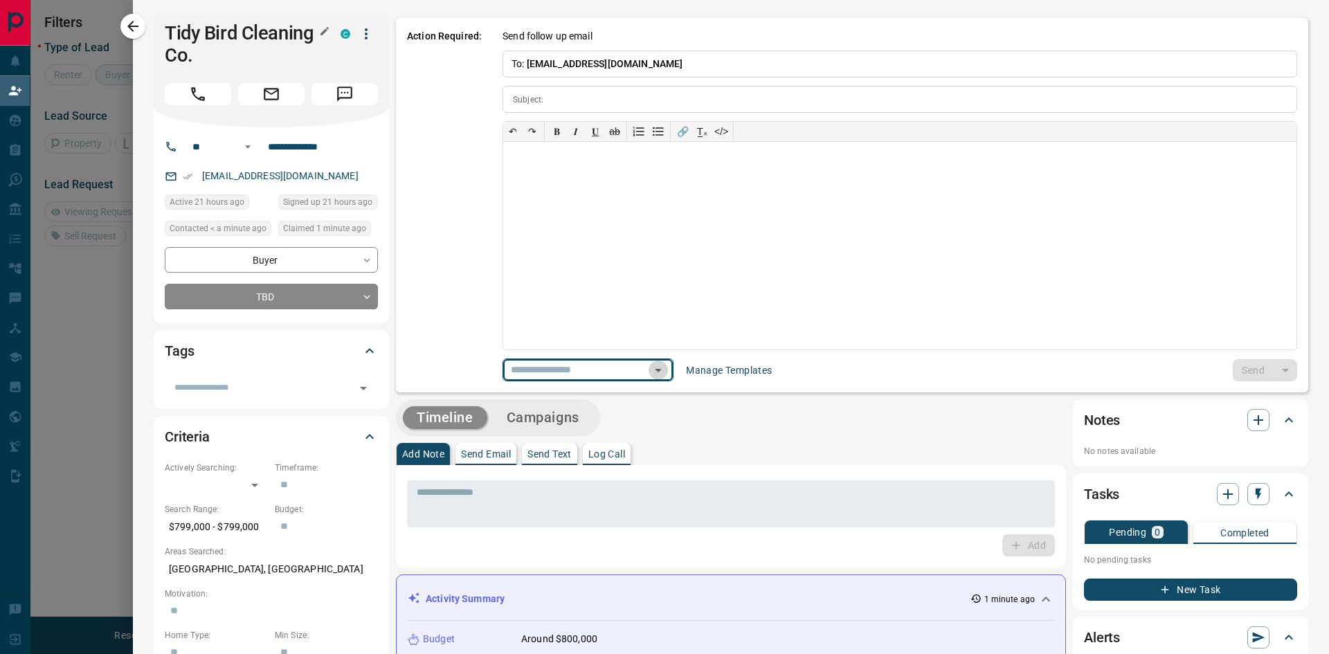
click at [662, 366] on icon "Open" at bounding box center [658, 370] width 17 height 17
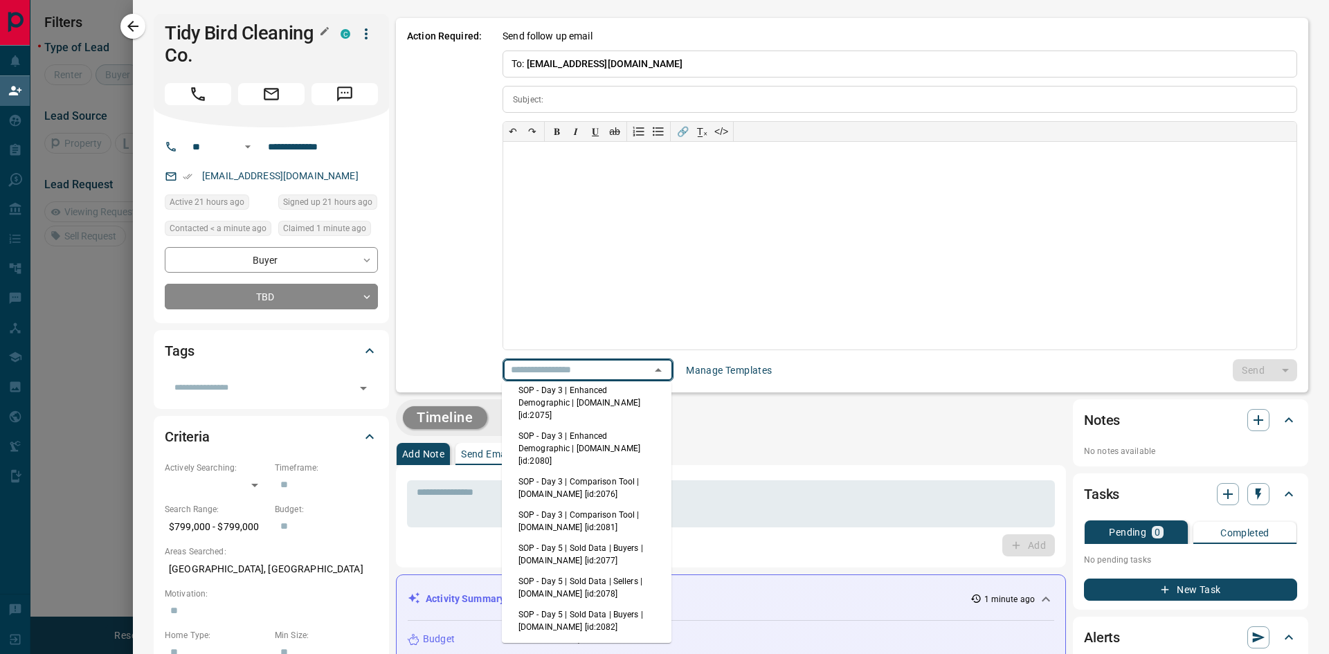
scroll to position [208, 0]
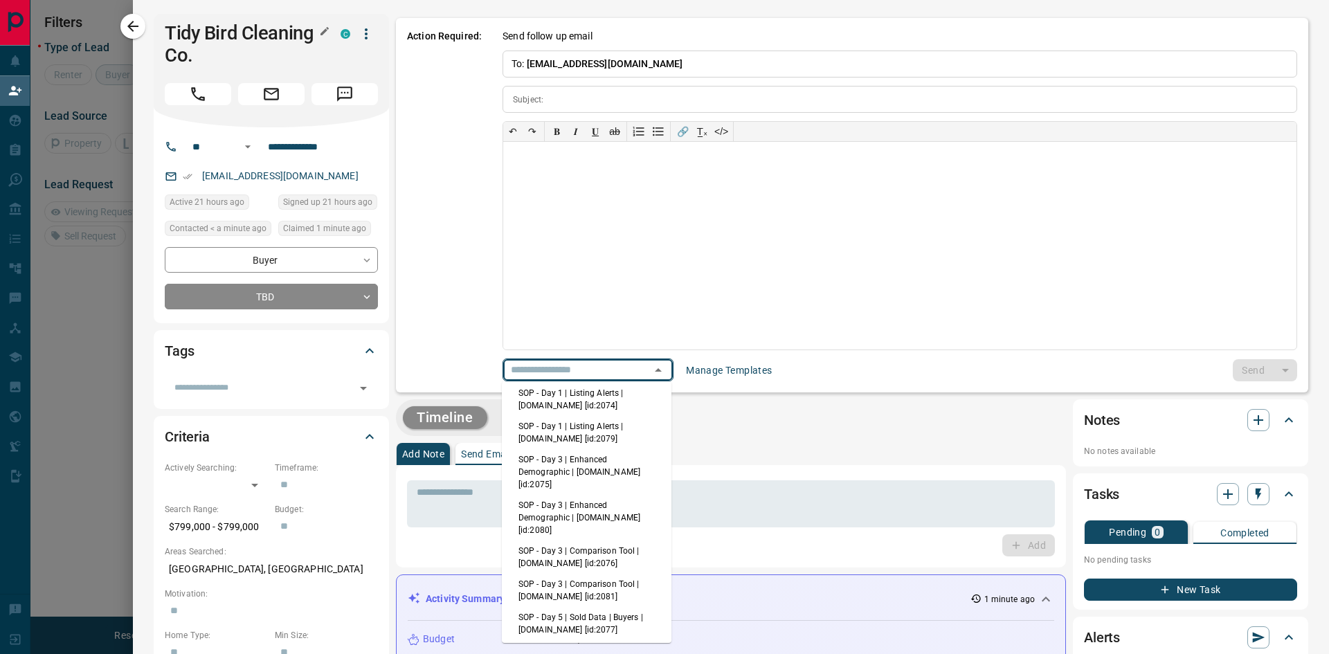
click at [602, 401] on li "SOP - Day 1 | Listing Alerts | [DOMAIN_NAME] [id:2074]" at bounding box center [587, 399] width 170 height 33
type input "**********"
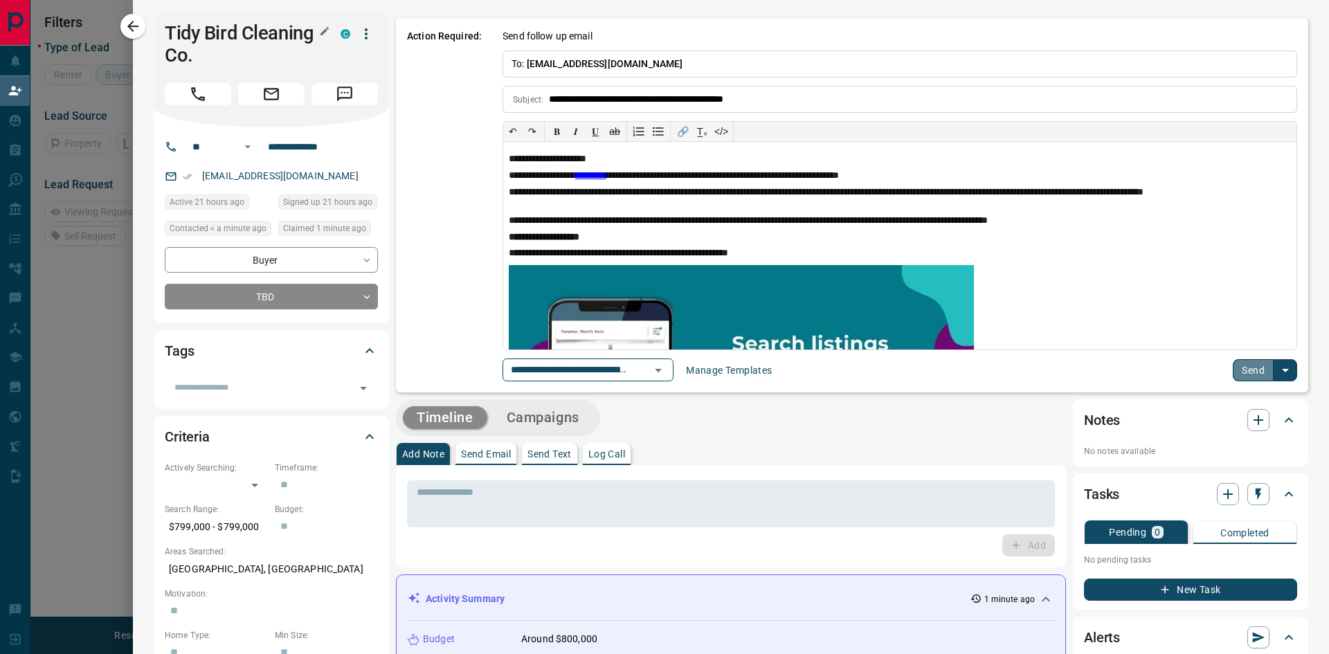
click at [1237, 372] on button "Send" at bounding box center [1253, 370] width 41 height 22
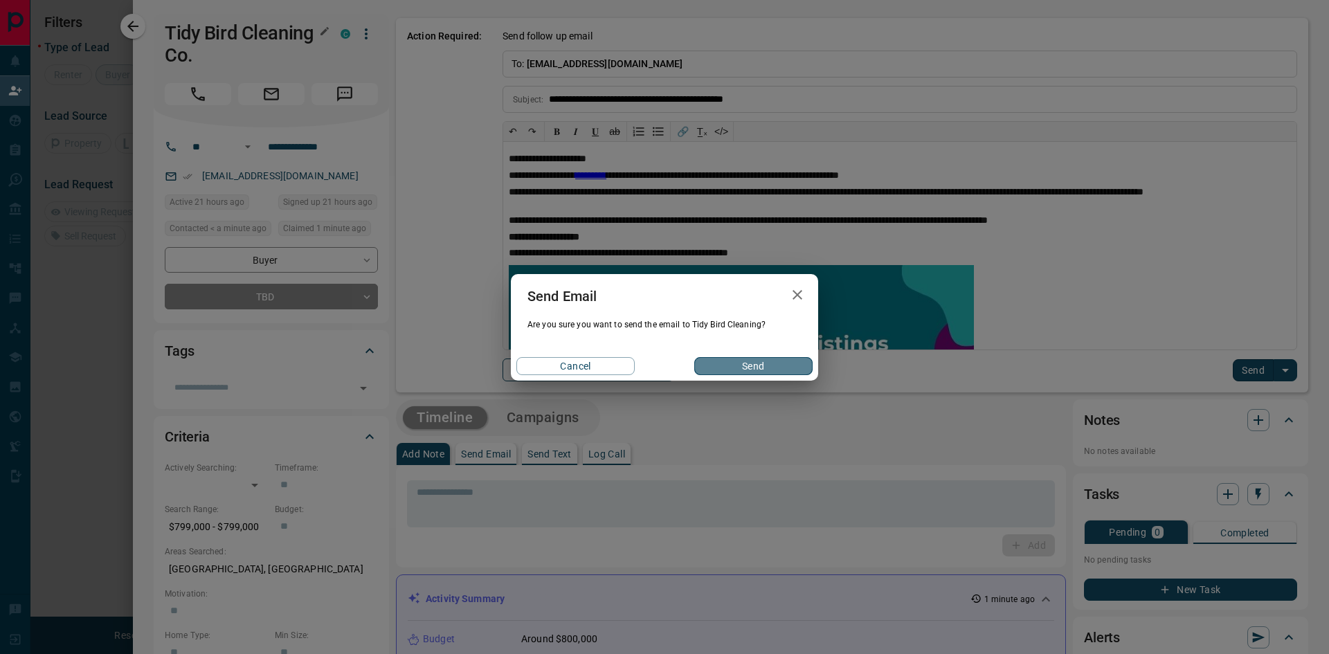
click at [806, 372] on button "Send" at bounding box center [753, 366] width 118 height 18
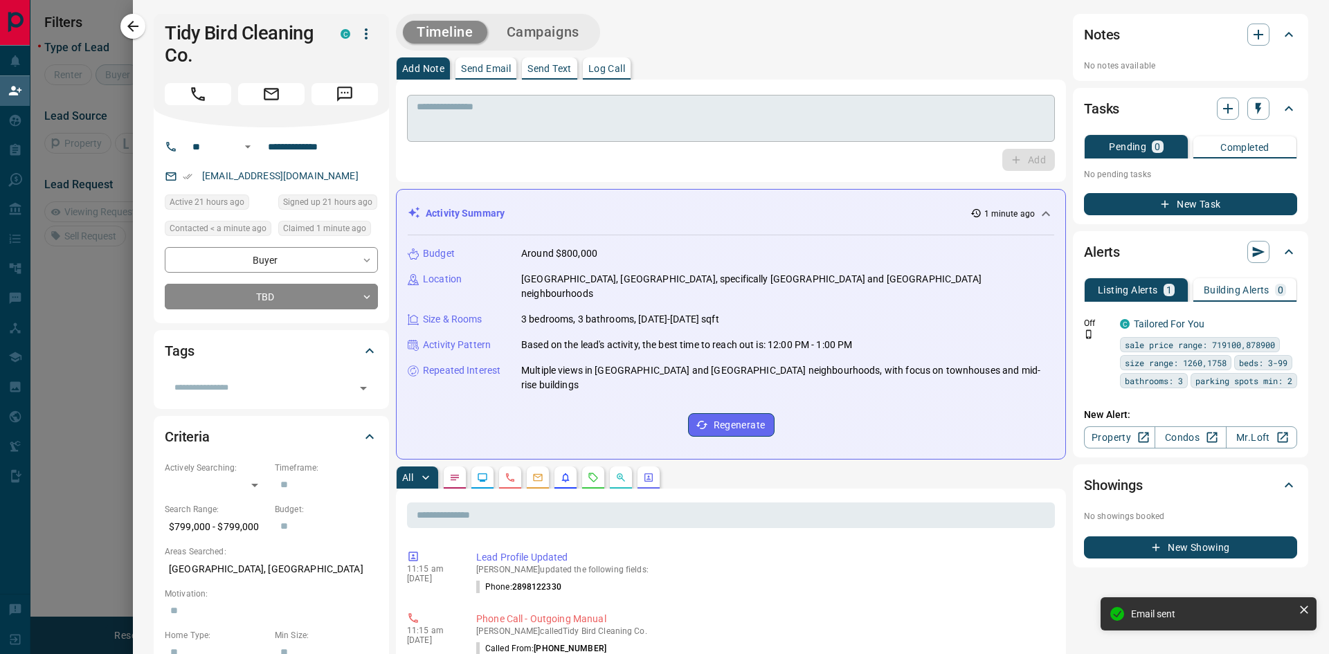
click at [449, 122] on textarea at bounding box center [731, 118] width 628 height 35
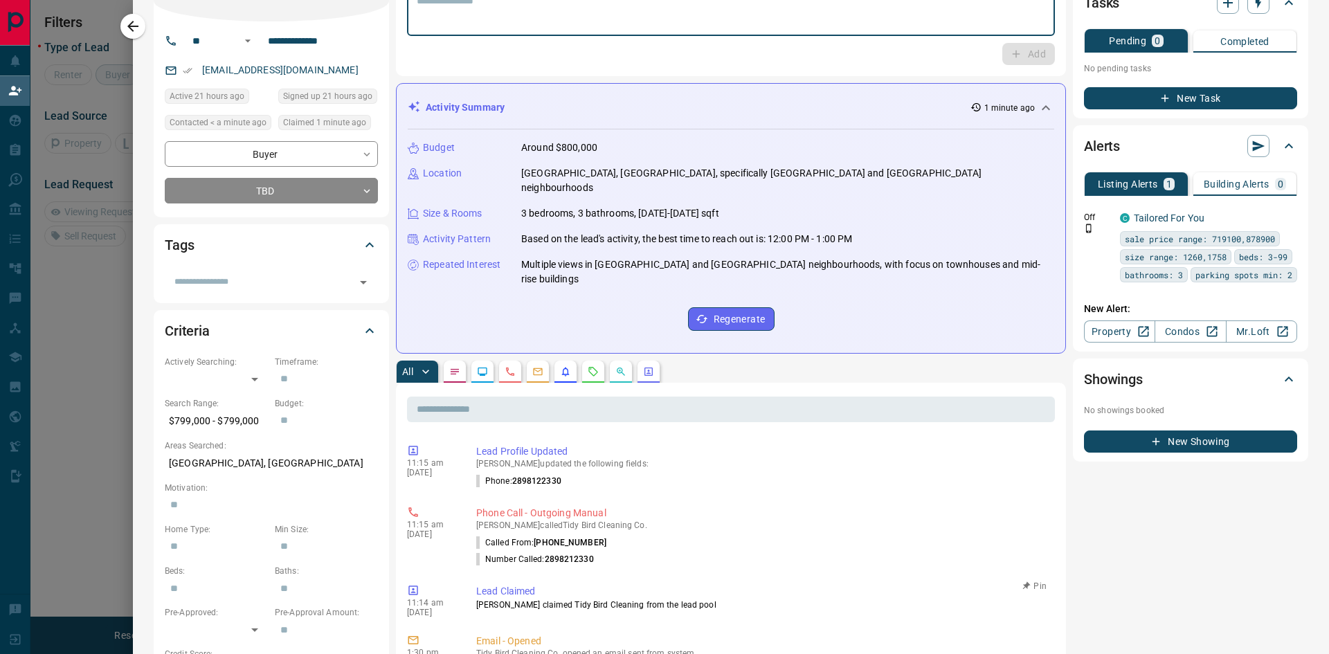
scroll to position [0, 0]
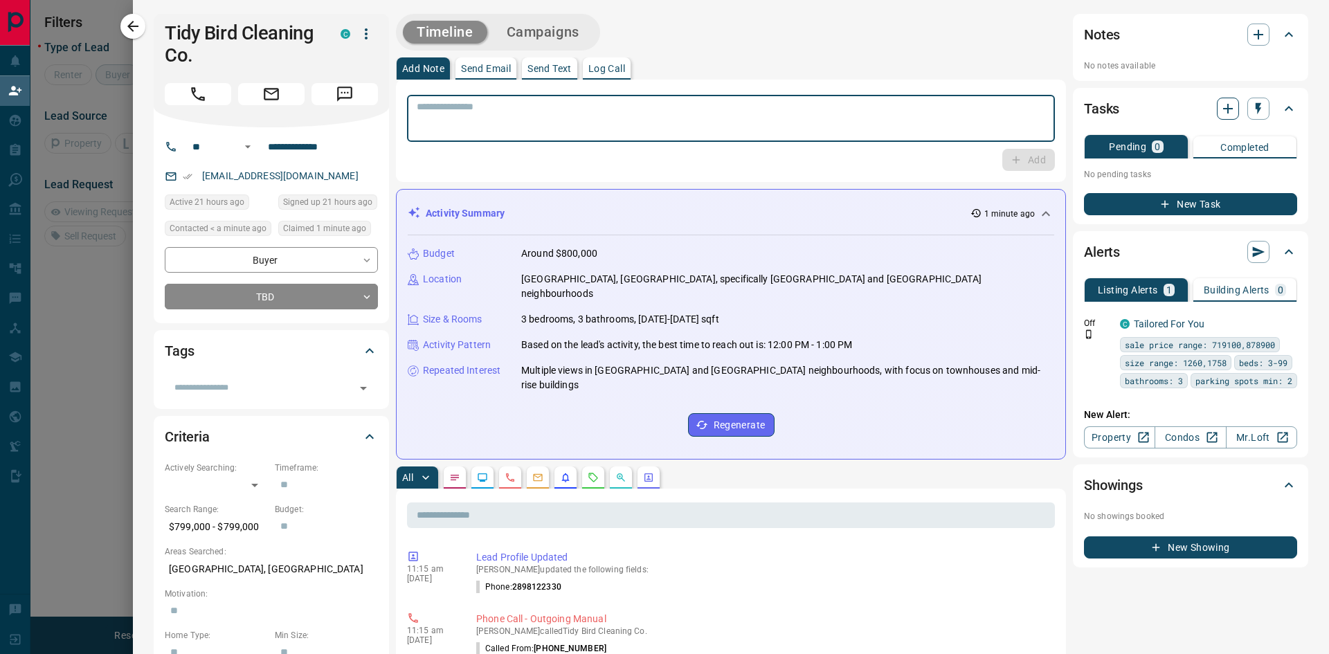
click at [1220, 106] on icon "button" at bounding box center [1228, 108] width 17 height 17
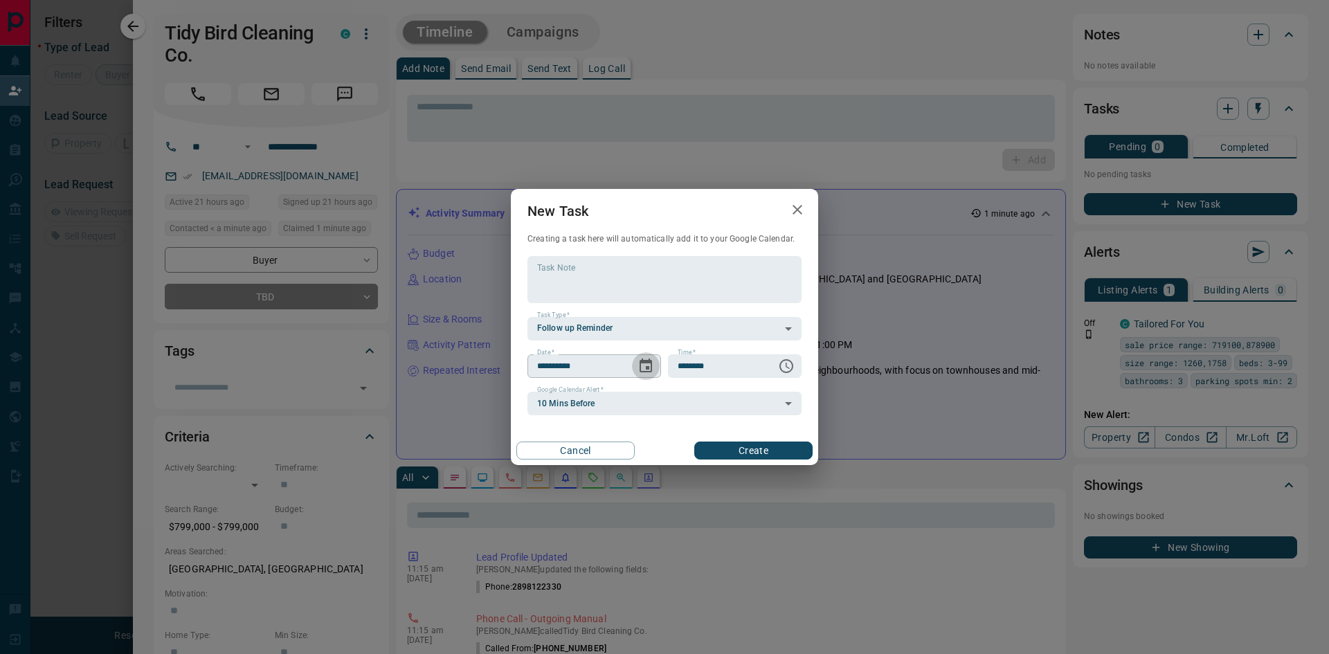
click at [655, 367] on button "Choose date, selected date is Oct 16, 2025" at bounding box center [646, 366] width 28 height 28
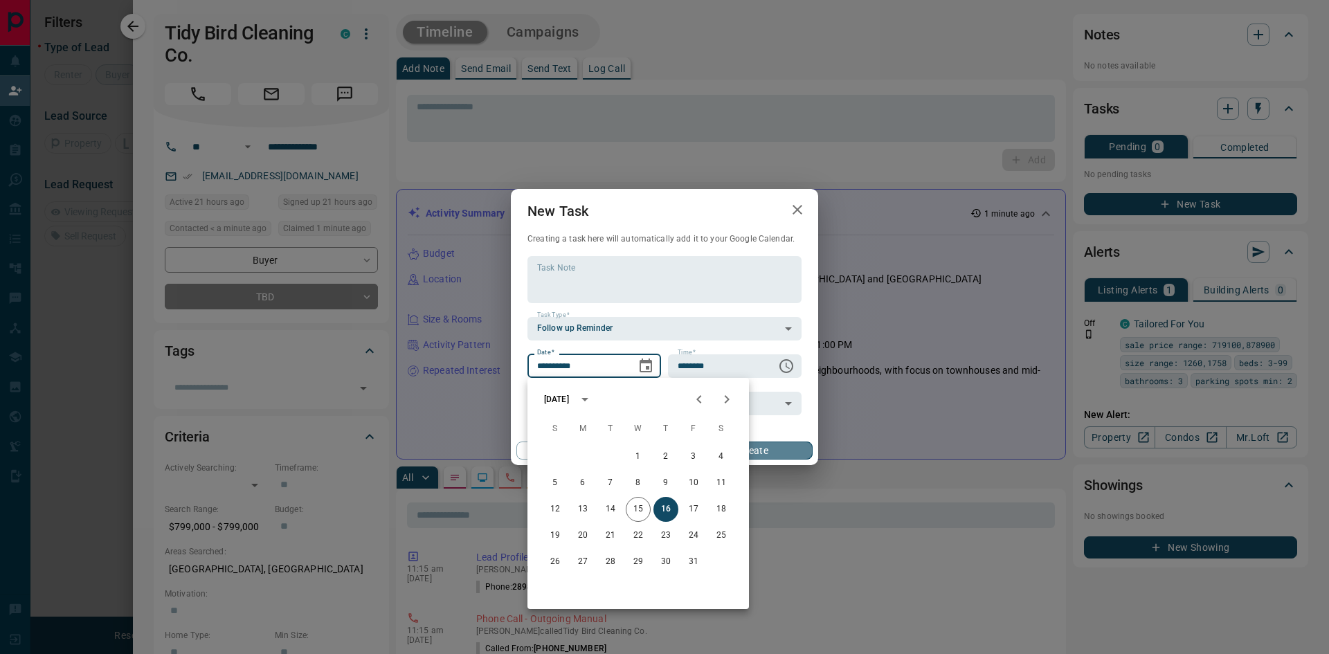
click at [782, 454] on button "Create" at bounding box center [753, 451] width 118 height 18
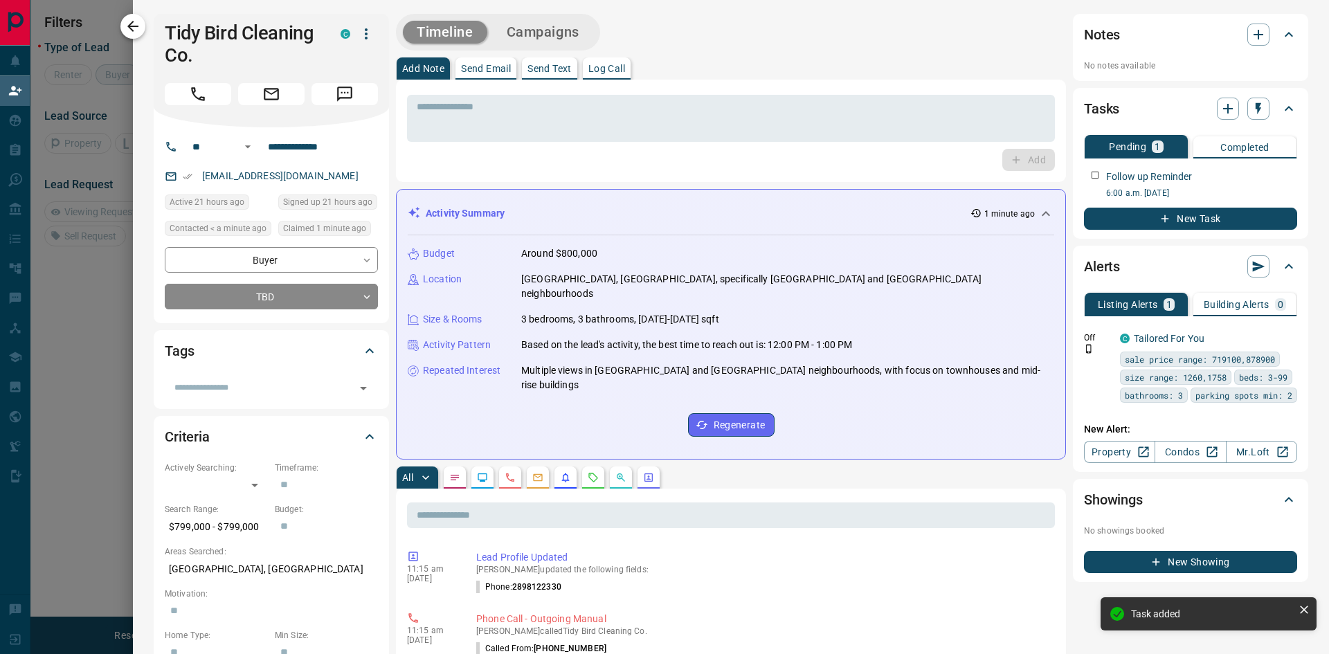
click at [123, 30] on button "button" at bounding box center [132, 26] width 25 height 25
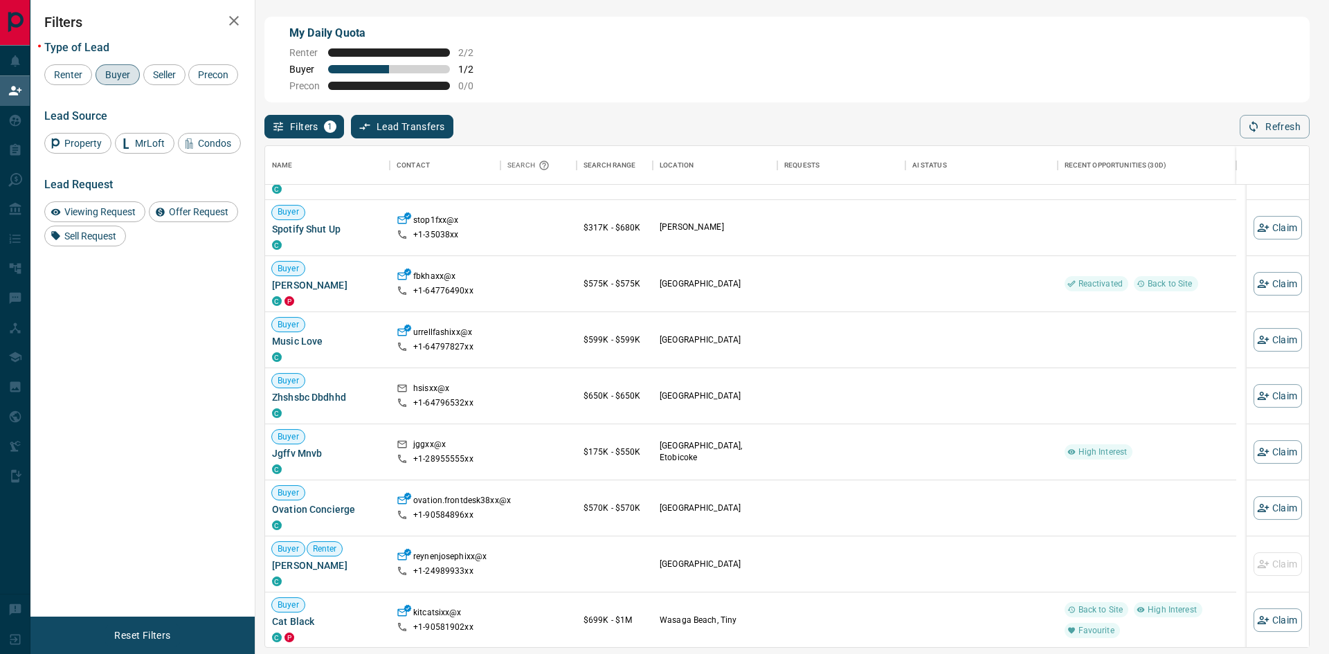
scroll to position [554, 0]
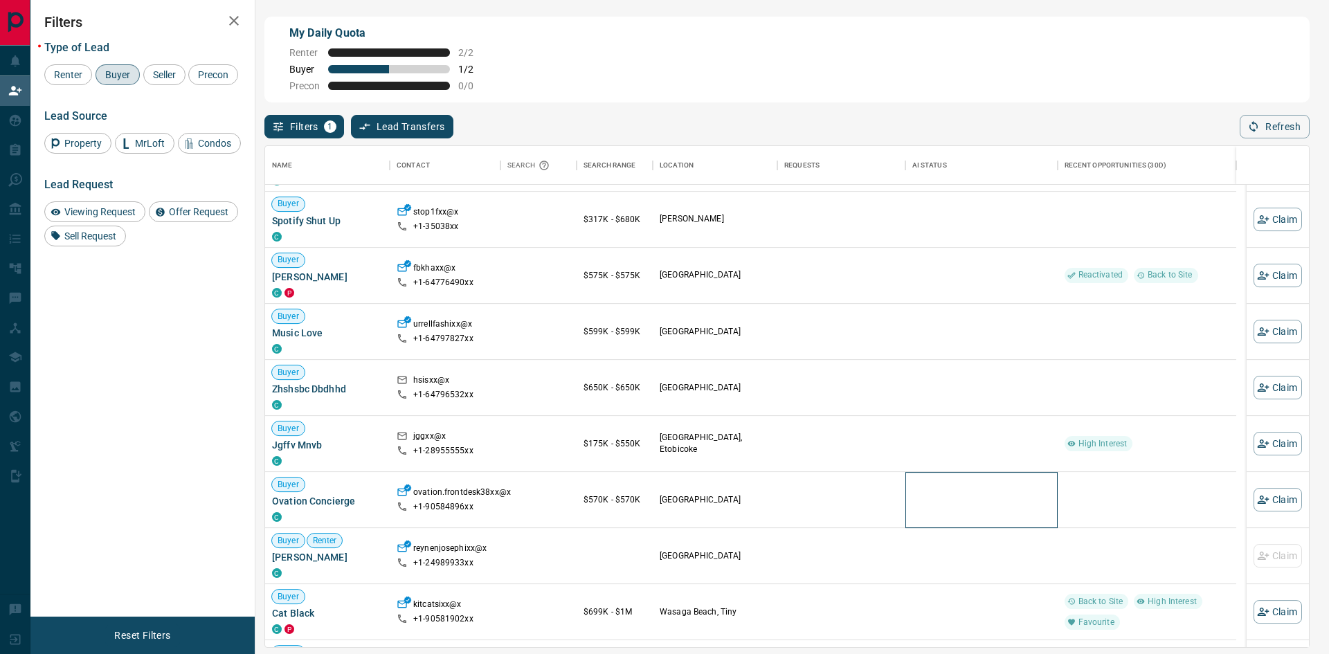
click at [954, 472] on div at bounding box center [981, 499] width 138 height 55
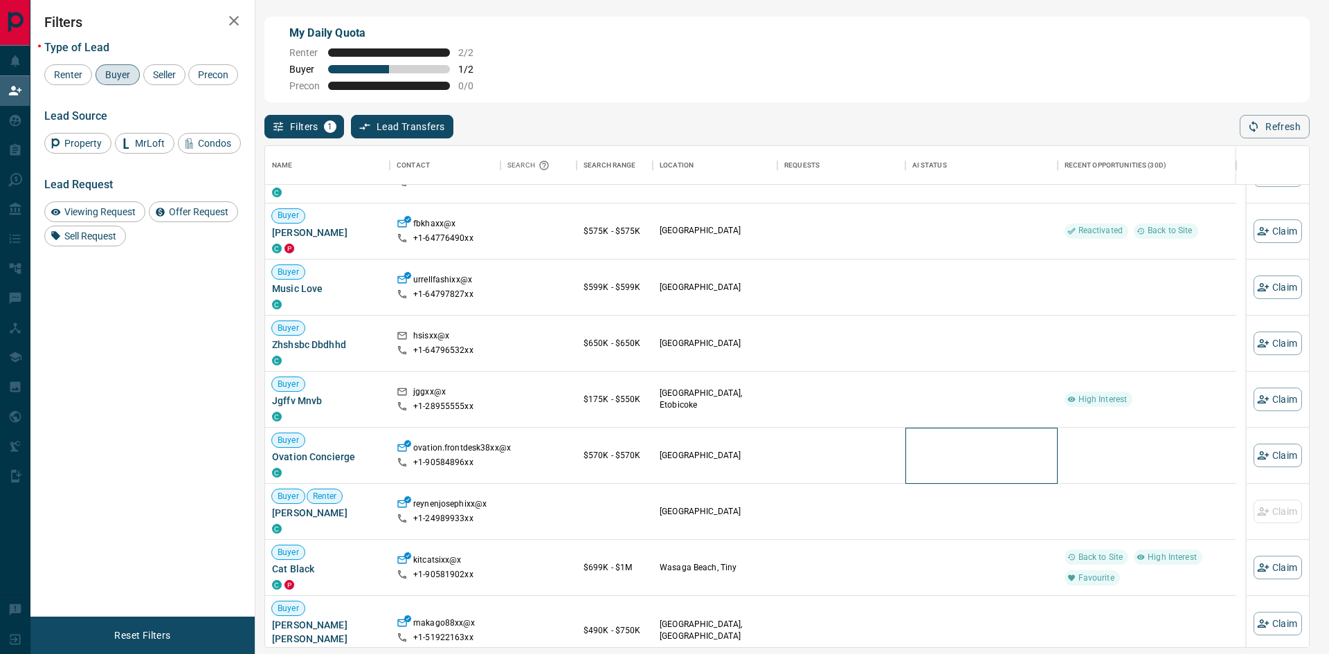
scroll to position [623, 0]
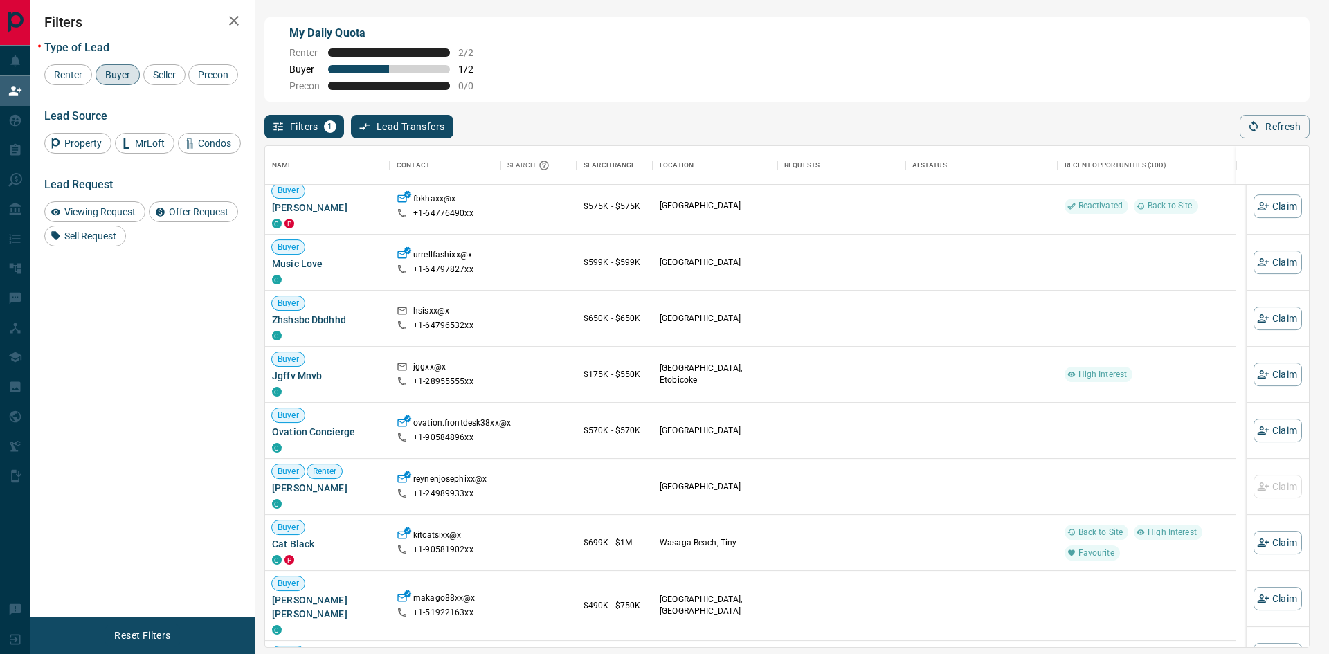
click at [189, 517] on div "Filters Type of Lead Renter Buyer Seller Precon Lead Source Property MrLoft Con…" at bounding box center [142, 308] width 224 height 617
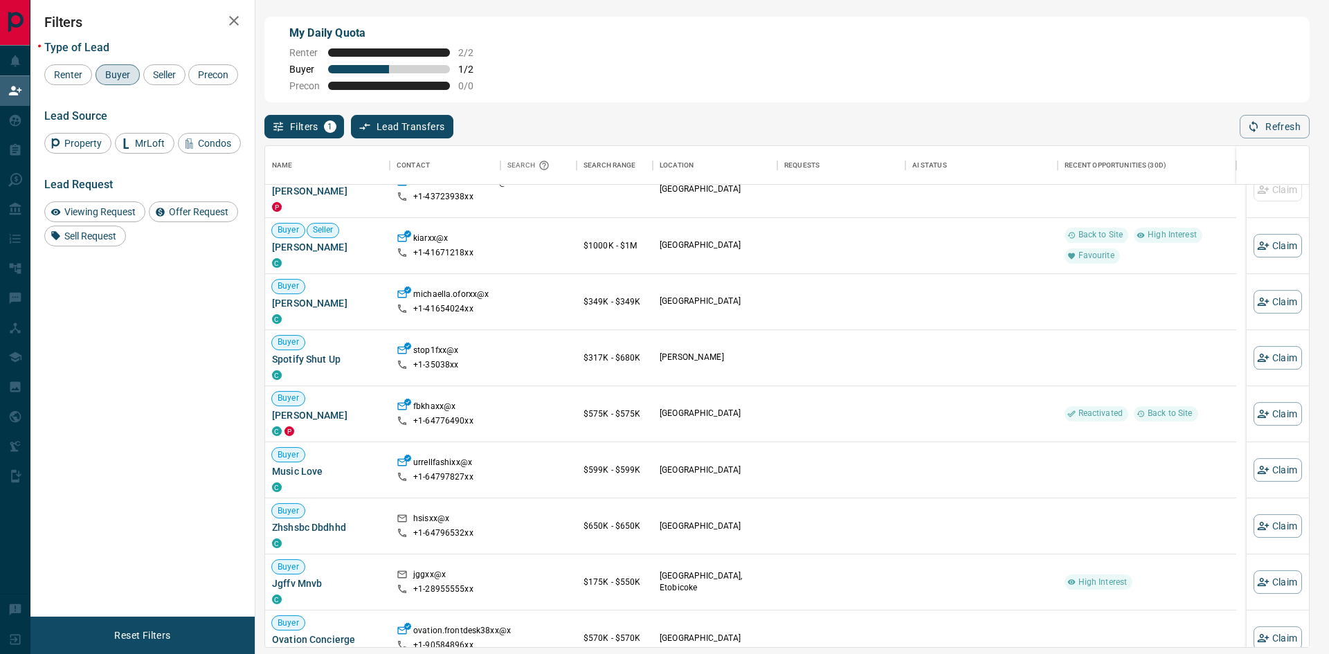
scroll to position [0, 0]
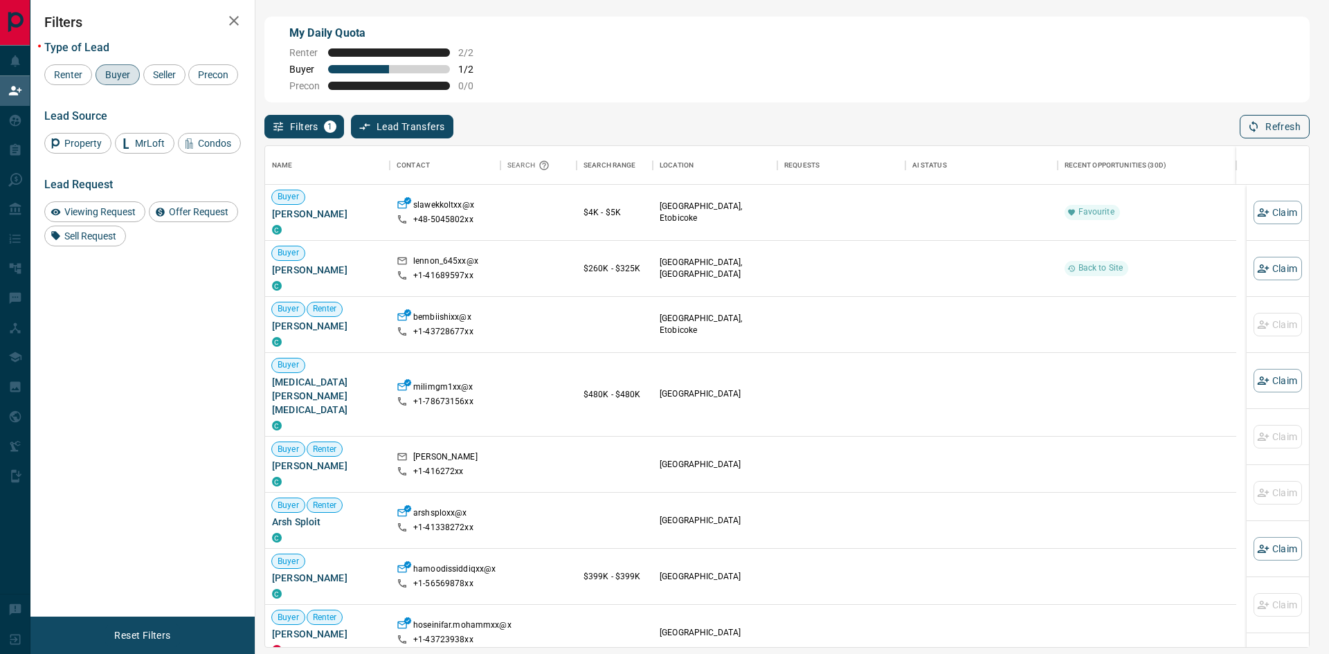
click at [1287, 127] on button "Refresh" at bounding box center [1275, 127] width 70 height 24
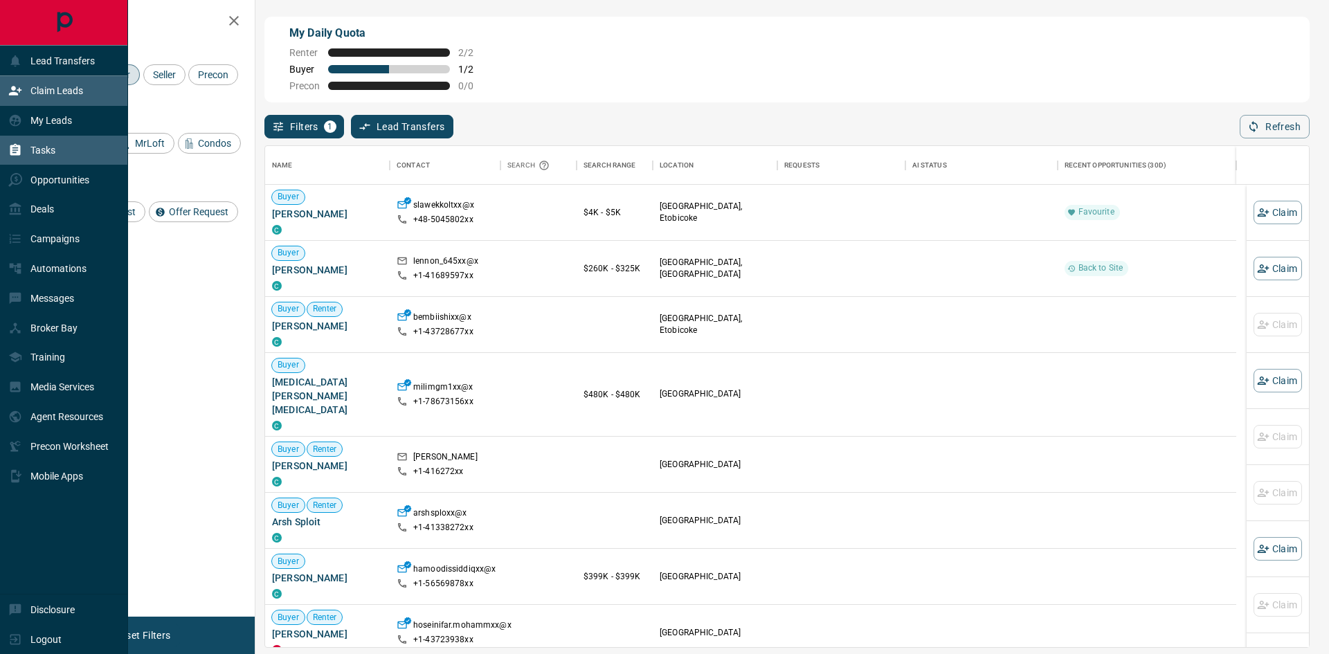
click at [12, 150] on icon at bounding box center [15, 150] width 10 height 12
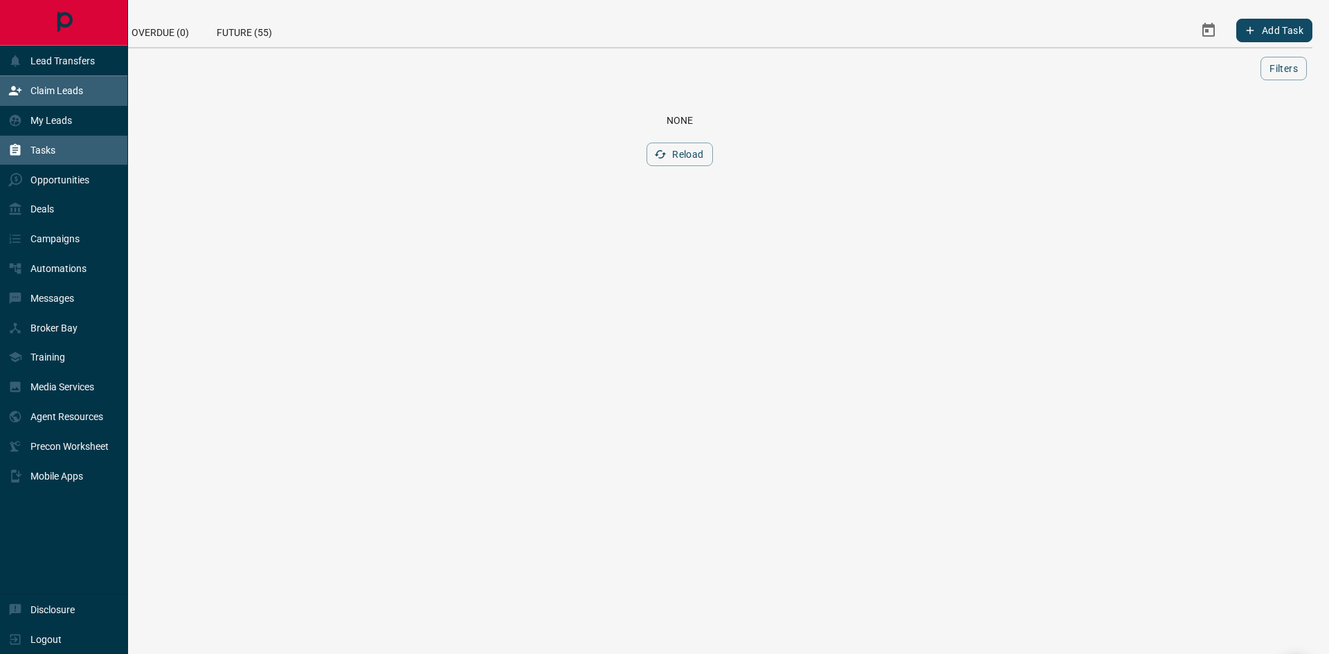
click at [21, 90] on icon at bounding box center [15, 91] width 12 height 9
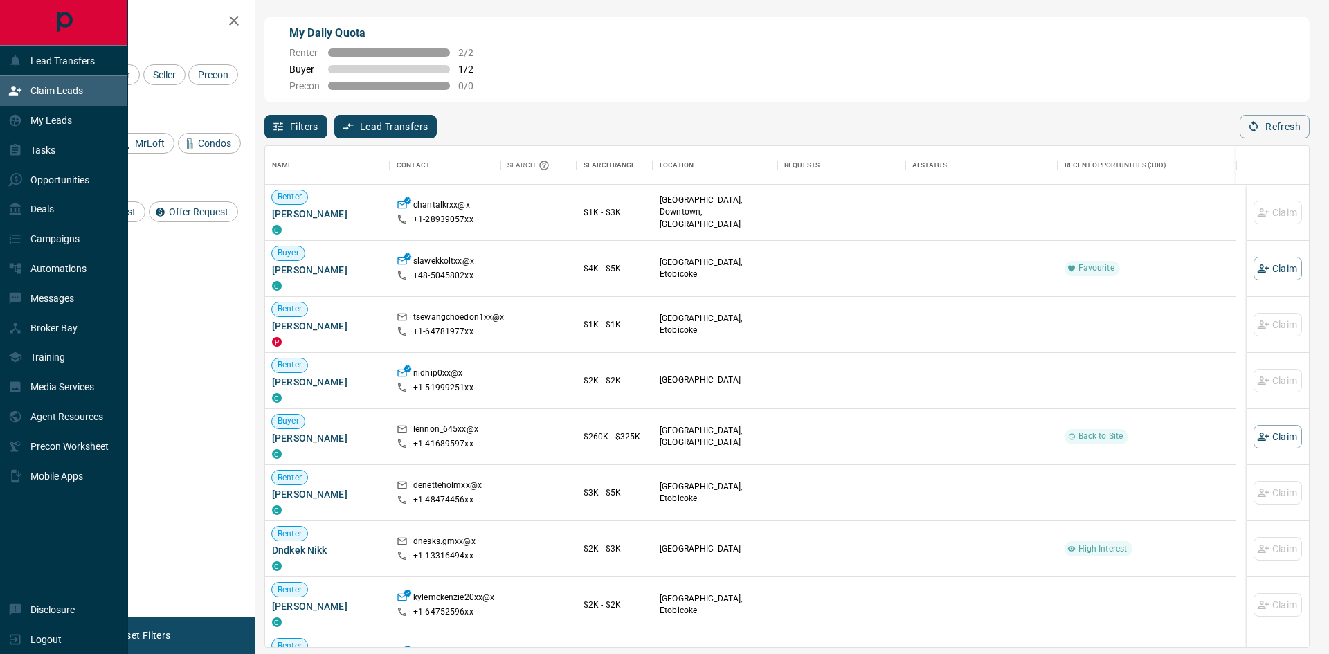
scroll to position [491, 1033]
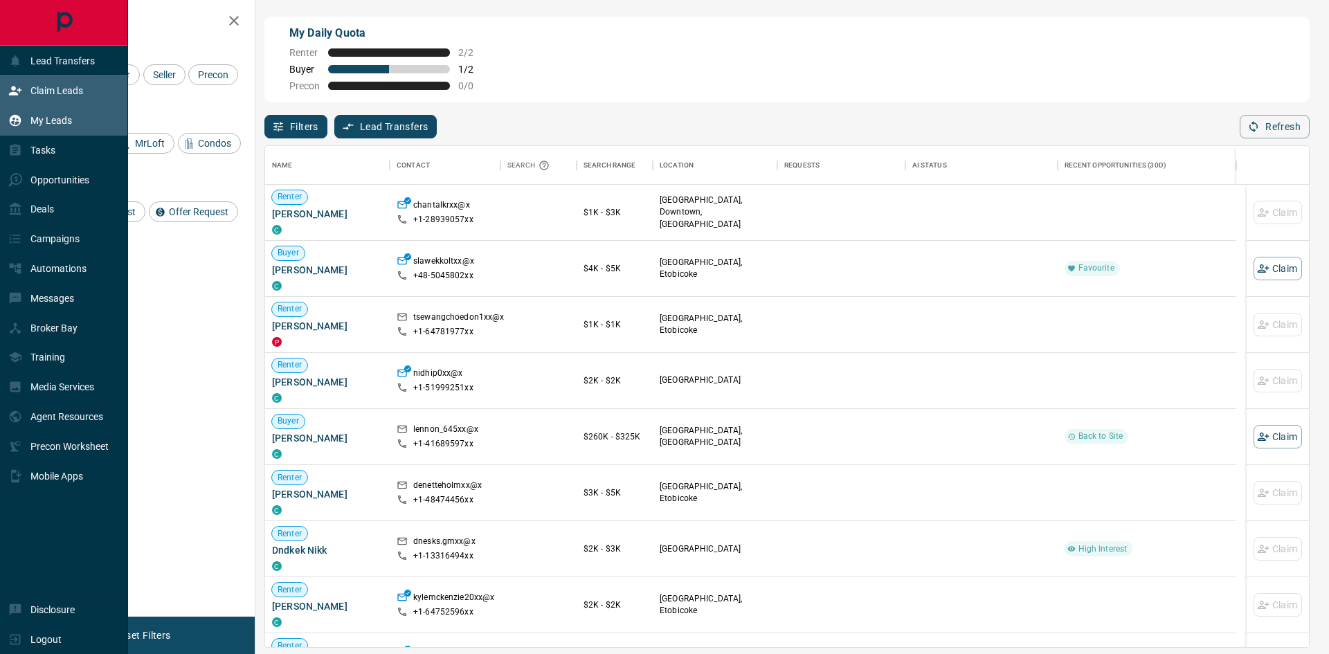
click at [38, 121] on p "My Leads" at bounding box center [51, 120] width 42 height 11
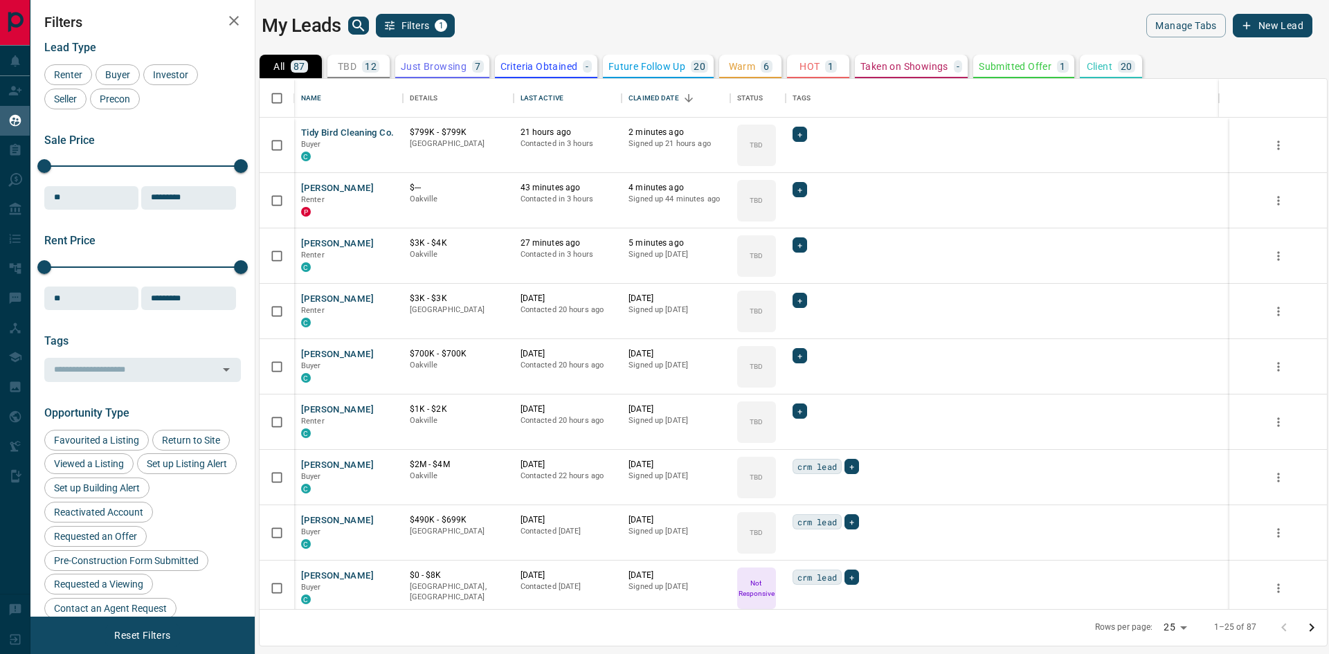
scroll to position [520, 1057]
click at [800, 134] on span "+" at bounding box center [799, 134] width 5 height 14
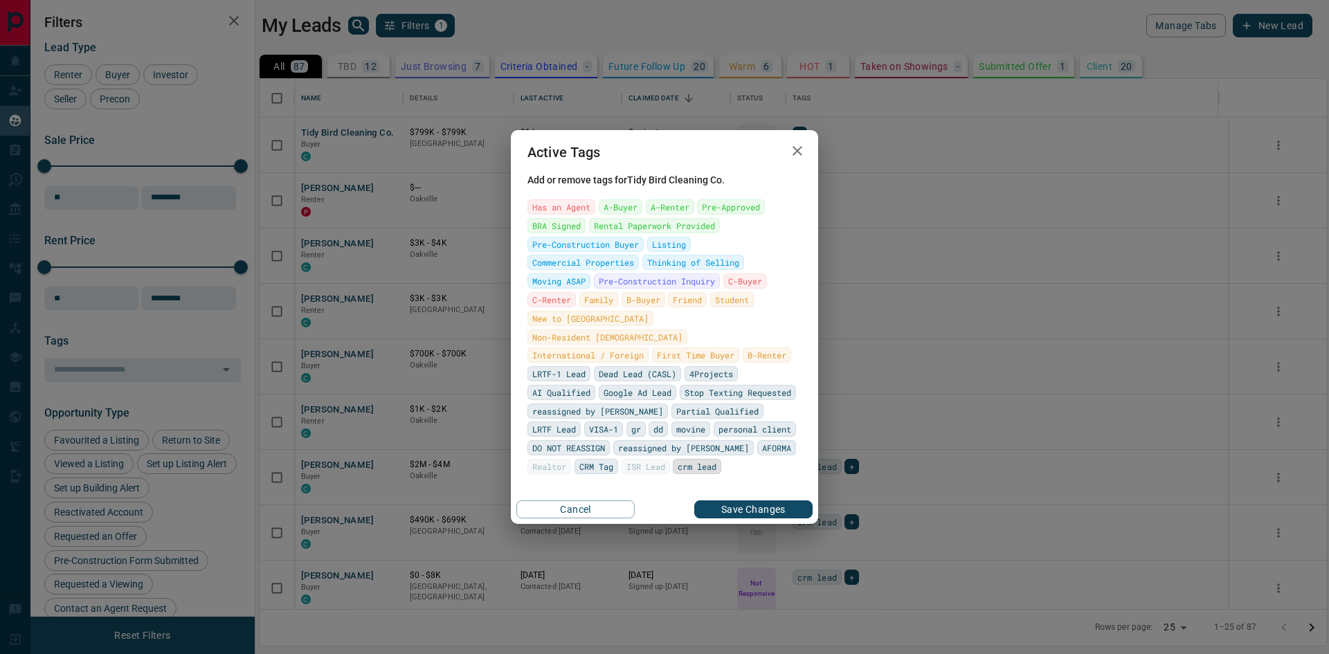
click at [678, 460] on span "crm lead" at bounding box center [697, 467] width 39 height 14
click at [777, 503] on button "Save Changes" at bounding box center [753, 509] width 118 height 18
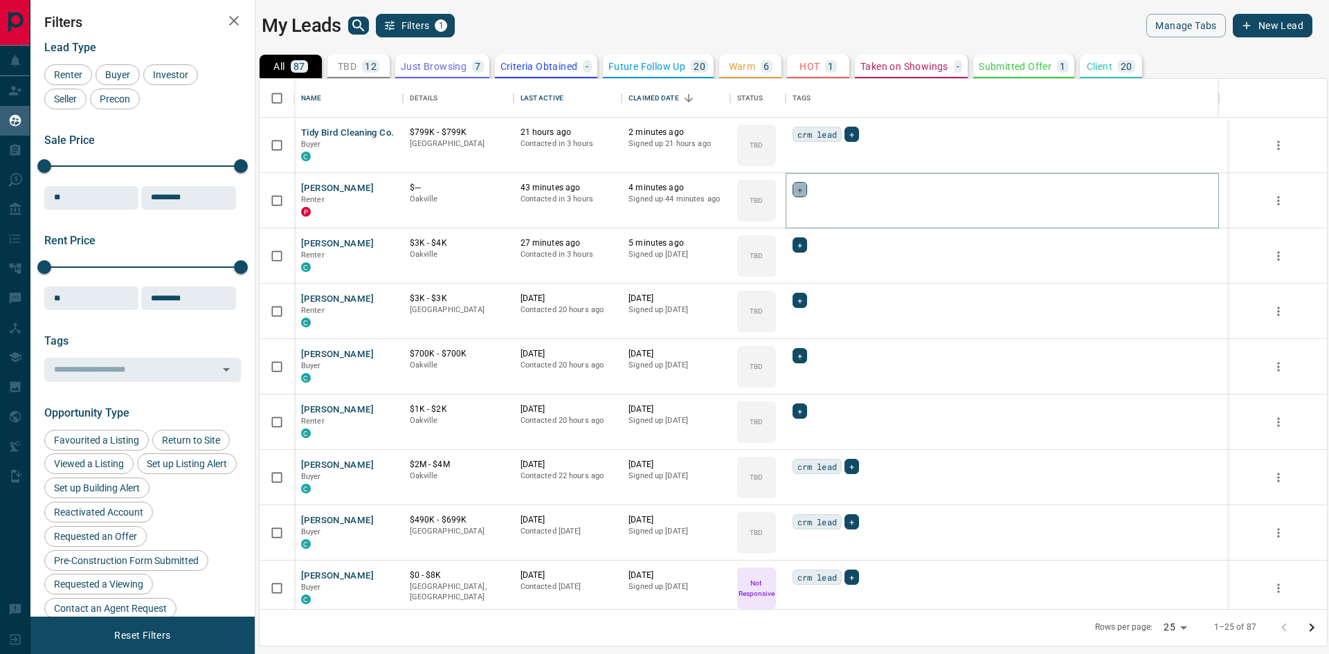
click at [805, 188] on div "+" at bounding box center [800, 189] width 15 height 15
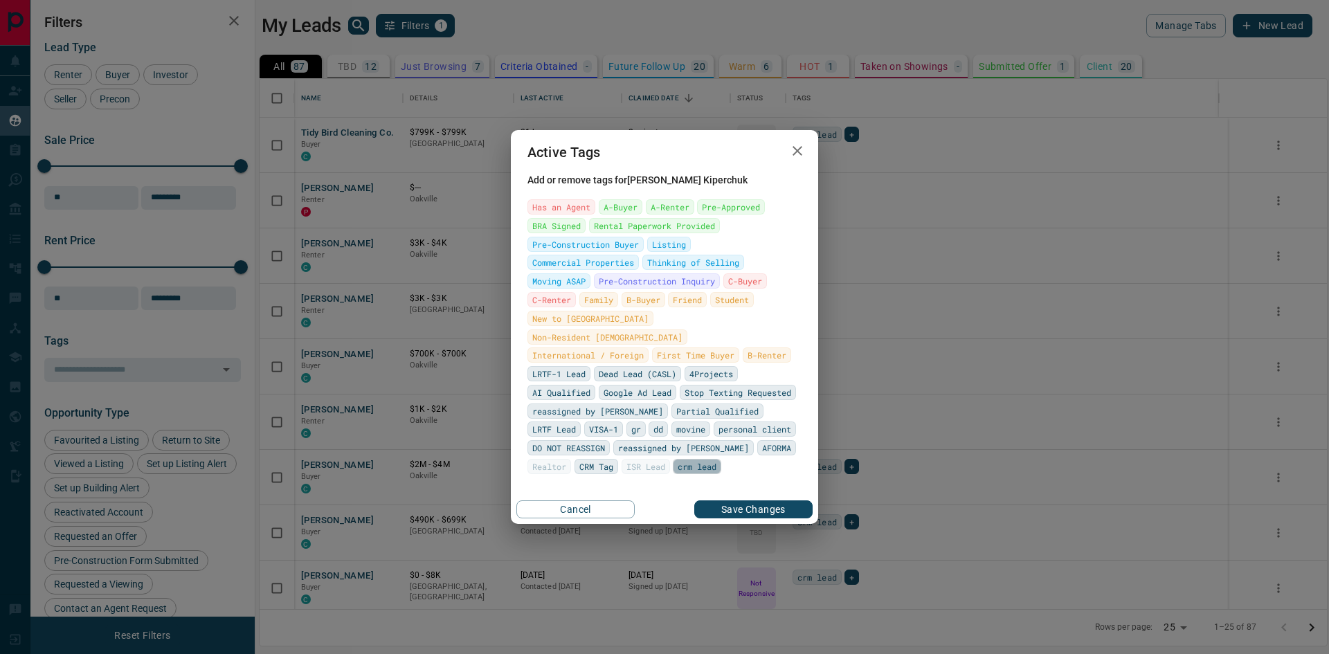
click at [678, 462] on span "crm lead" at bounding box center [697, 467] width 39 height 14
click at [774, 503] on button "Save Changes" at bounding box center [753, 509] width 118 height 18
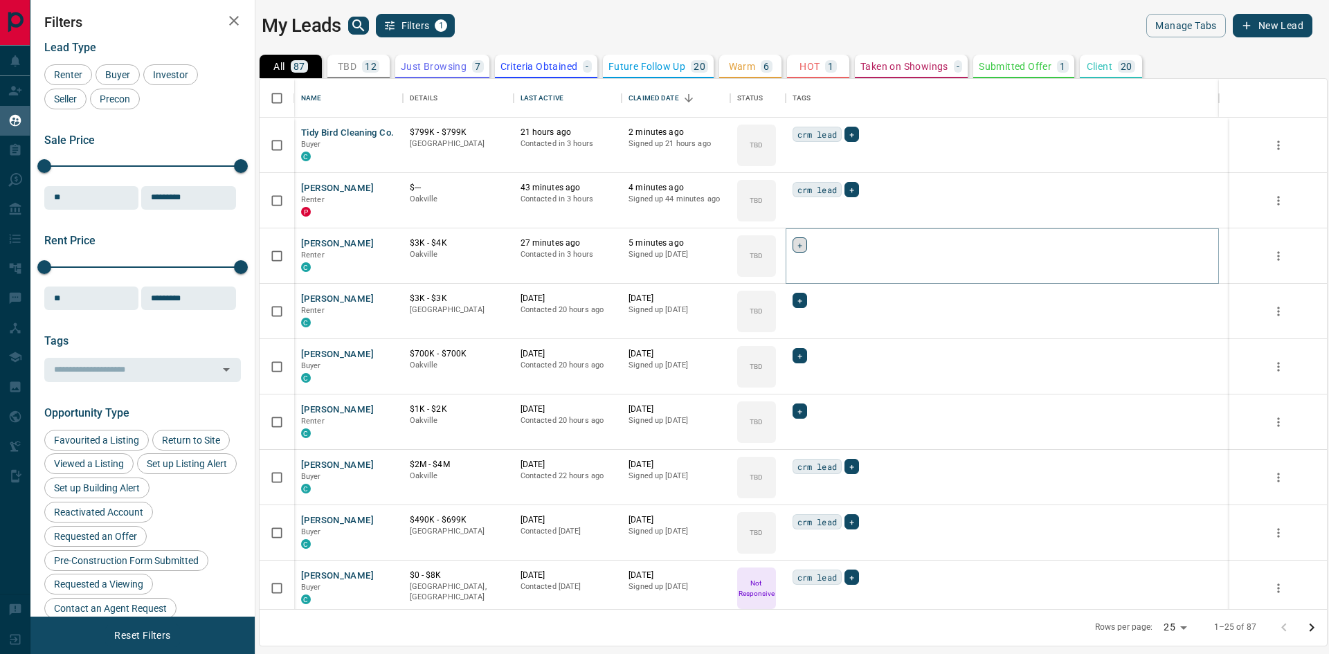
click at [797, 247] on span "+" at bounding box center [799, 245] width 5 height 14
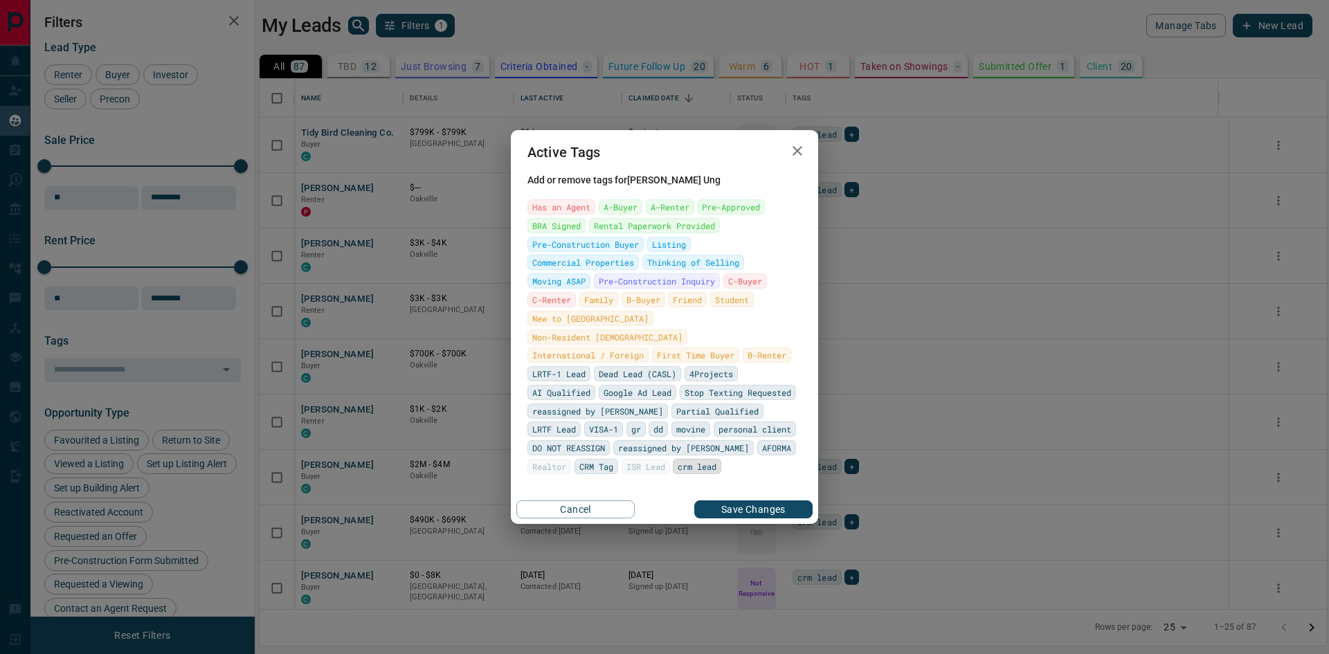
click at [678, 463] on span "crm lead" at bounding box center [697, 467] width 39 height 14
click at [734, 500] on button "Save Changes" at bounding box center [753, 509] width 118 height 18
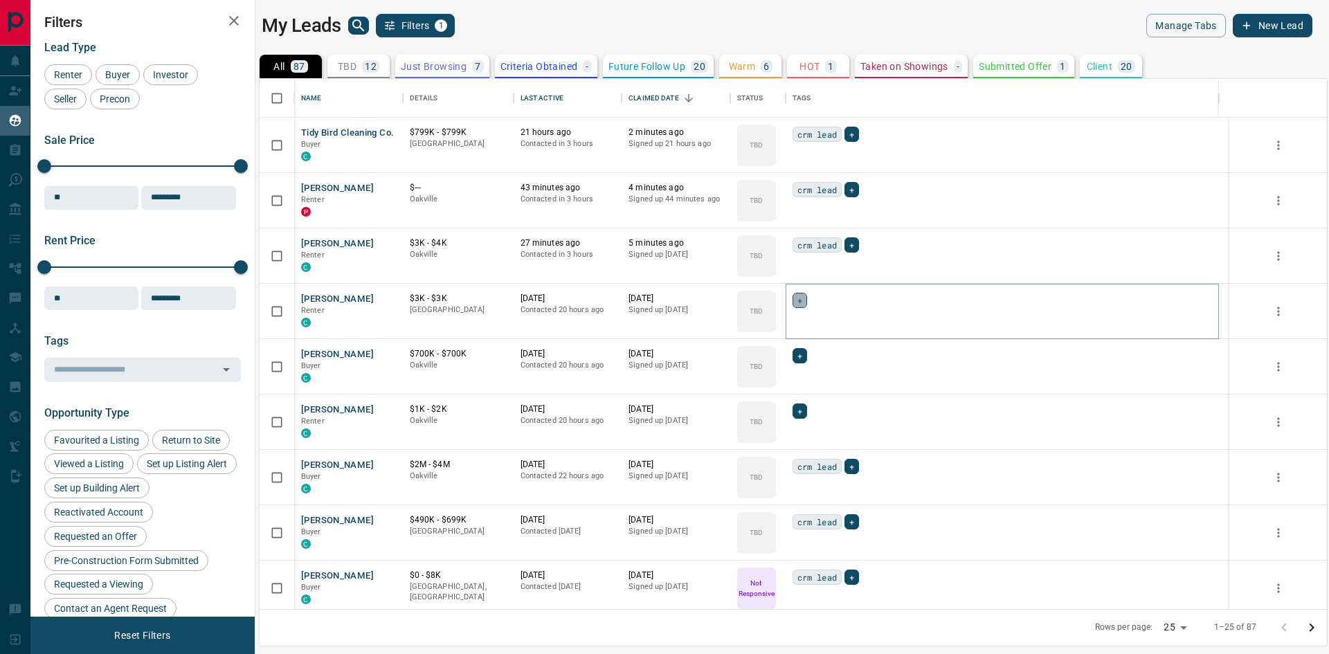
click at [798, 307] on div "+" at bounding box center [800, 300] width 15 height 15
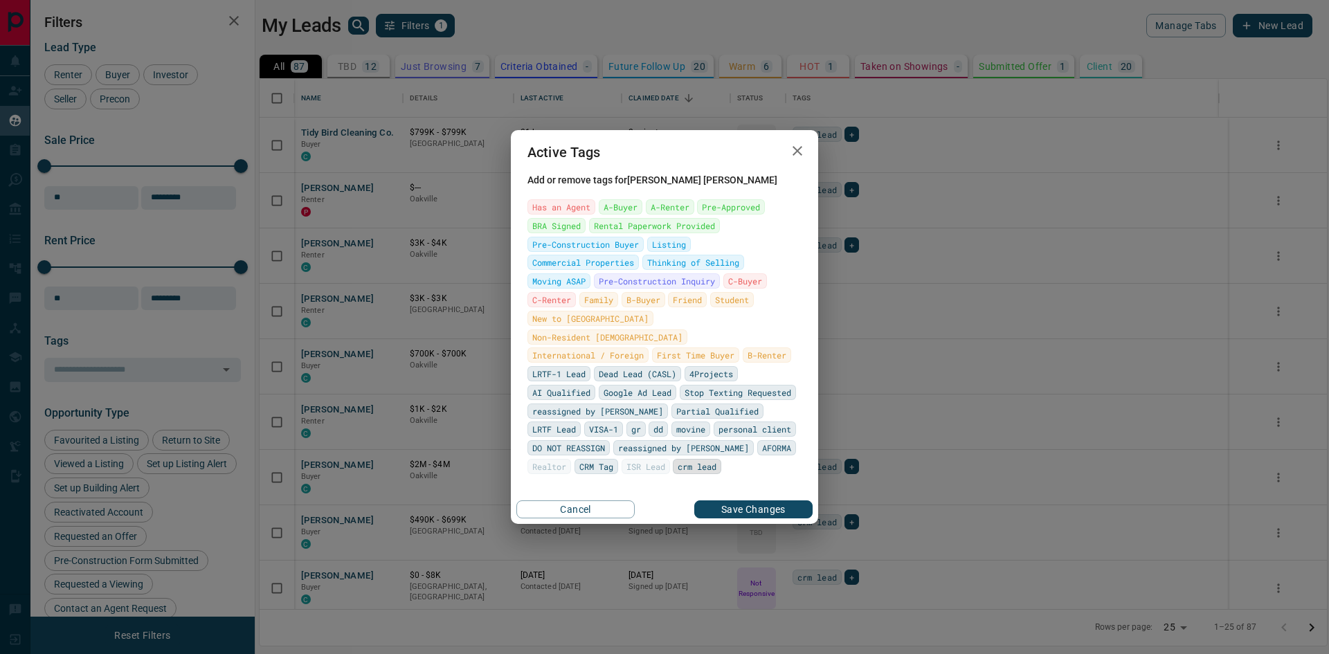
click at [678, 460] on span "crm lead" at bounding box center [697, 467] width 39 height 14
click at [740, 501] on button "Save Changes" at bounding box center [753, 509] width 118 height 18
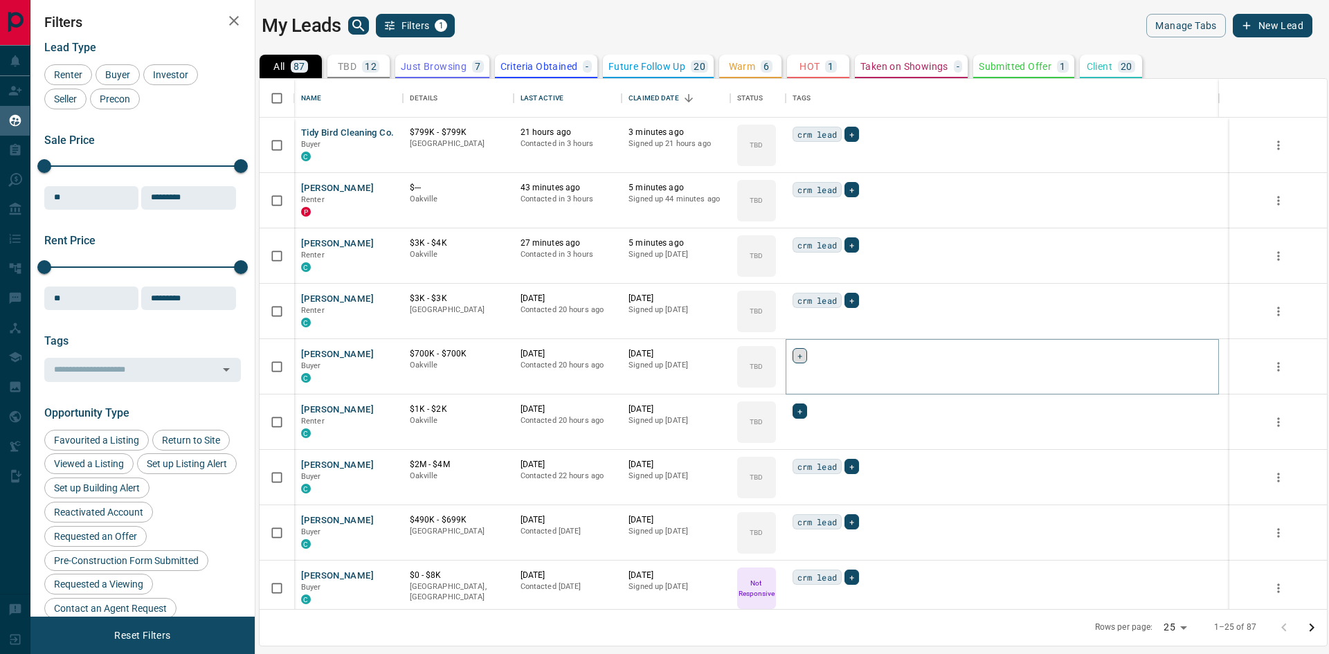
click at [803, 356] on div "+" at bounding box center [800, 355] width 15 height 15
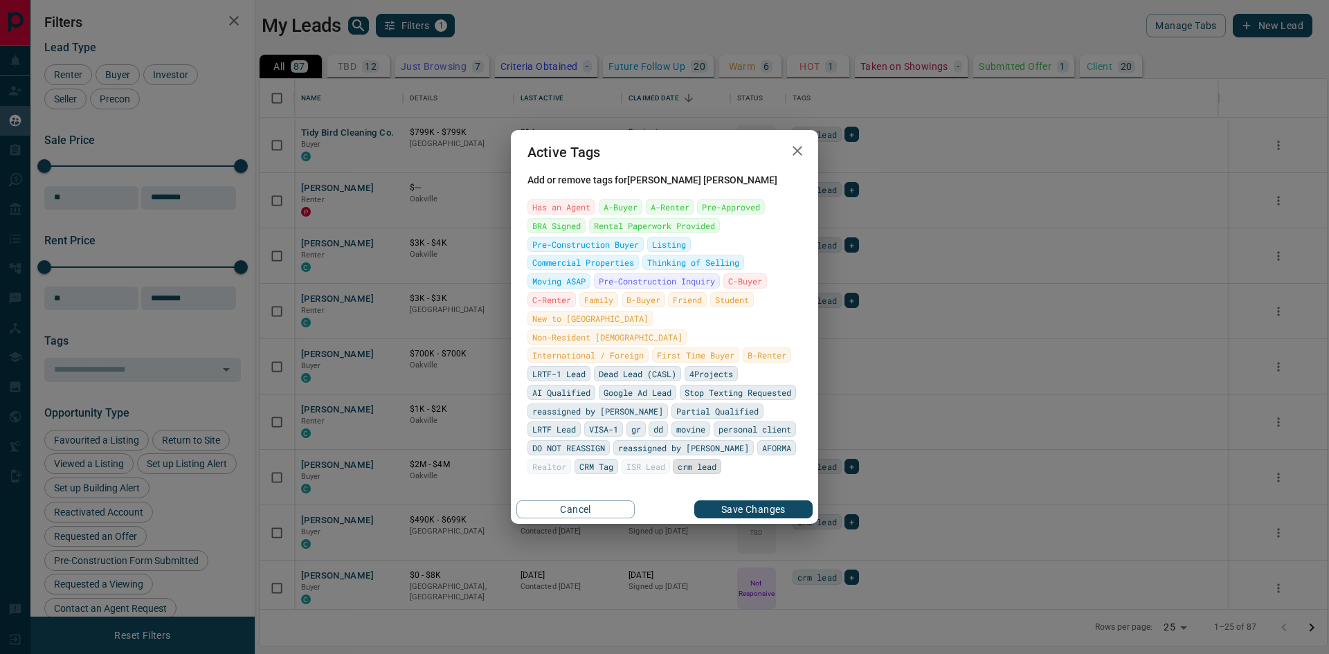
click at [678, 461] on span "crm lead" at bounding box center [697, 467] width 39 height 14
click at [721, 500] on button "Save Changes" at bounding box center [753, 509] width 118 height 18
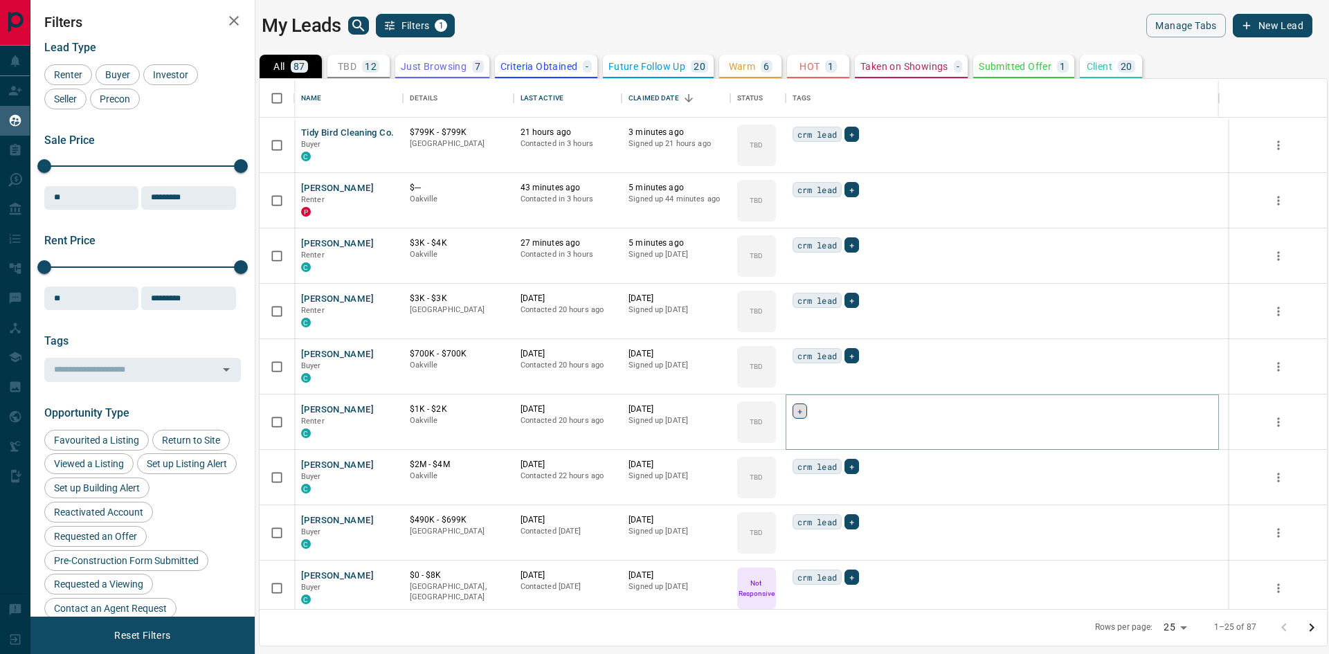
click at [802, 414] on div "+" at bounding box center [800, 411] width 15 height 15
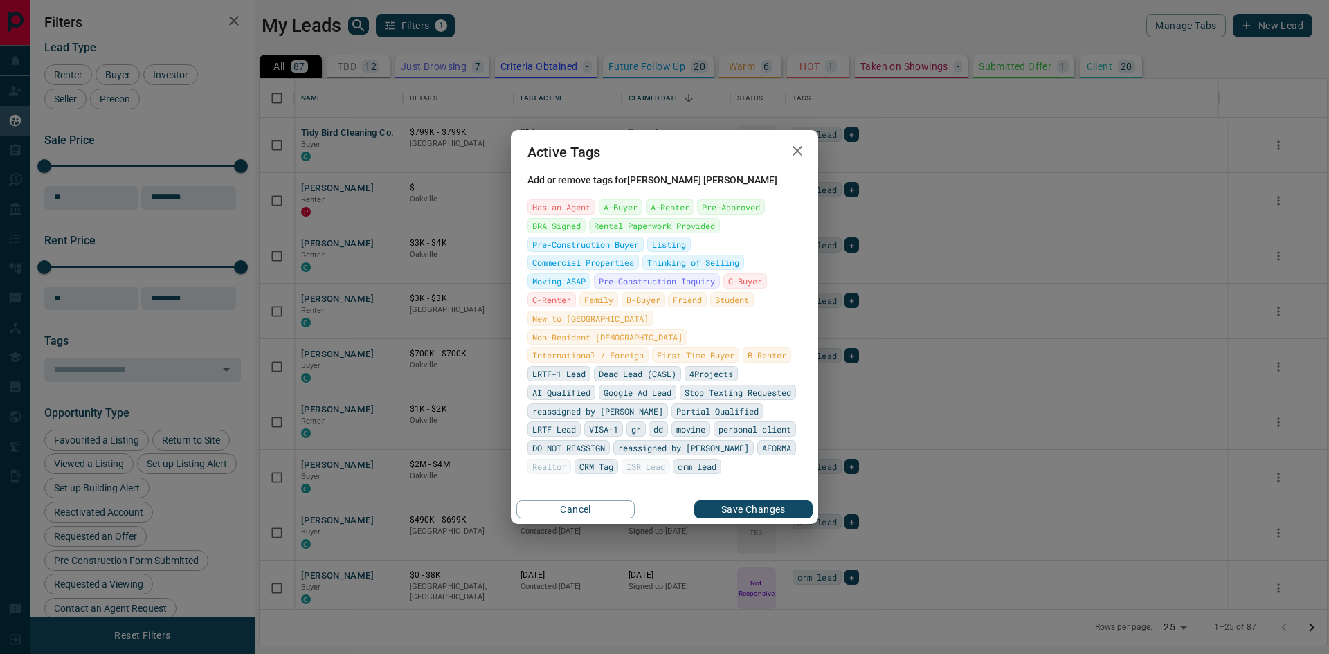
click at [678, 464] on span "crm lead" at bounding box center [697, 467] width 39 height 14
click at [714, 504] on button "Save Changes" at bounding box center [753, 509] width 118 height 18
